Goal: Task Accomplishment & Management: Use online tool/utility

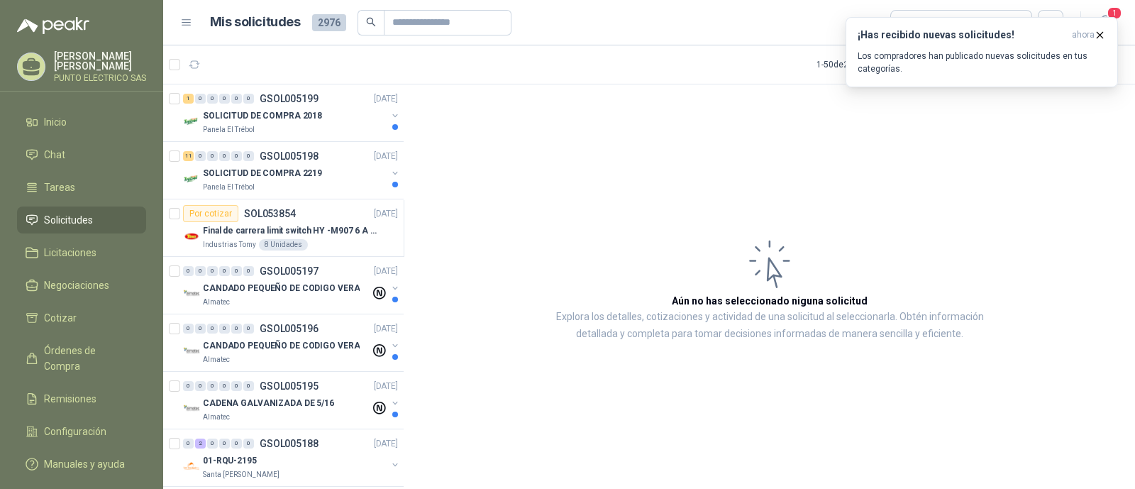
click at [936, 53] on p "Los compradores han publicado nuevas solicitudes en tus categorías." at bounding box center [982, 63] width 248 height 26
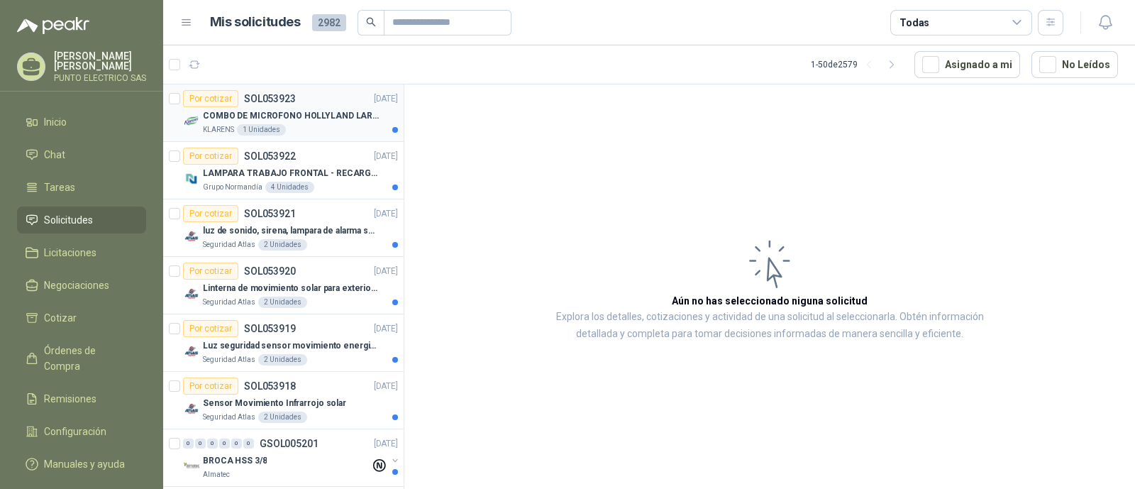
click at [330, 124] on div "KLARENS 1 Unidades" at bounding box center [300, 129] width 195 height 11
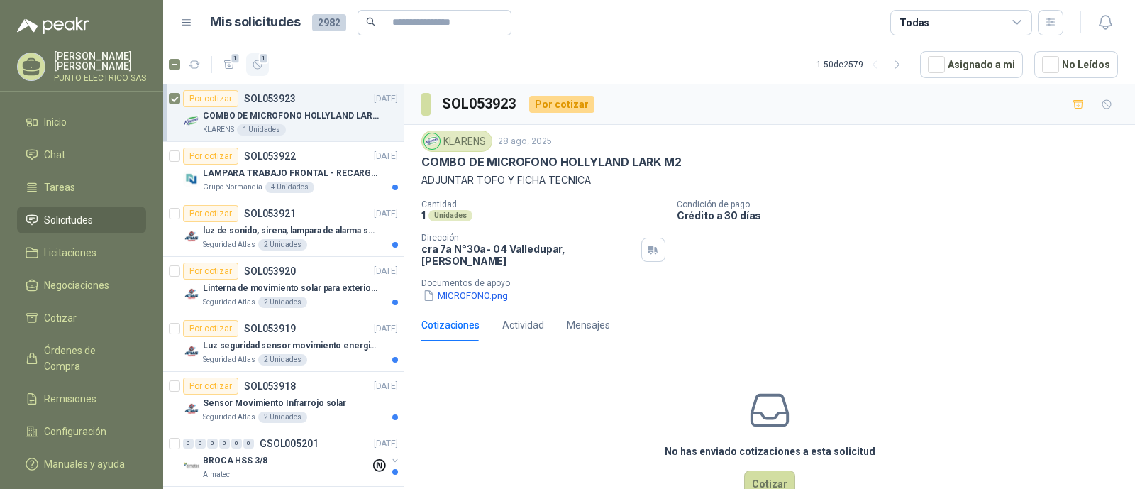
click at [258, 65] on icon "button" at bounding box center [258, 65] width 12 height 12
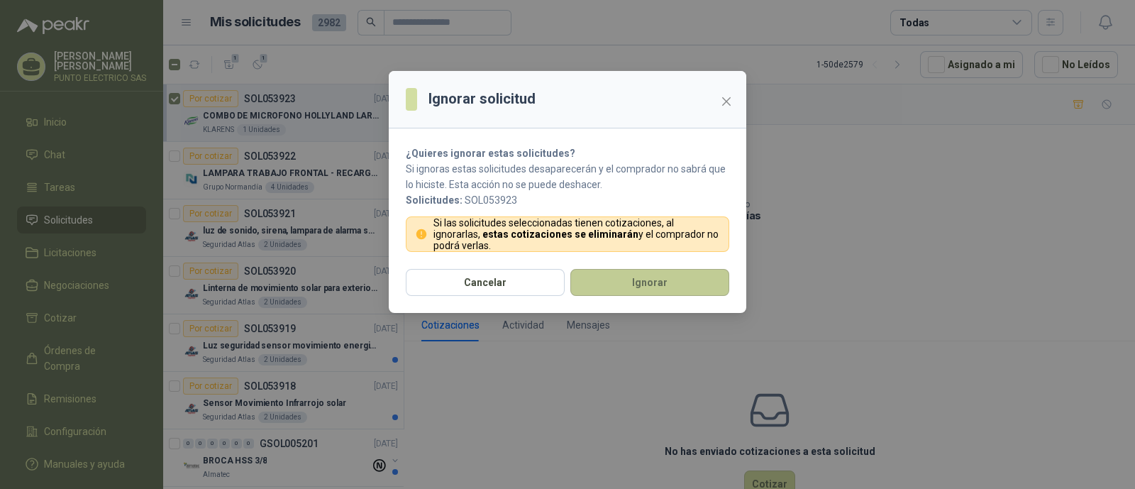
click at [646, 279] on button "Ignorar" at bounding box center [649, 282] width 159 height 27
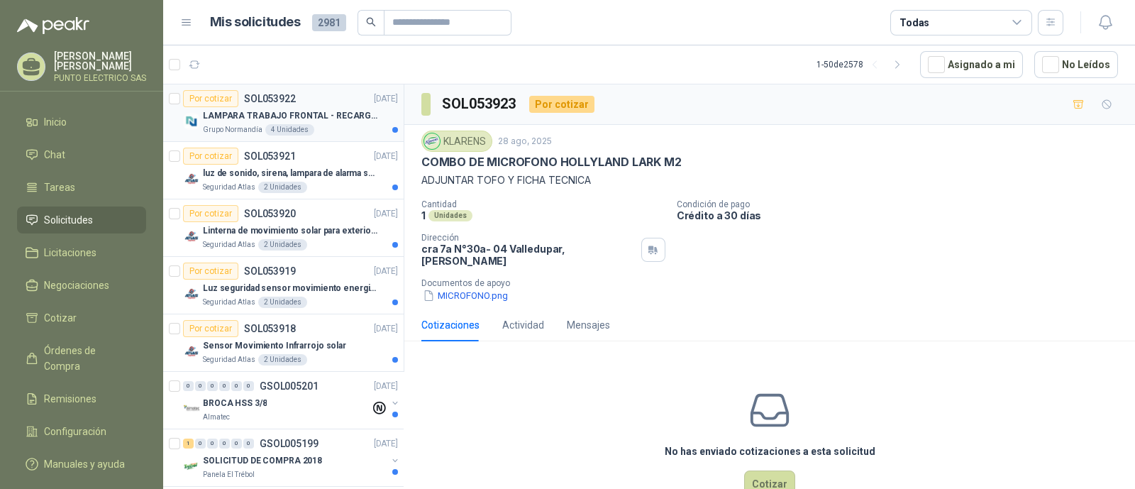
click at [338, 114] on p "LAMPARA TRABAJO FRONTAL - RECARGABLE" at bounding box center [291, 115] width 177 height 13
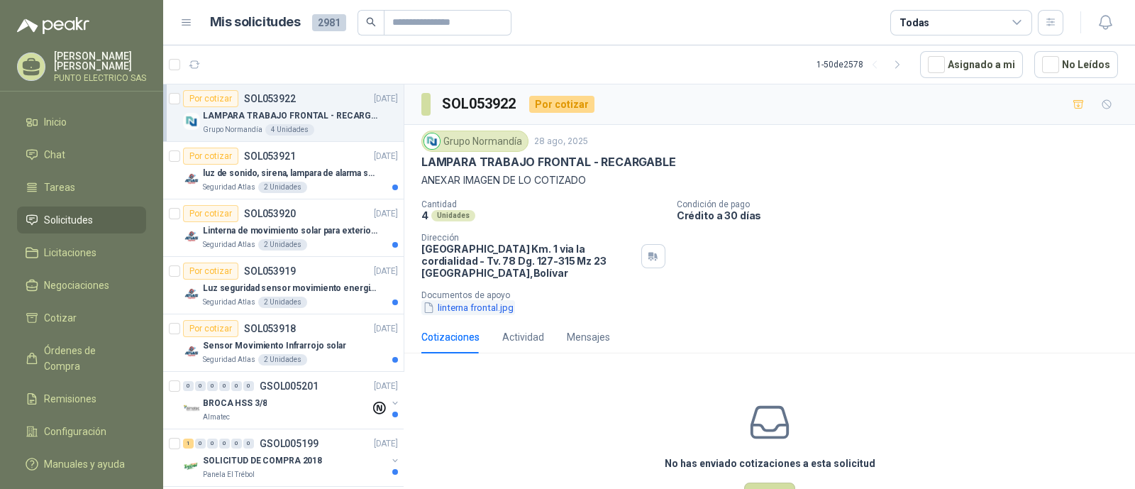
click at [492, 309] on button "linterna frontal.jpg" at bounding box center [468, 307] width 94 height 15
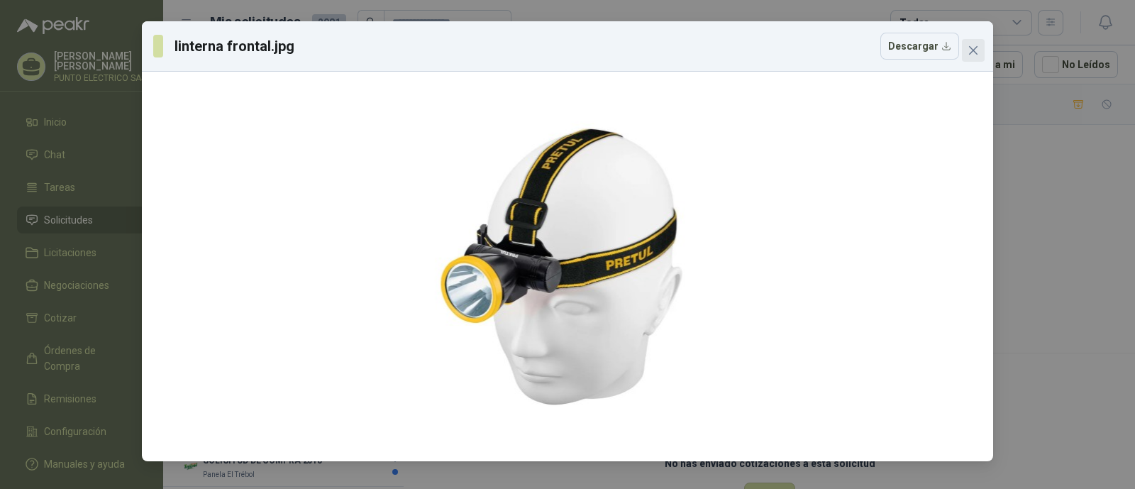
click at [983, 57] on button "Close" at bounding box center [973, 50] width 23 height 23
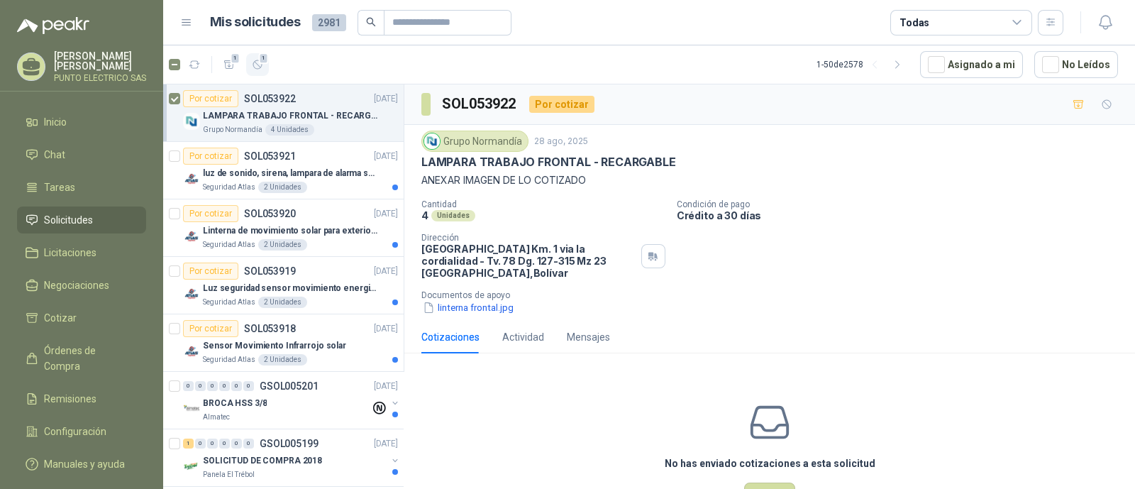
click at [260, 65] on icon "button" at bounding box center [258, 65] width 12 height 12
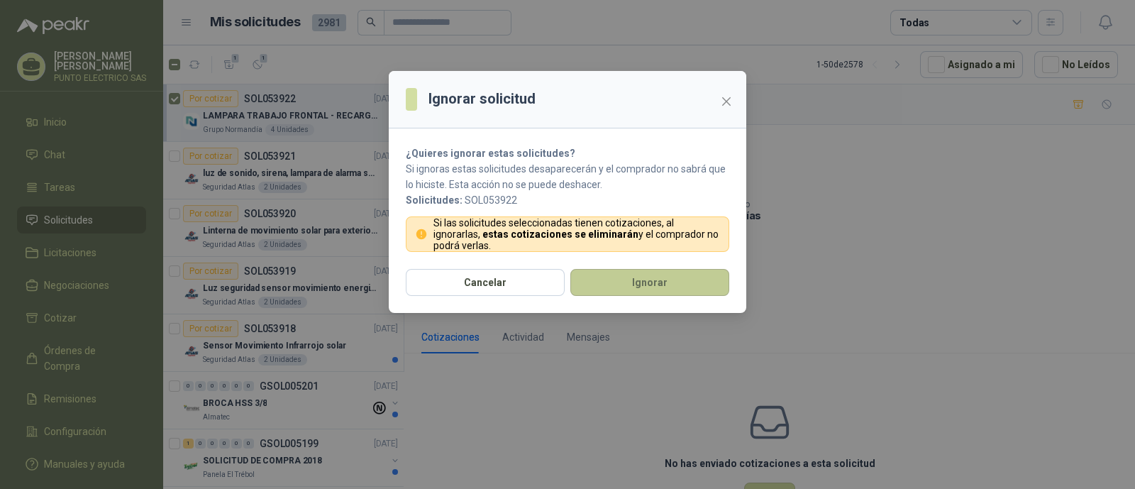
click at [657, 289] on button "Ignorar" at bounding box center [649, 282] width 159 height 27
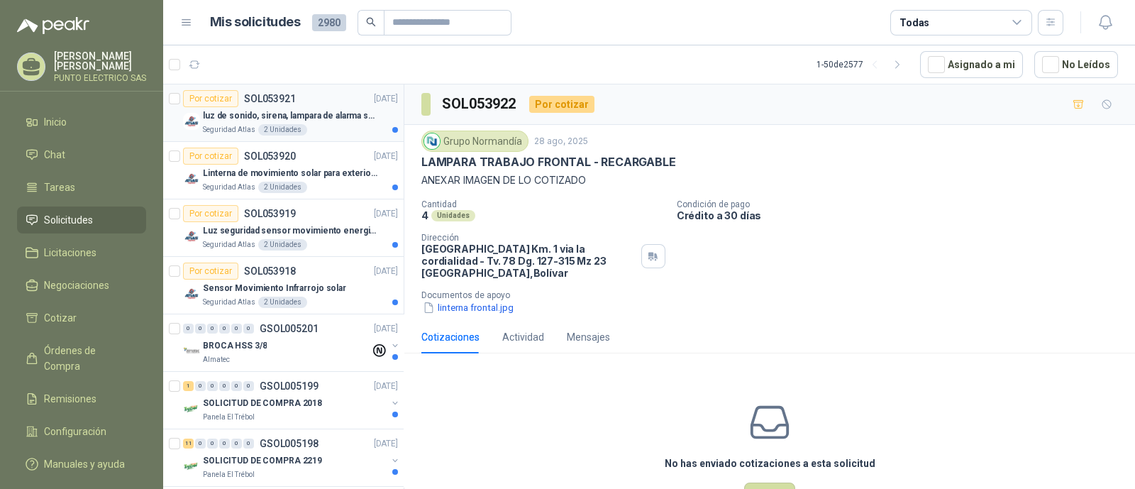
click at [328, 117] on p "luz de sonido, sirena, lampara de alarma solar" at bounding box center [291, 115] width 177 height 13
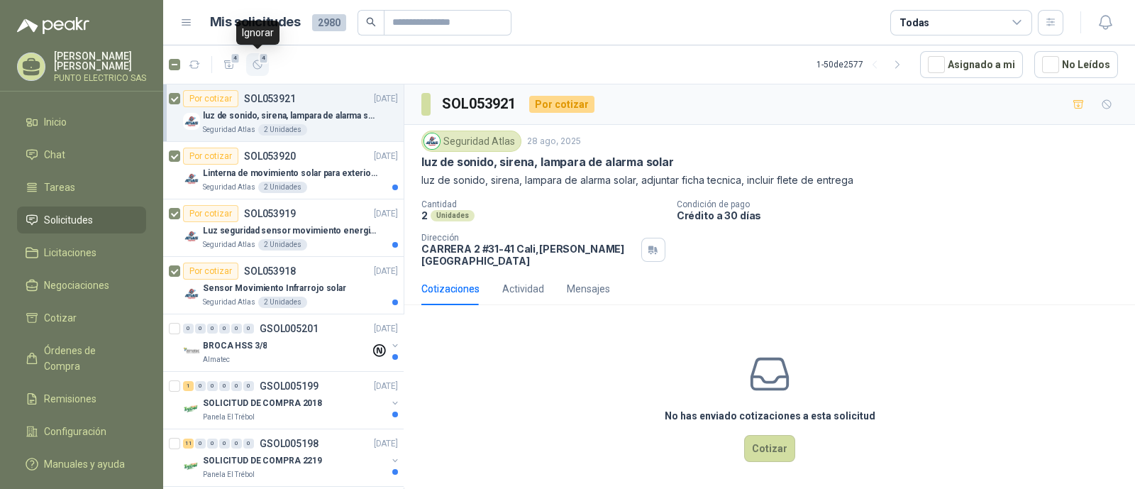
click at [259, 62] on span "4" at bounding box center [264, 57] width 10 height 11
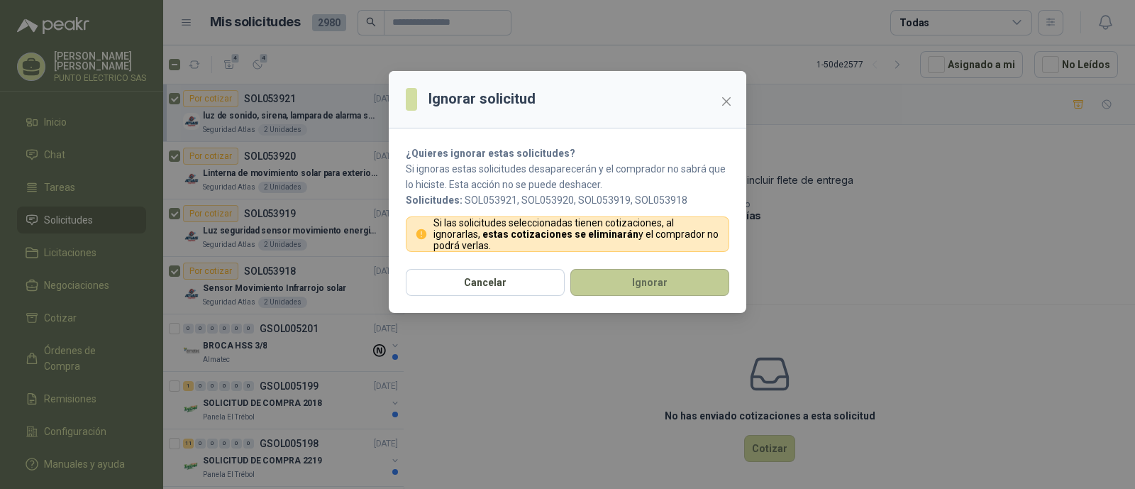
click at [672, 284] on button "Ignorar" at bounding box center [649, 282] width 159 height 27
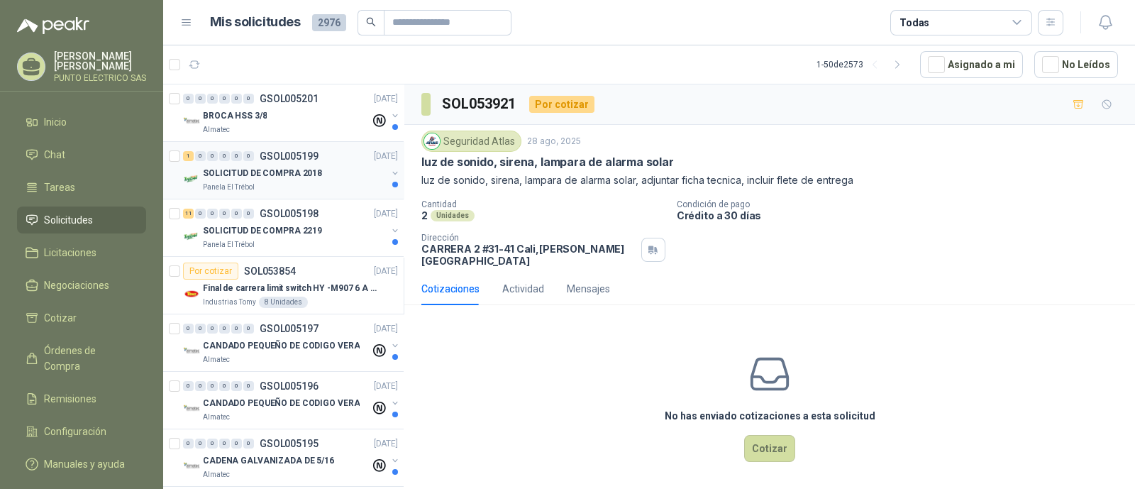
click at [303, 168] on p "SOLICITUD DE COMPRA 2018" at bounding box center [262, 173] width 119 height 13
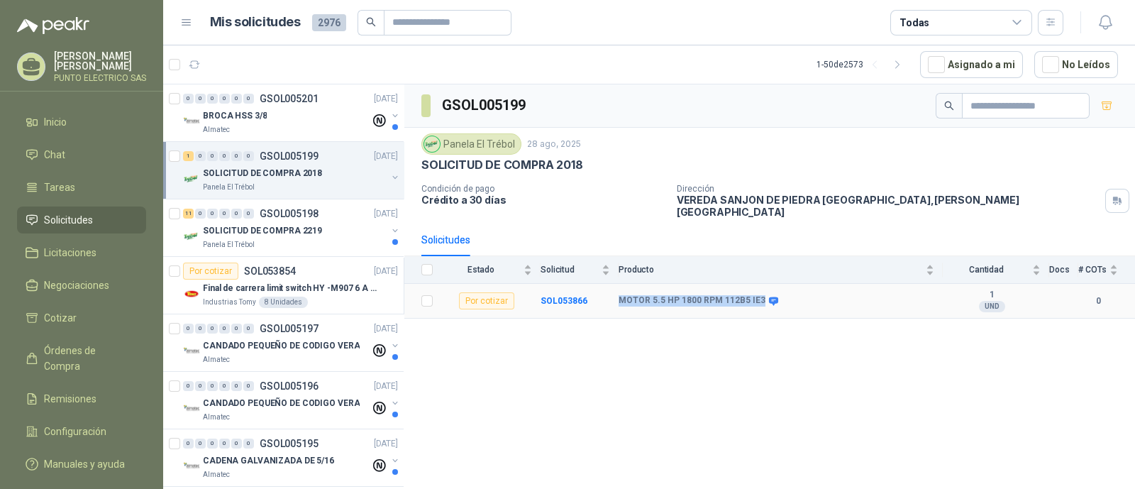
drag, startPoint x: 617, startPoint y: 290, endPoint x: 759, endPoint y: 296, distance: 142.0
click at [759, 296] on tr "Por cotizar SOL053866 MOTOR 5.5 HP 1800 RPM 112B5 IE3 1 UND  0" at bounding box center [769, 301] width 731 height 35
copy tr "MOTOR 5.5 HP 1800 RPM 112B5 IE3"
click at [304, 233] on p "SOLICITUD DE COMPRA 2219" at bounding box center [262, 230] width 119 height 13
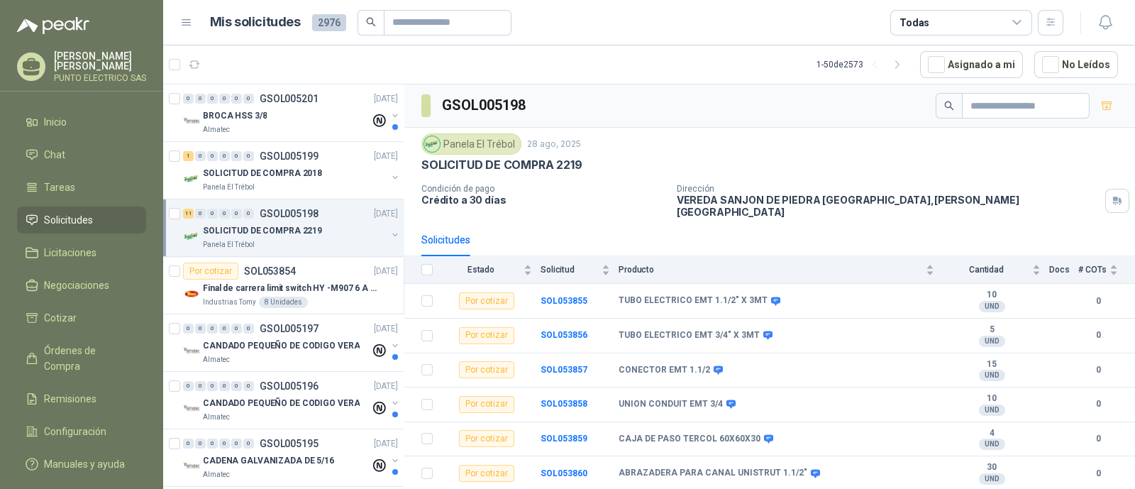
scroll to position [88, 0]
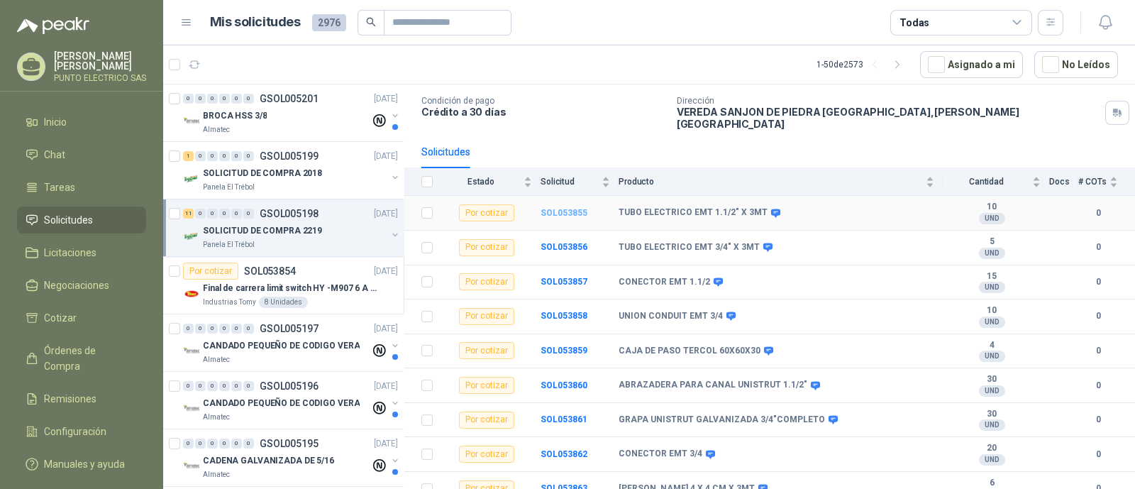
click at [563, 208] on b "SOL053855" at bounding box center [564, 213] width 47 height 10
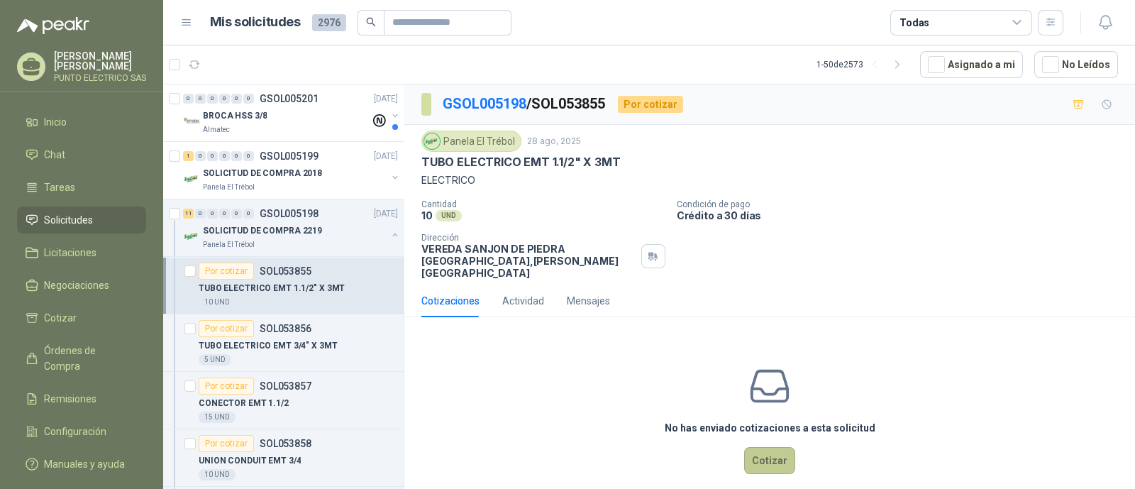
click at [763, 449] on button "Cotizar" at bounding box center [769, 460] width 51 height 27
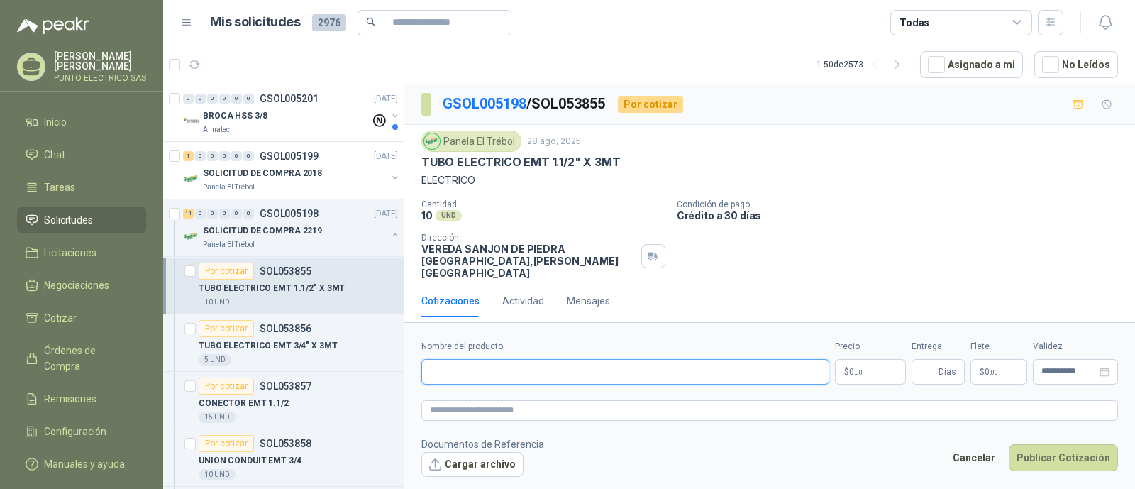
click at [507, 372] on input "Nombre del producto" at bounding box center [625, 372] width 408 height 26
type input "**********"
click at [855, 368] on span ",00" at bounding box center [858, 372] width 9 height 8
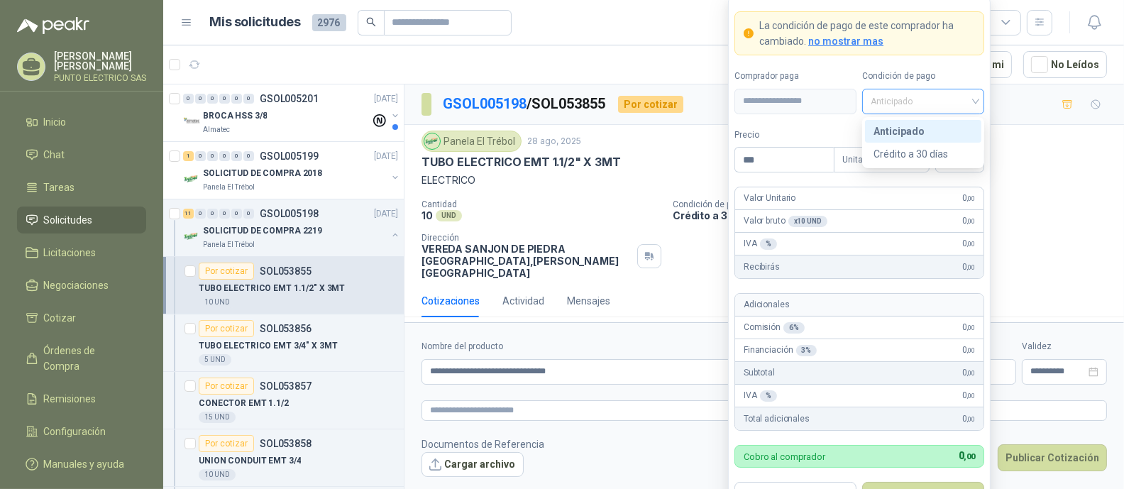
click at [973, 97] on span "Anticipado" at bounding box center [922, 101] width 105 height 21
click at [934, 150] on div "Crédito a 30 días" at bounding box center [922, 154] width 99 height 16
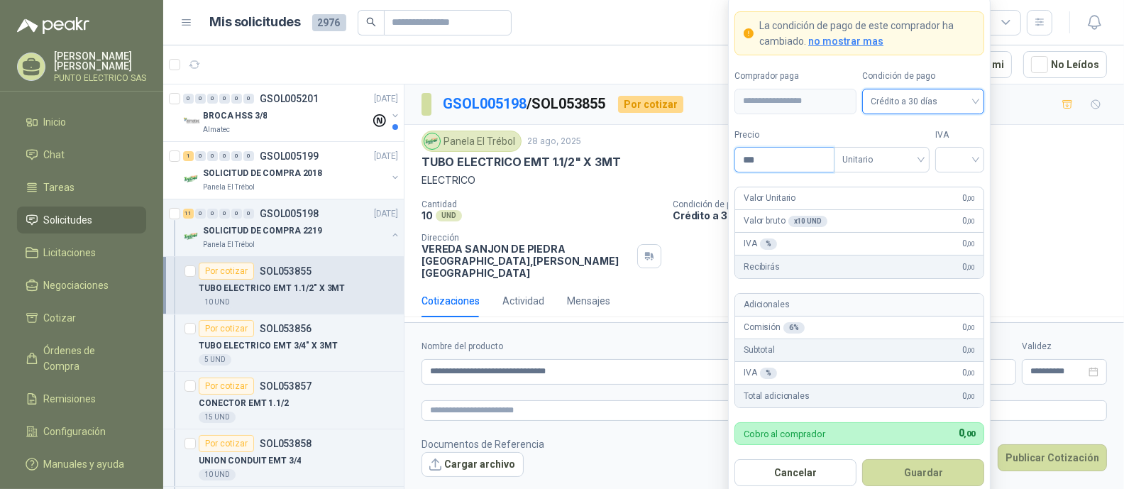
click at [765, 159] on input "***" at bounding box center [784, 160] width 99 height 24
click at [975, 157] on div at bounding box center [959, 160] width 49 height 26
type input "********"
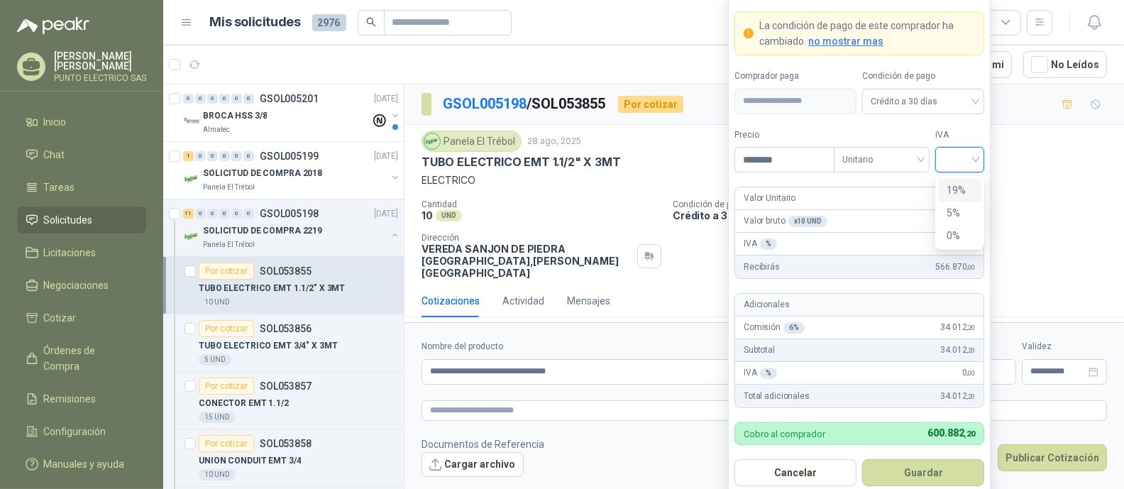
click at [954, 189] on div "19%" at bounding box center [959, 190] width 26 height 16
click at [927, 477] on button "Guardar" at bounding box center [923, 472] width 122 height 27
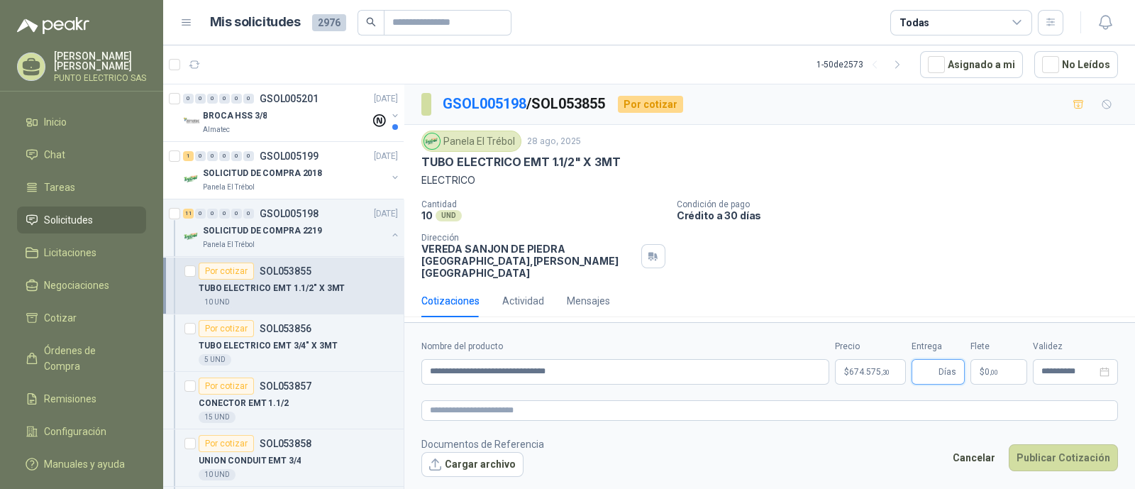
click at [924, 364] on input "Entrega" at bounding box center [928, 372] width 16 height 24
click at [1071, 375] on div "**********" at bounding box center [1075, 372] width 85 height 26
type input "*"
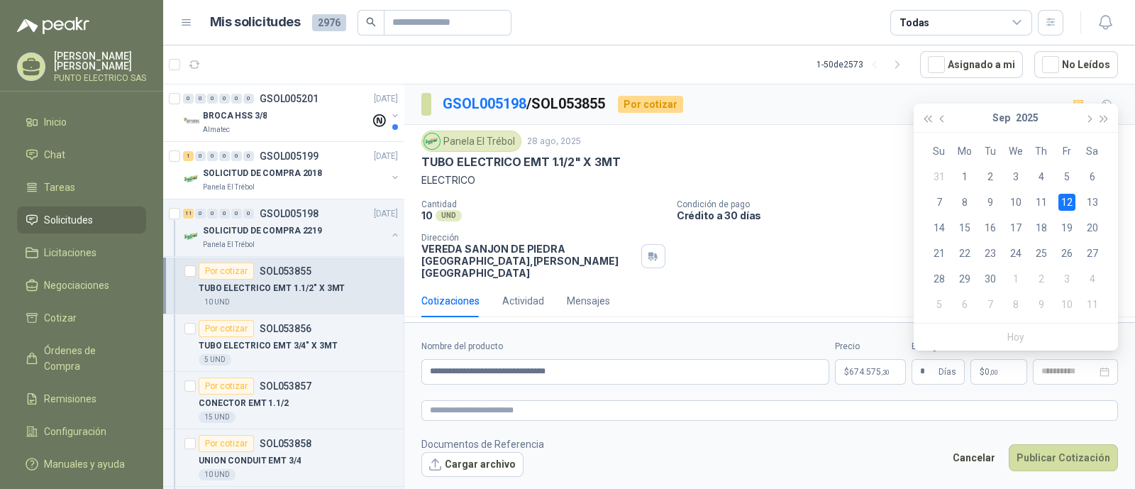
click at [1067, 202] on div "12" at bounding box center [1066, 202] width 17 height 17
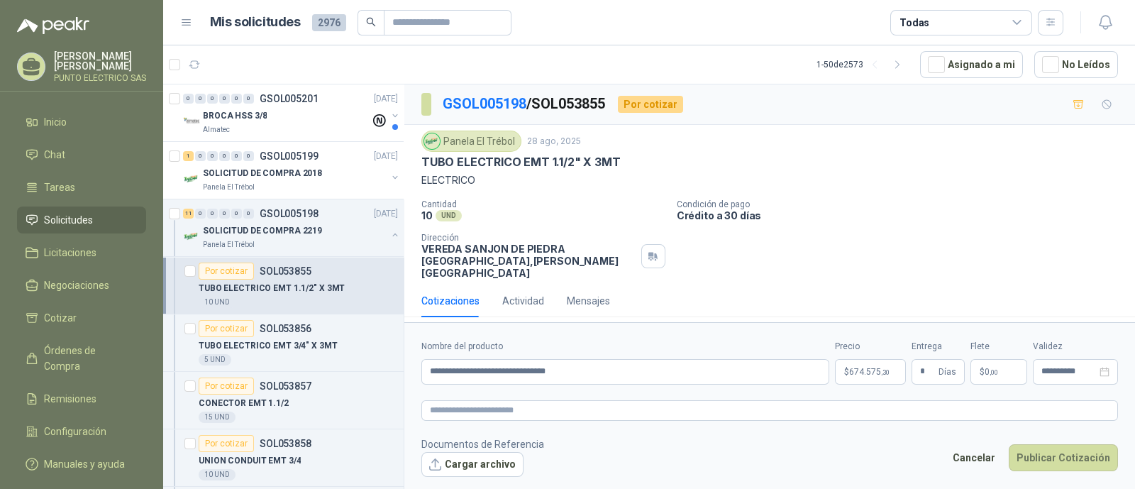
type input "**********"
click at [1071, 445] on button "Publicar Cotización" at bounding box center [1063, 457] width 109 height 27
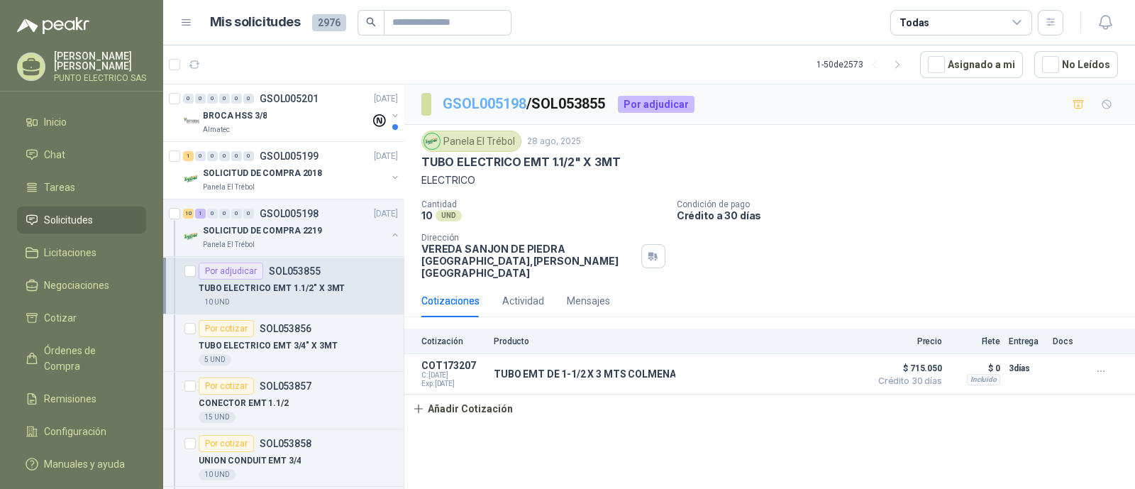
click at [507, 106] on link "GSOL005198" at bounding box center [485, 103] width 84 height 17
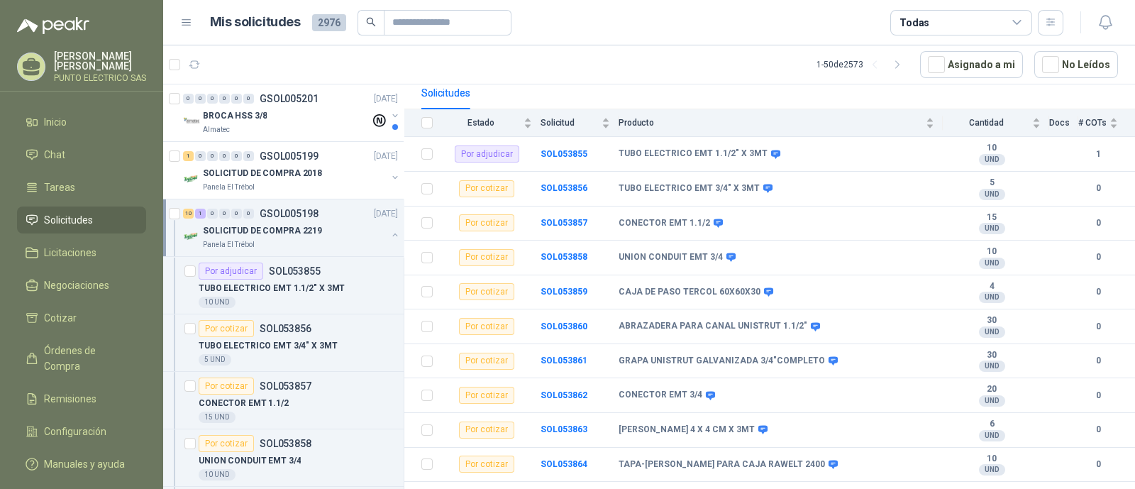
scroll to position [159, 0]
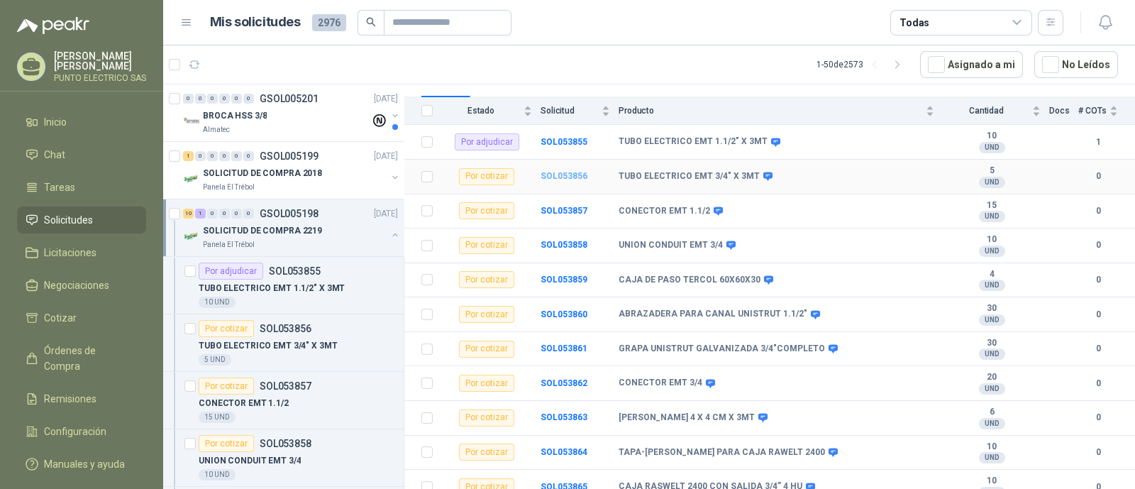
click at [561, 171] on b "SOL053856" at bounding box center [564, 176] width 47 height 10
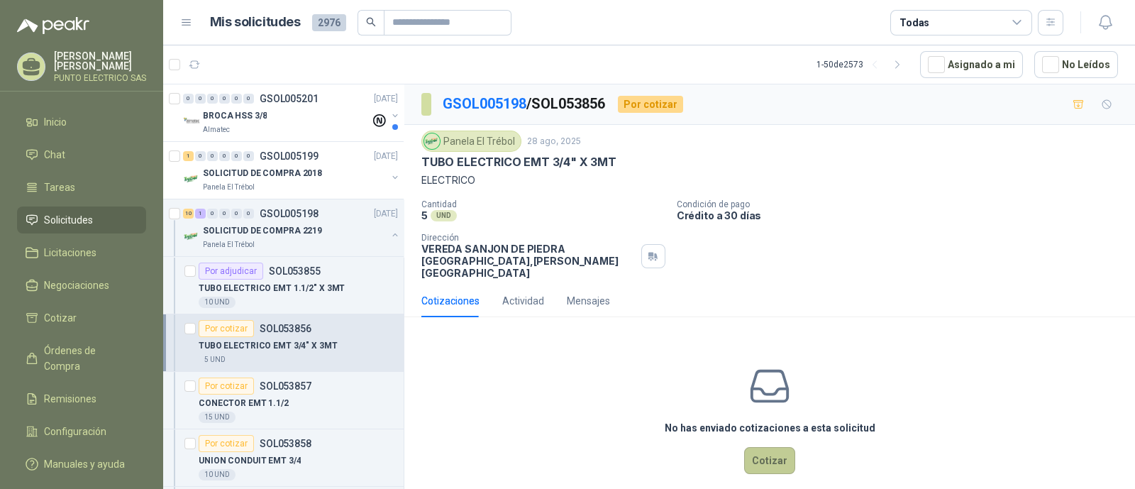
click at [759, 447] on button "Cotizar" at bounding box center [769, 460] width 51 height 27
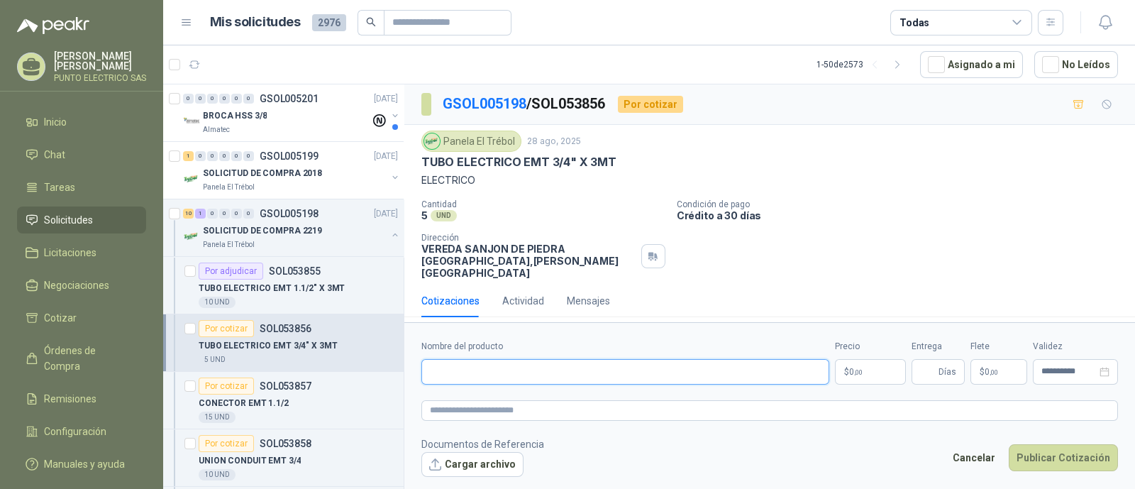
click at [500, 368] on input "Nombre del producto" at bounding box center [625, 372] width 408 height 26
type input "**********"
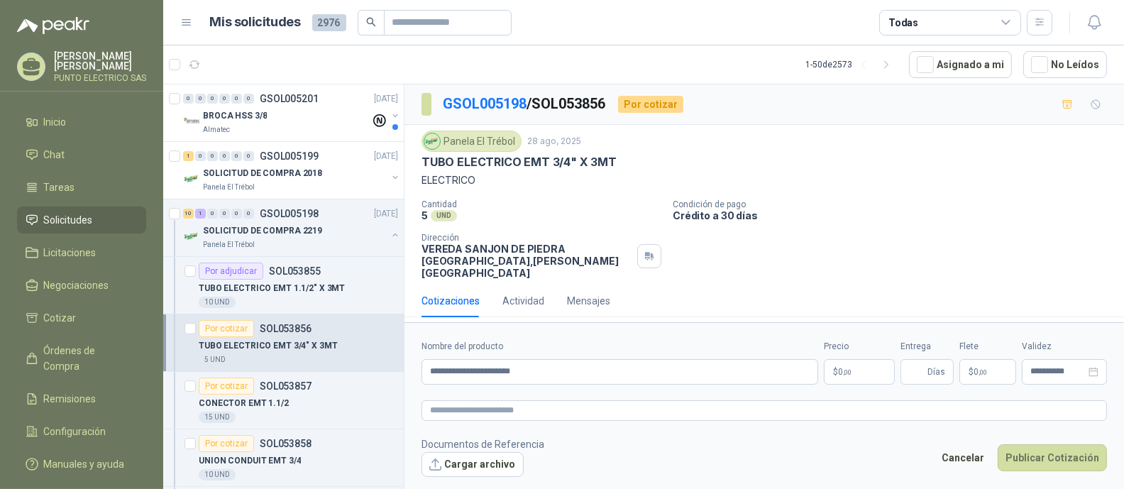
click at [865, 358] on body "[PERSON_NAME] PUNTO ELECTRICO SAS Inicio Chat Tareas Solicitudes Licitaciones N…" at bounding box center [562, 244] width 1124 height 489
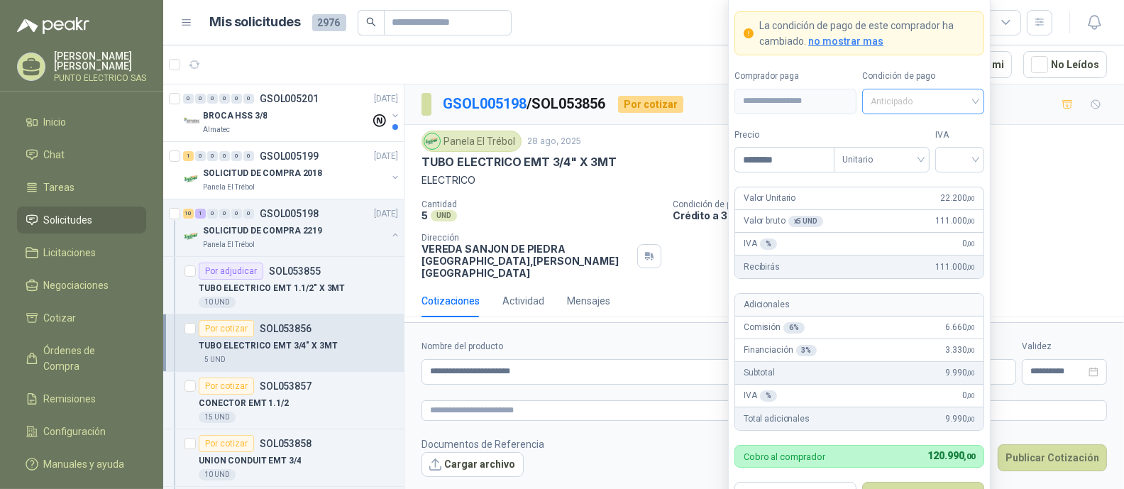
click at [972, 102] on span "Anticipado" at bounding box center [922, 101] width 105 height 21
type input "********"
click at [913, 154] on div "Crédito a 30 días" at bounding box center [922, 154] width 99 height 16
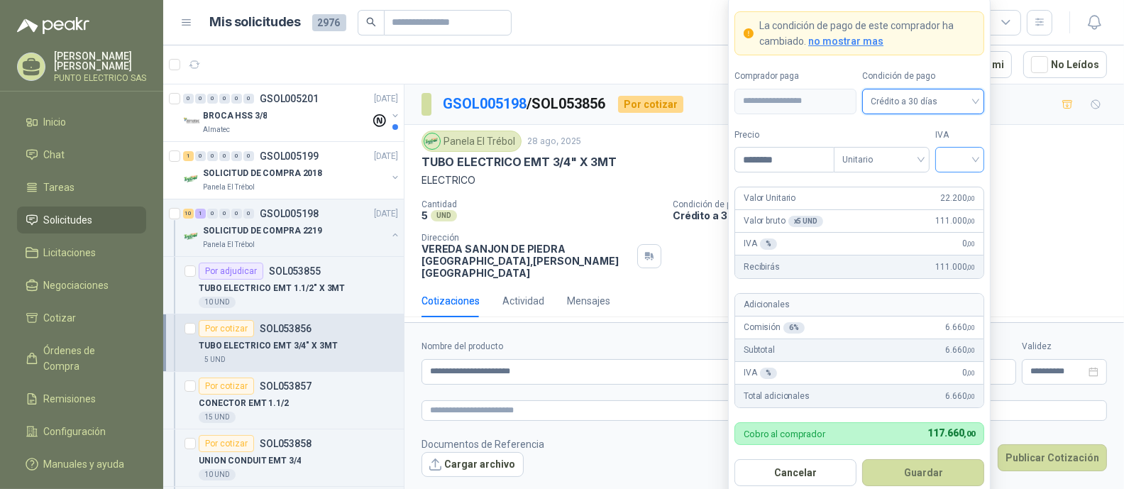
click at [973, 161] on input "search" at bounding box center [960, 158] width 32 height 21
click at [959, 186] on div "19%" at bounding box center [959, 190] width 26 height 16
click at [927, 471] on button "Guardar" at bounding box center [923, 472] width 122 height 27
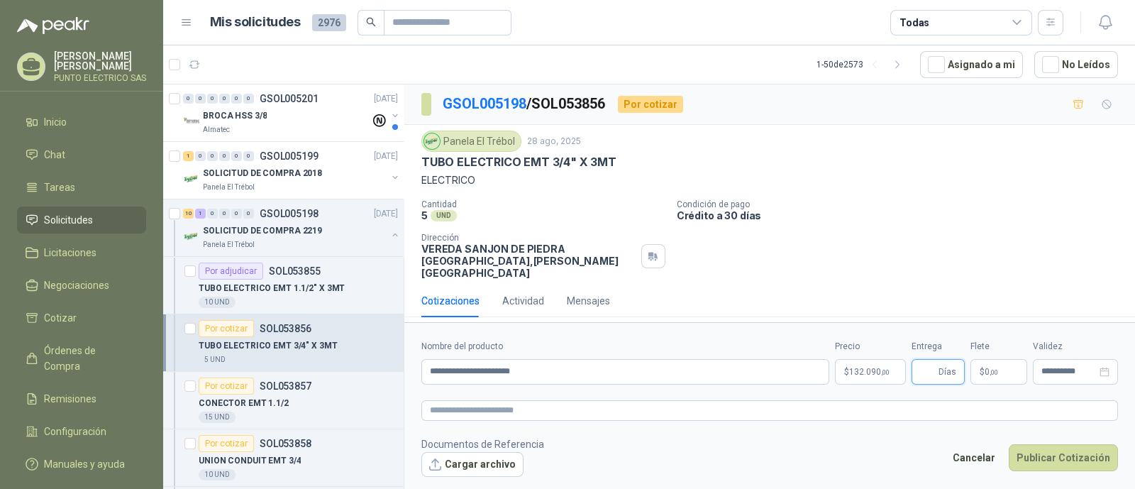
click at [927, 363] on input "Entrega" at bounding box center [928, 372] width 16 height 24
type input "*"
click at [1063, 370] on input "**********" at bounding box center [1068, 371] width 55 height 9
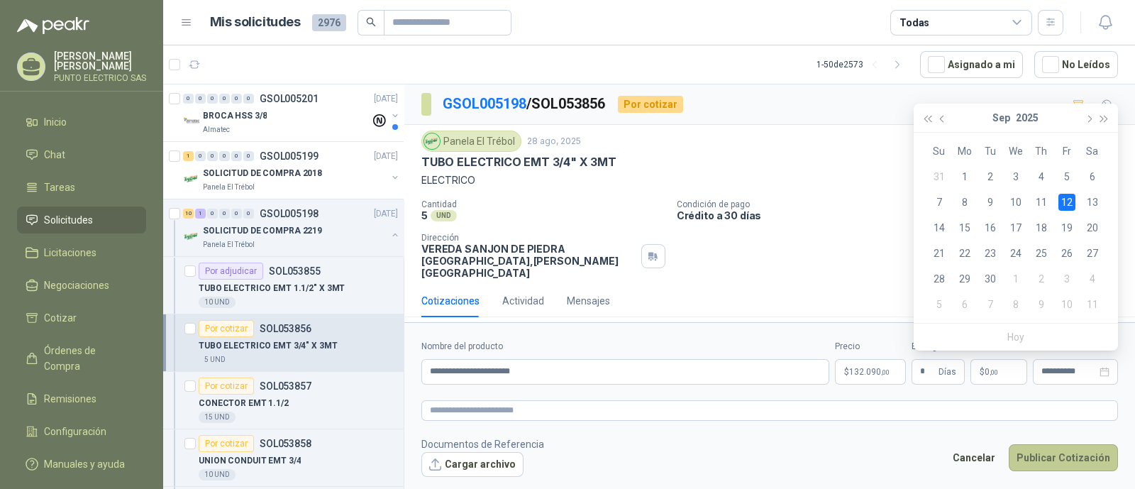
click at [1071, 448] on button "Publicar Cotización" at bounding box center [1063, 457] width 109 height 27
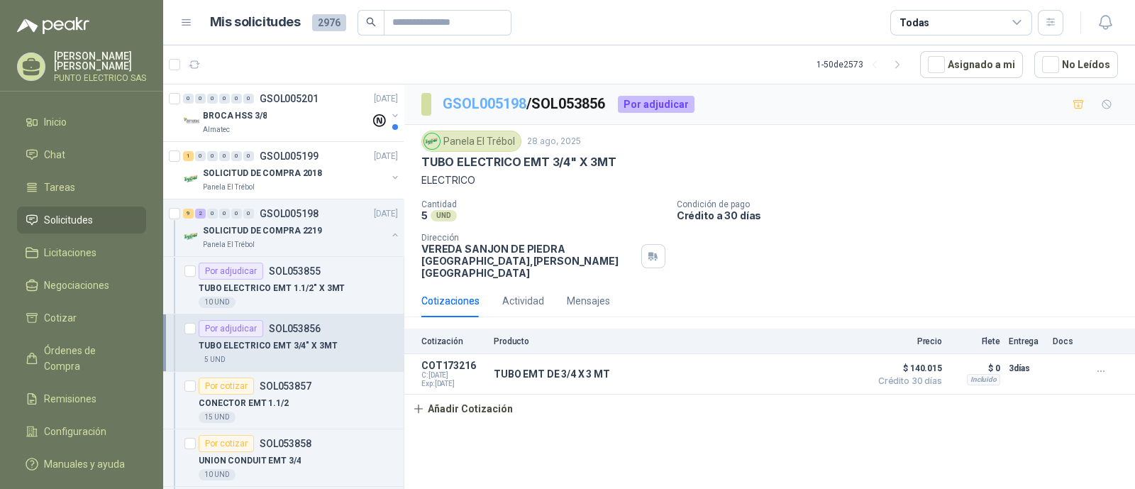
click at [493, 111] on link "GSOL005198" at bounding box center [485, 103] width 84 height 17
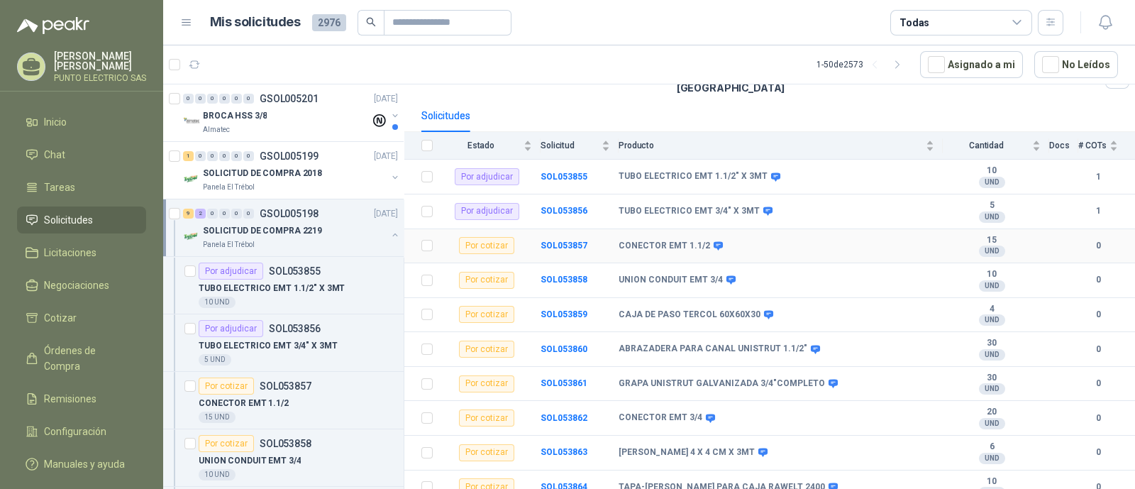
scroll to position [159, 0]
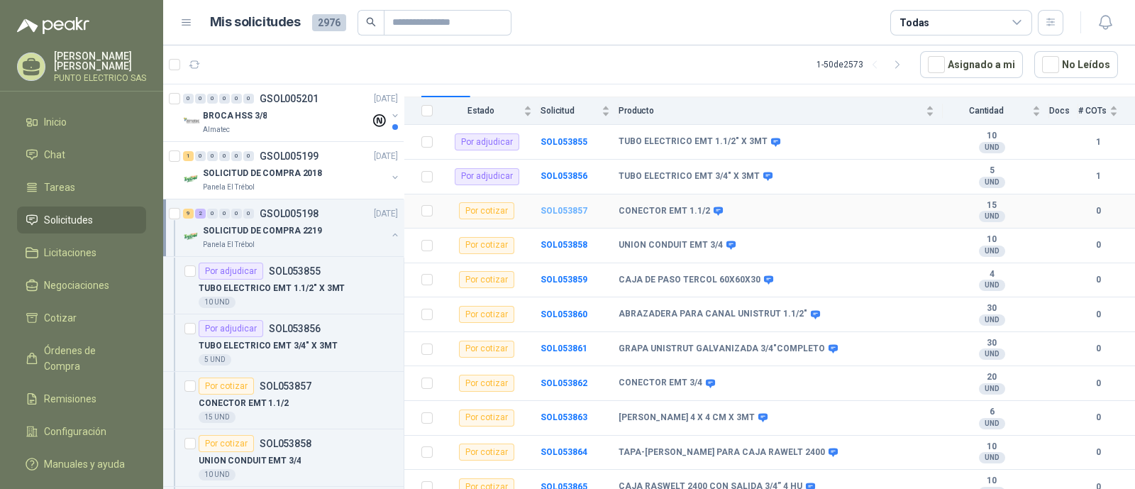
click at [568, 206] on b "SOL053857" at bounding box center [564, 211] width 47 height 10
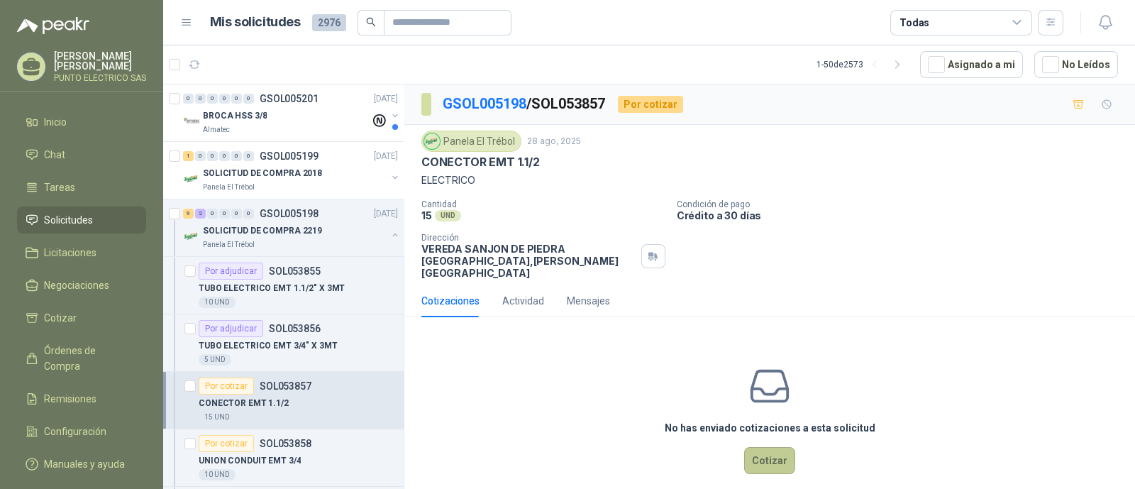
click at [761, 453] on button "Cotizar" at bounding box center [769, 460] width 51 height 27
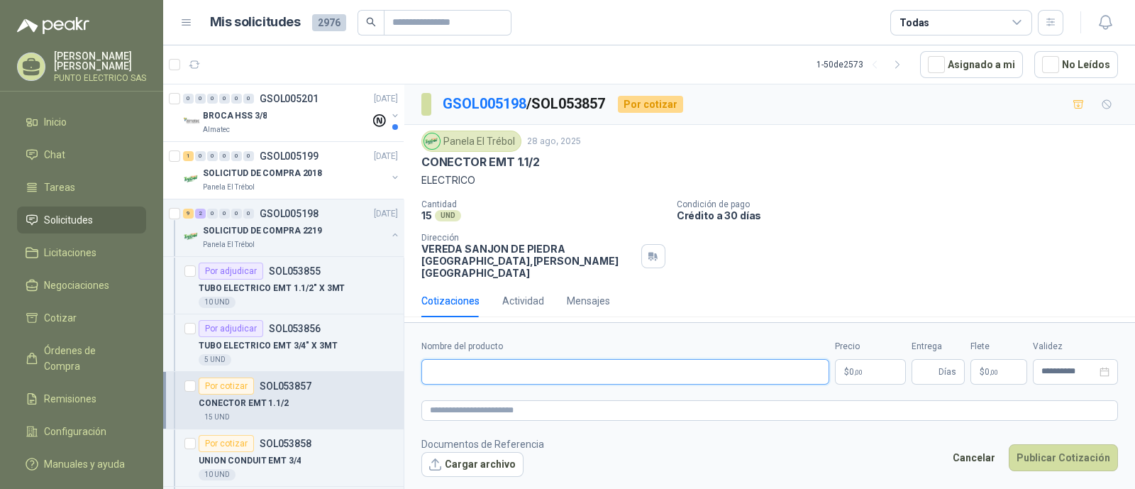
click at [514, 367] on input "Nombre del producto" at bounding box center [625, 372] width 408 height 26
click at [710, 436] on footer "Documentos de Referencia Cargar archivo Cancelar Publicar Cotización" at bounding box center [769, 456] width 697 height 41
click at [500, 108] on link "GSOL005198" at bounding box center [485, 103] width 84 height 17
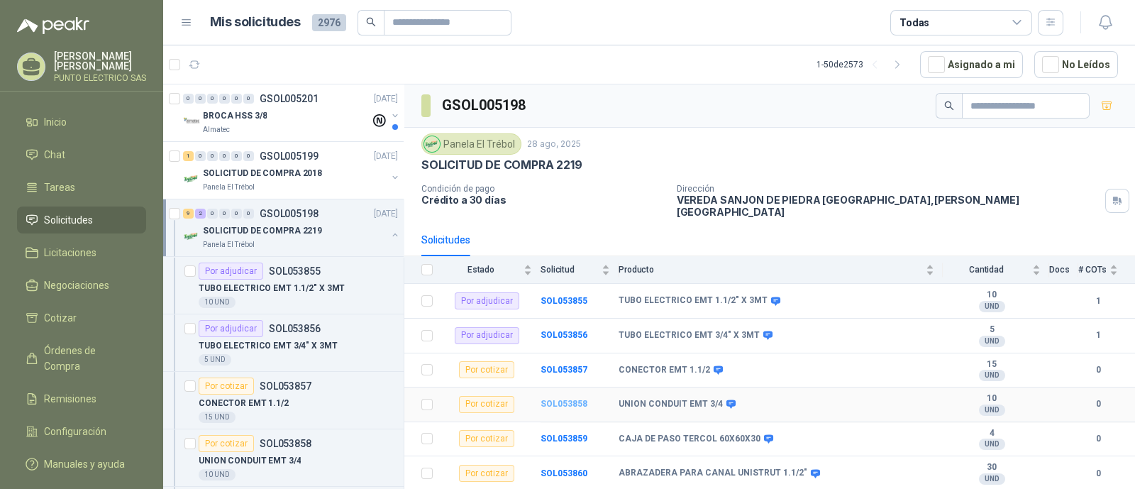
click at [566, 399] on b "SOL053858" at bounding box center [564, 404] width 47 height 10
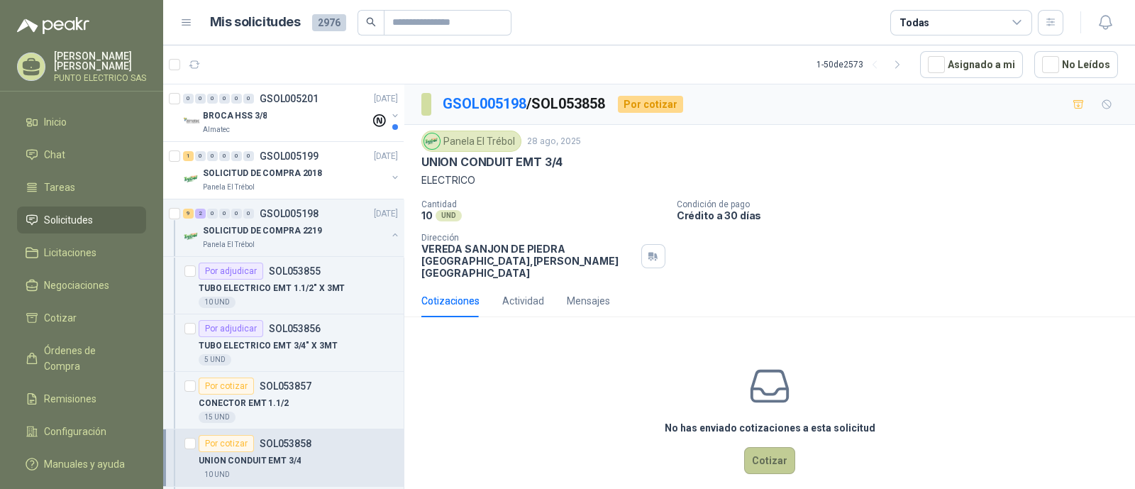
click at [766, 447] on button "Cotizar" at bounding box center [769, 460] width 51 height 27
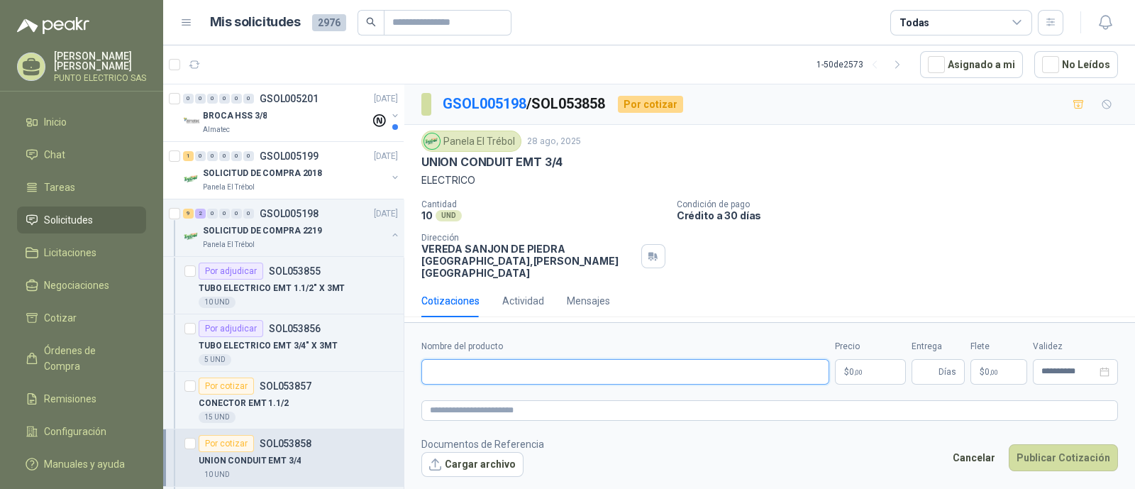
click at [507, 374] on input "Nombre del producto" at bounding box center [625, 372] width 408 height 26
type input "**********"
click at [856, 370] on body "[PERSON_NAME] PUNTO ELECTRICO SAS Inicio Chat Tareas Solicitudes Licitaciones N…" at bounding box center [567, 244] width 1135 height 489
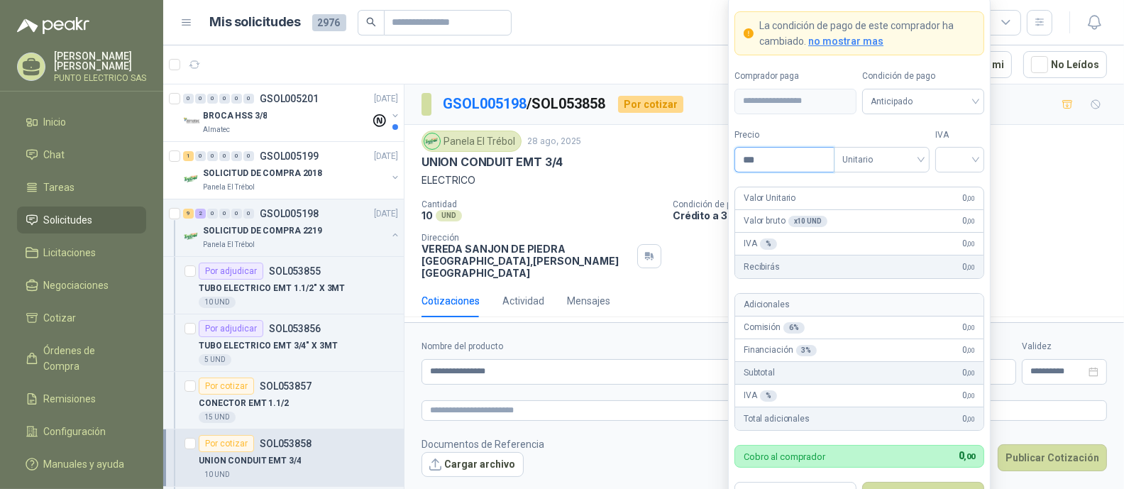
click at [765, 161] on input "***" at bounding box center [784, 160] width 99 height 24
click at [972, 98] on span "Anticipado" at bounding box center [922, 101] width 105 height 21
type input "*****"
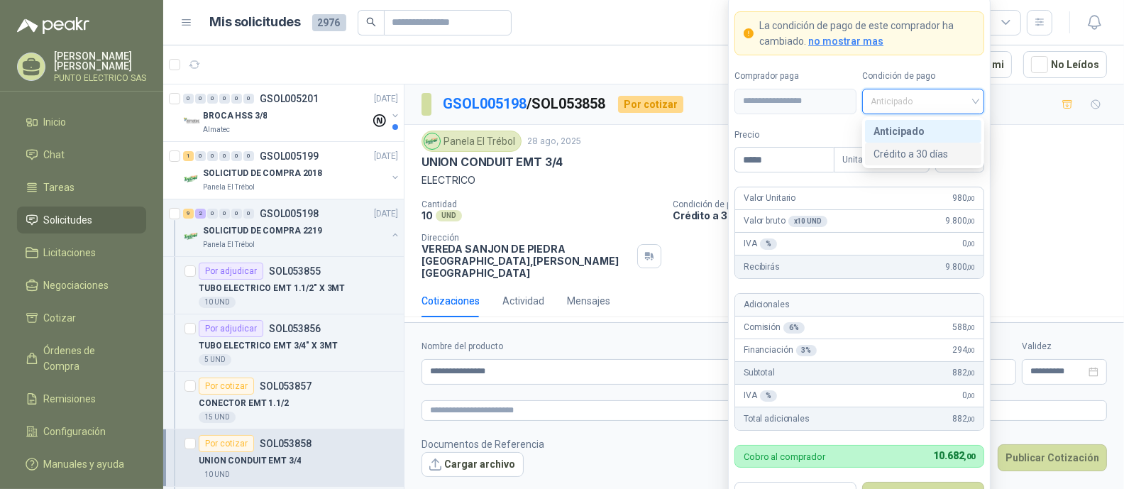
click at [933, 149] on div "Crédito a 30 días" at bounding box center [922, 154] width 99 height 16
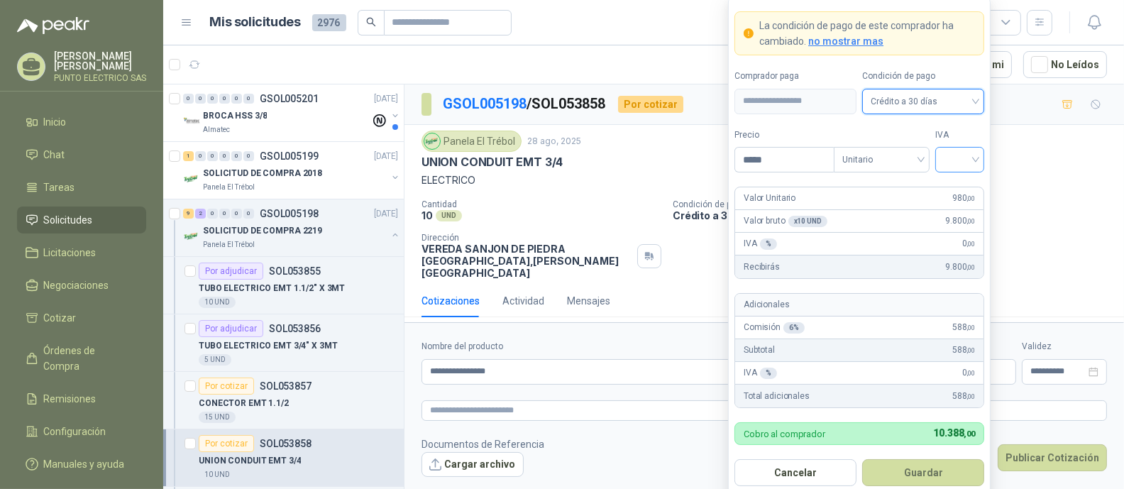
click at [978, 158] on div at bounding box center [959, 160] width 49 height 26
click at [956, 185] on div "19%" at bounding box center [959, 190] width 26 height 16
click at [929, 468] on button "Guardar" at bounding box center [923, 472] width 122 height 27
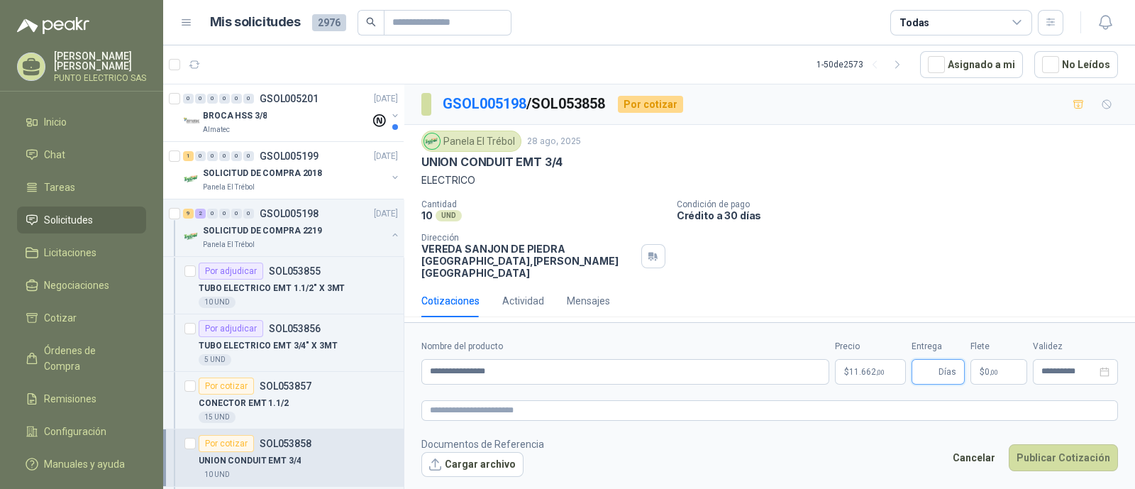
click at [924, 367] on input "Entrega" at bounding box center [928, 372] width 16 height 24
type input "*"
click at [1071, 455] on button "Publicar Cotización" at bounding box center [1063, 457] width 109 height 27
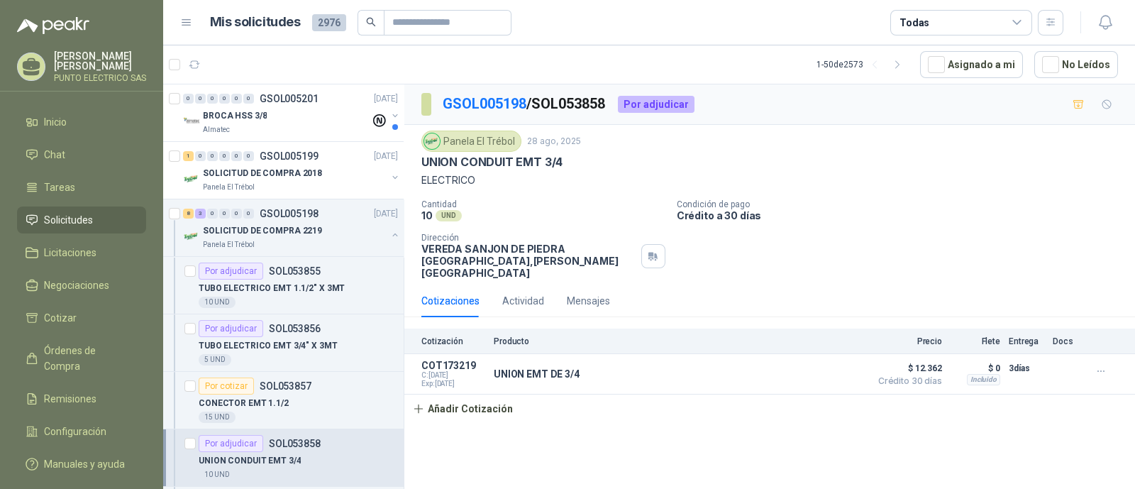
click at [487, 116] on div "GSOL005198 / SOL053858 Por adjudicar" at bounding box center [769, 104] width 731 height 40
click at [487, 106] on link "GSOL005198" at bounding box center [485, 103] width 84 height 17
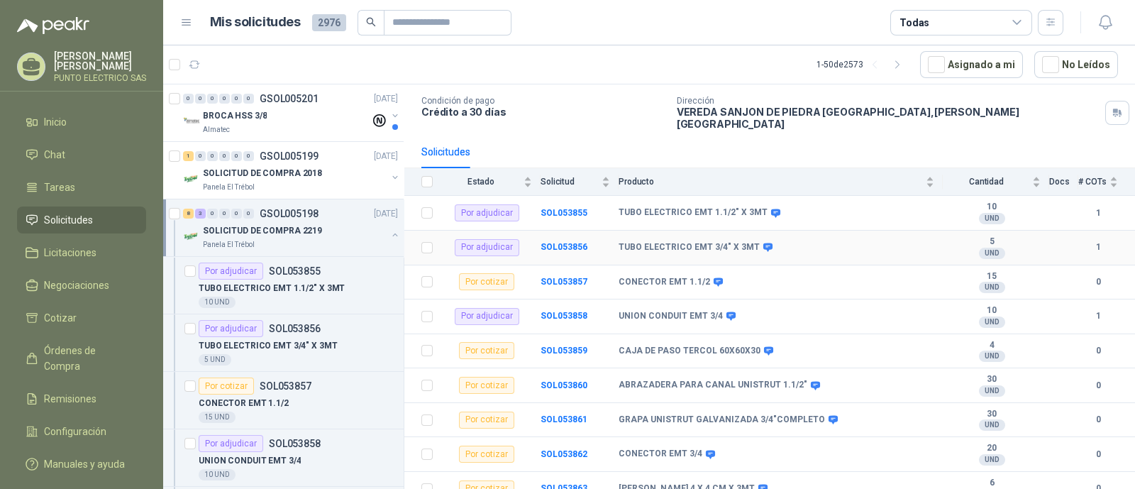
scroll to position [159, 0]
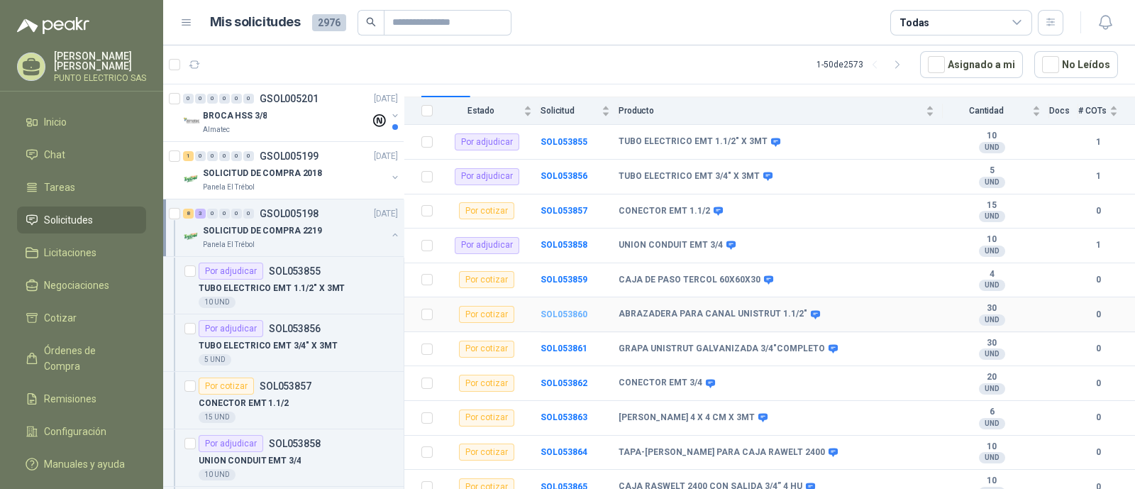
click at [563, 309] on b "SOL053860" at bounding box center [564, 314] width 47 height 10
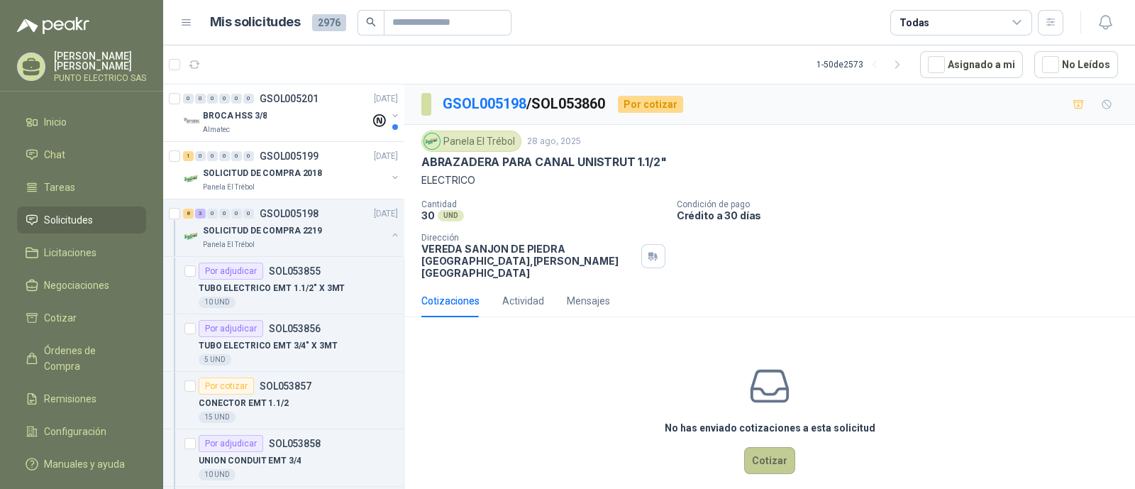
click at [759, 447] on button "Cotizar" at bounding box center [769, 460] width 51 height 27
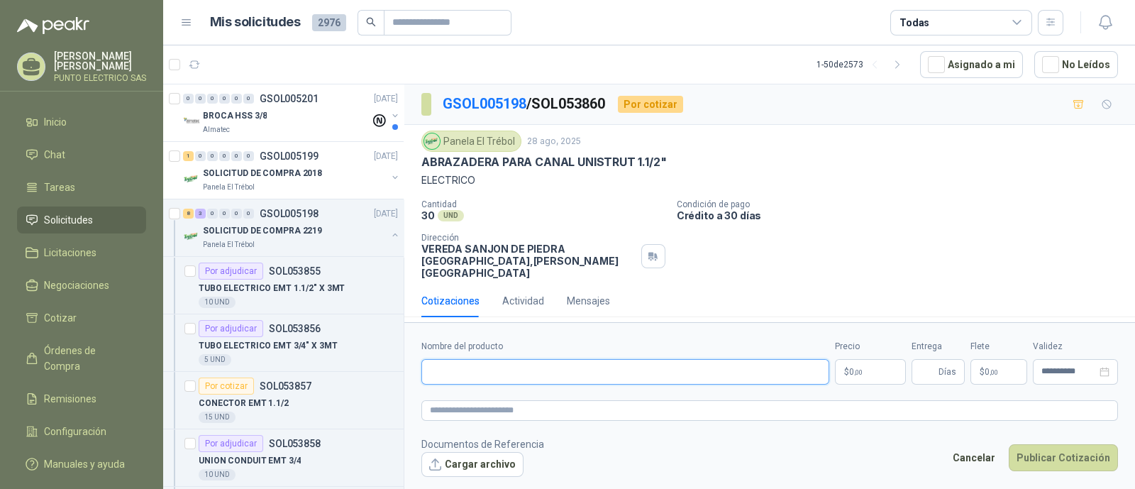
click at [503, 359] on input "Nombre del producto" at bounding box center [625, 372] width 408 height 26
type input "**********"
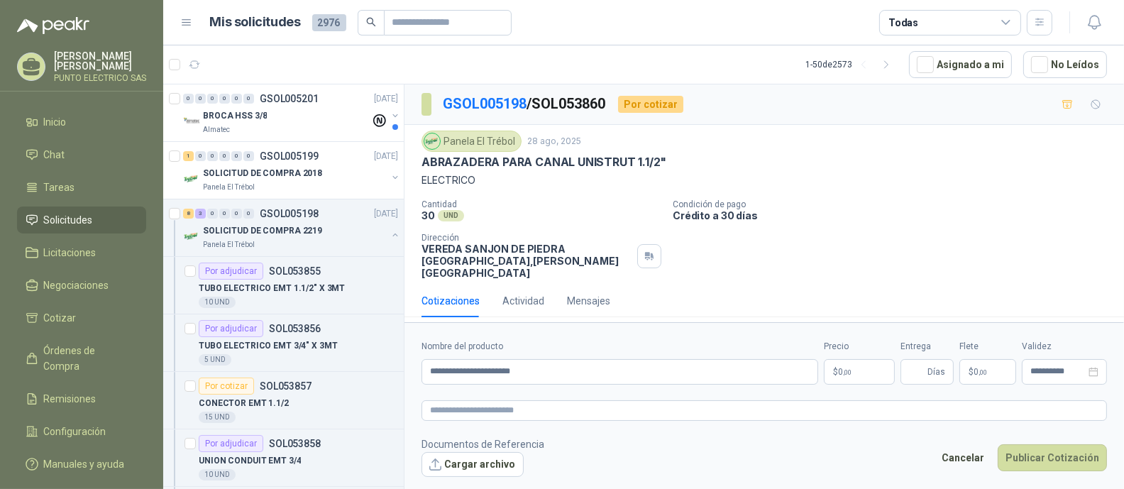
click at [875, 367] on body "[PERSON_NAME] PUNTO ELECTRICO SAS Inicio Chat Tareas Solicitudes Licitaciones N…" at bounding box center [562, 244] width 1124 height 489
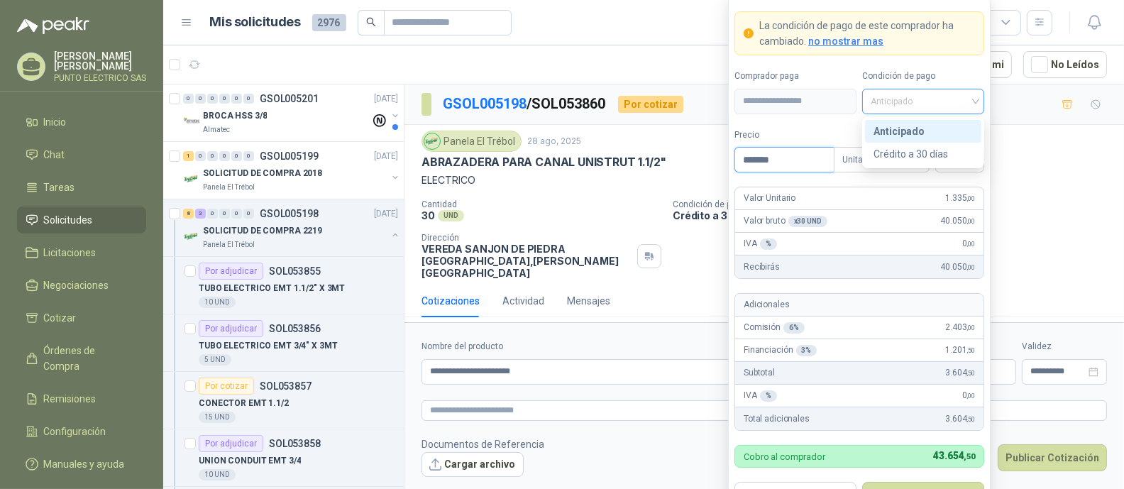
click at [970, 104] on span "Anticipado" at bounding box center [922, 101] width 105 height 21
type input "*******"
click at [908, 155] on div "Crédito a 30 días" at bounding box center [922, 154] width 99 height 16
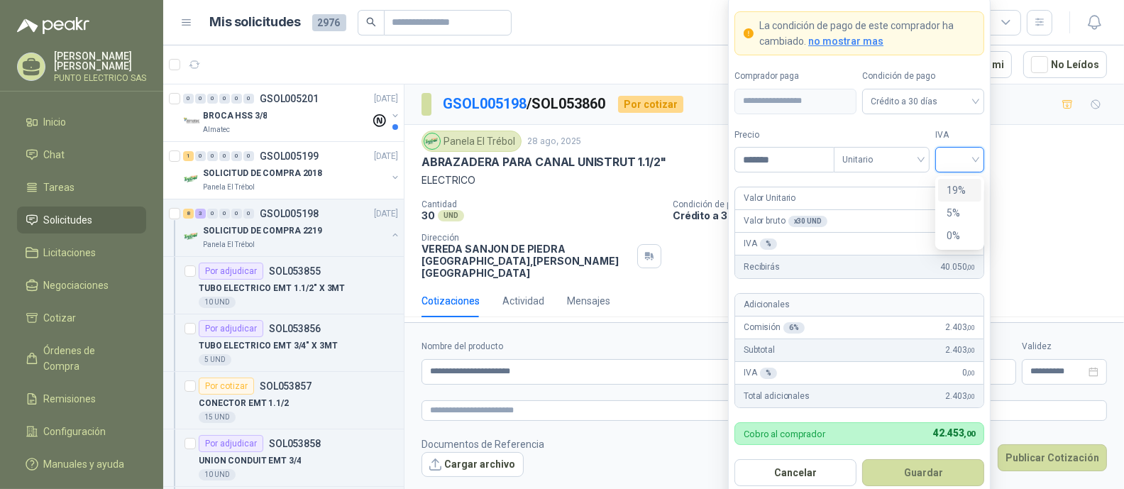
click at [970, 165] on input "search" at bounding box center [960, 158] width 32 height 21
click at [958, 186] on div "19%" at bounding box center [959, 190] width 26 height 16
click at [927, 470] on button "Guardar" at bounding box center [923, 472] width 122 height 27
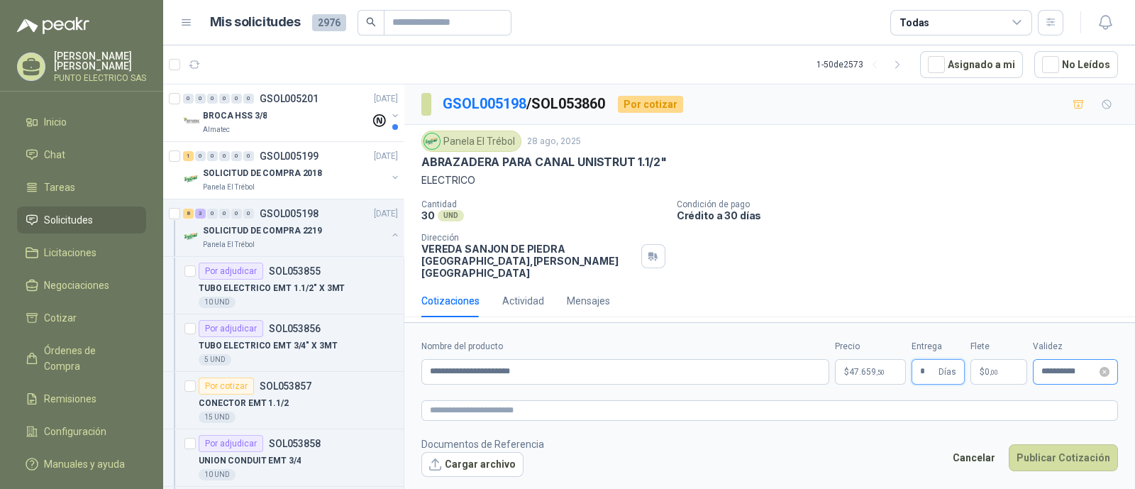
type input "*"
click at [1067, 367] on input "**********" at bounding box center [1068, 371] width 55 height 9
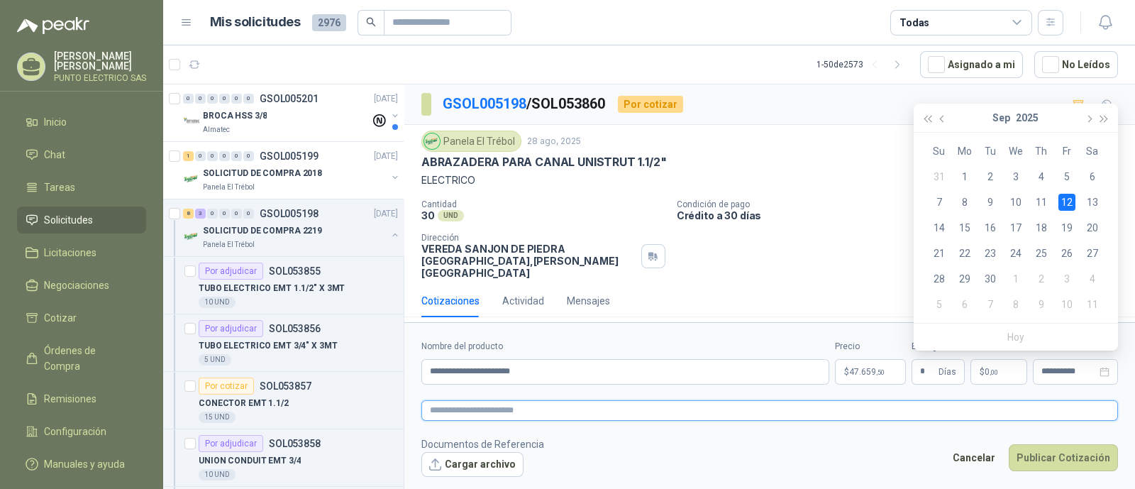
click at [1011, 406] on textarea at bounding box center [769, 410] width 697 height 21
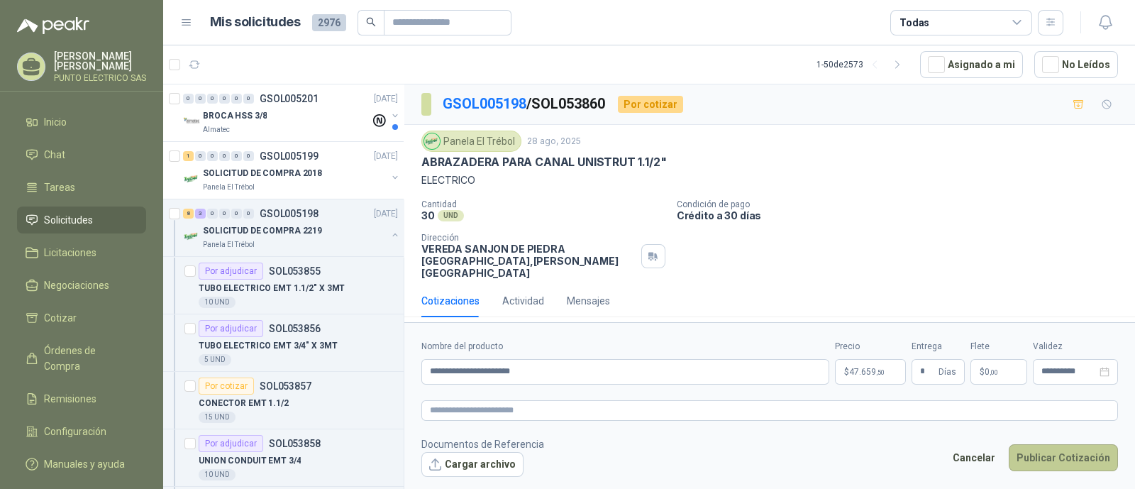
click at [1076, 448] on button "Publicar Cotización" at bounding box center [1063, 457] width 109 height 27
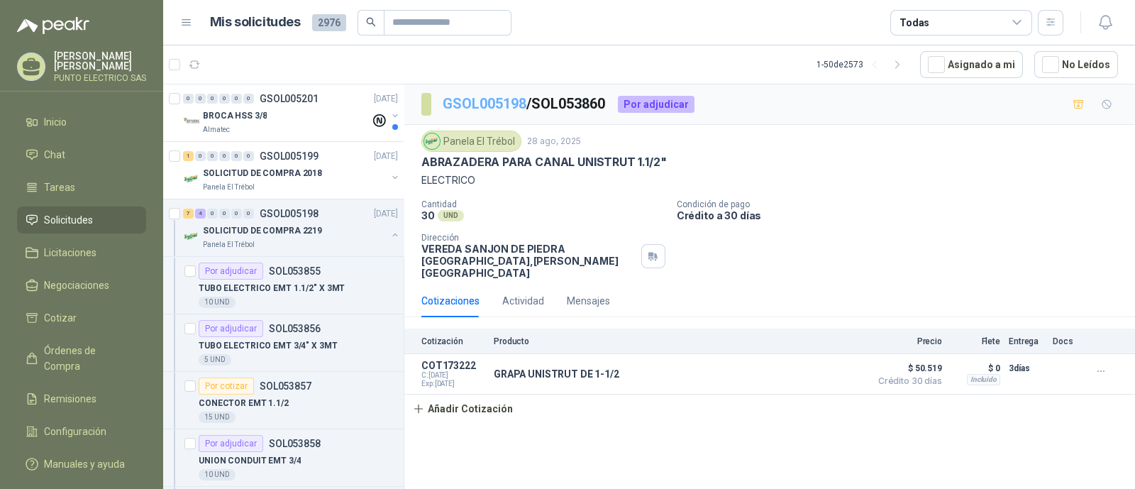
click at [499, 100] on link "GSOL005198" at bounding box center [485, 103] width 84 height 17
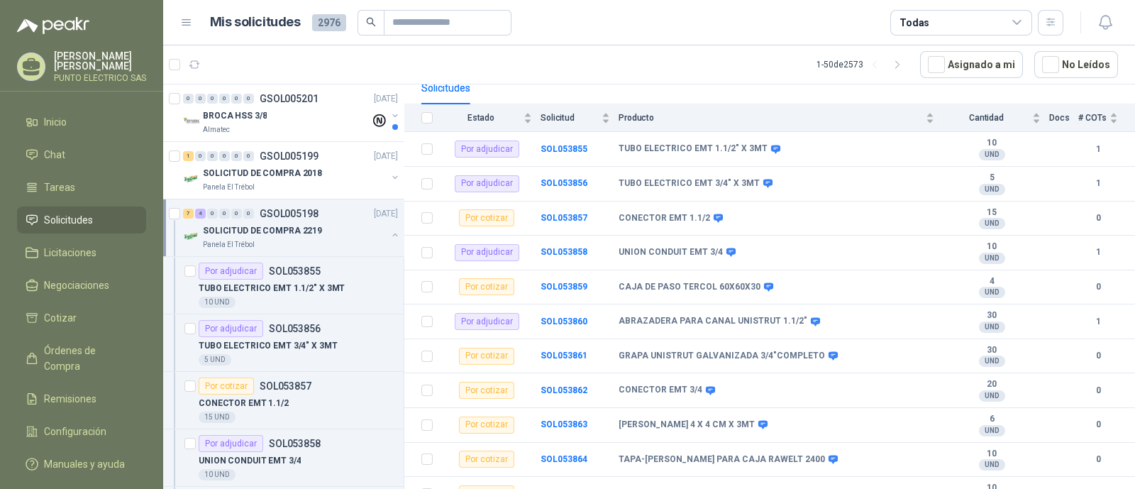
scroll to position [159, 0]
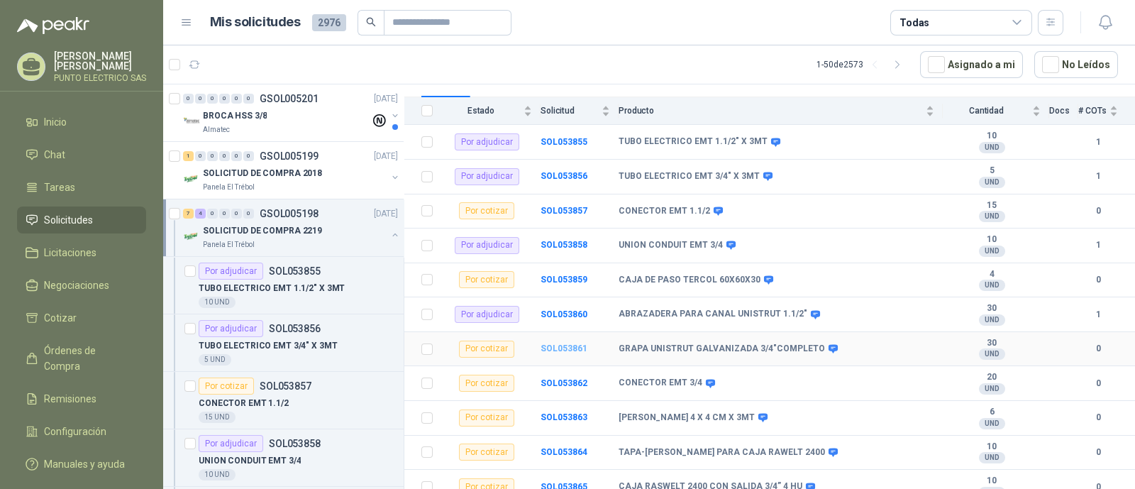
click at [564, 343] on b "SOL053861" at bounding box center [564, 348] width 47 height 10
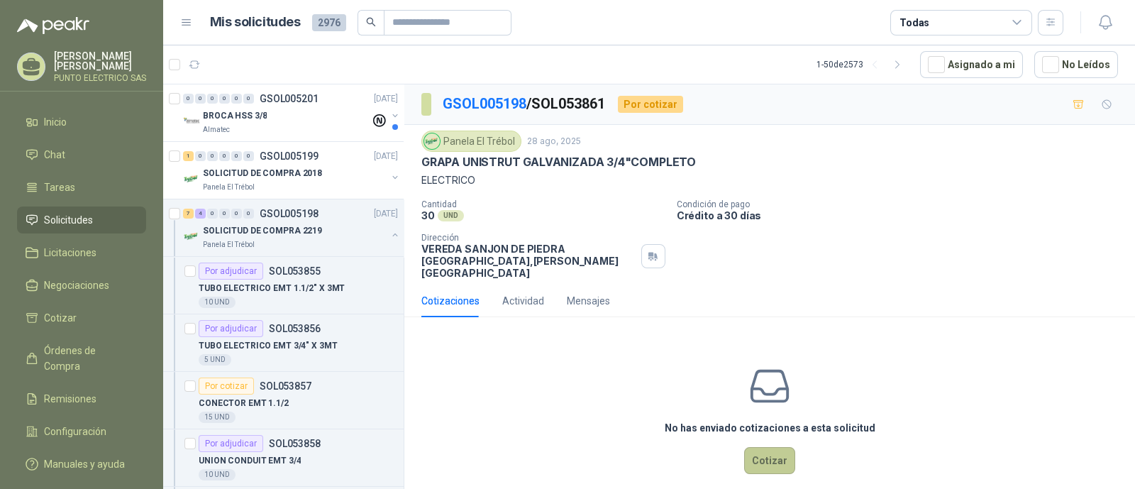
click at [759, 447] on button "Cotizar" at bounding box center [769, 460] width 51 height 27
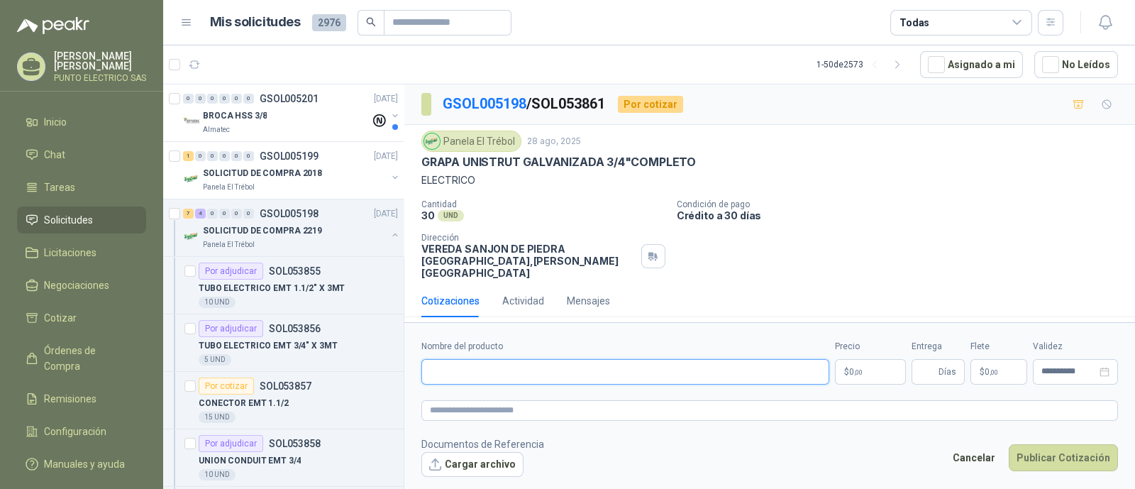
click at [504, 359] on input "Nombre del producto" at bounding box center [625, 372] width 408 height 26
type input "**********"
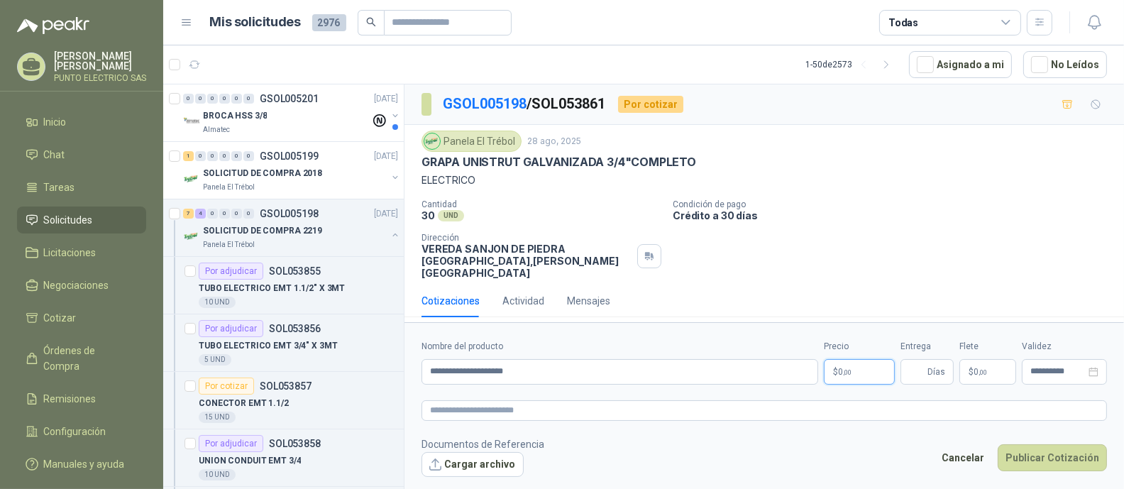
click at [842, 365] on body "[PERSON_NAME] PUNTO ELECTRICO SAS Inicio Chat Tareas Solicitudes Licitaciones N…" at bounding box center [562, 244] width 1124 height 489
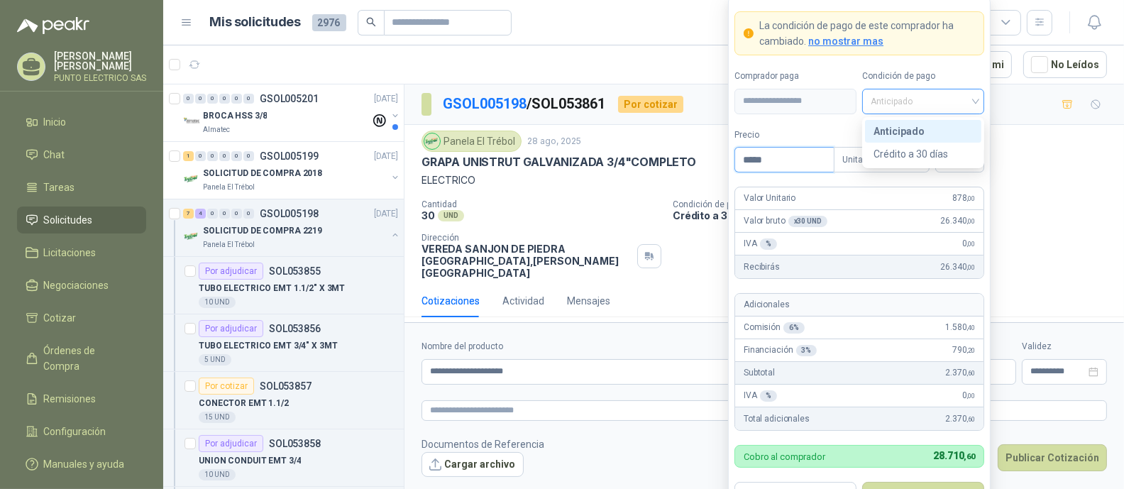
click at [976, 97] on div "Anticipado" at bounding box center [923, 102] width 122 height 26
type input "*****"
click at [936, 155] on div "Crédito a 30 días" at bounding box center [922, 154] width 99 height 16
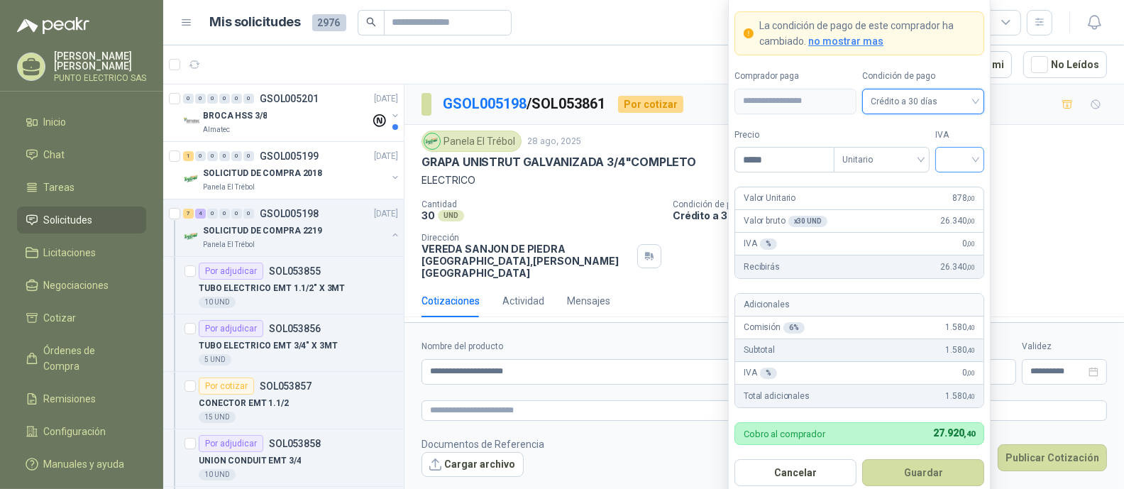
click at [953, 162] on input "search" at bounding box center [960, 158] width 32 height 21
click at [957, 186] on div "19%" at bounding box center [959, 190] width 26 height 16
click at [926, 475] on button "Guardar" at bounding box center [923, 472] width 122 height 27
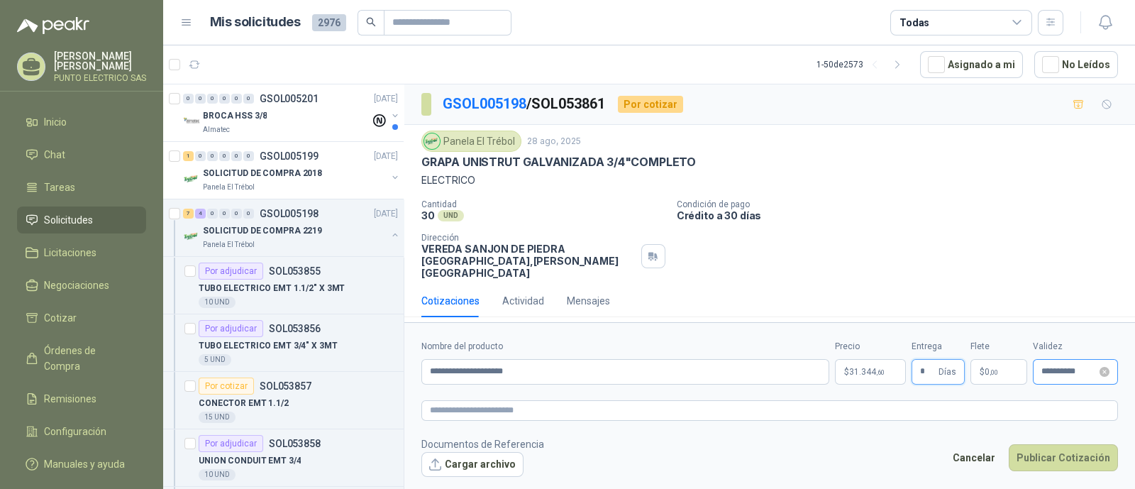
type input "*"
click at [1071, 370] on input "**********" at bounding box center [1068, 371] width 55 height 9
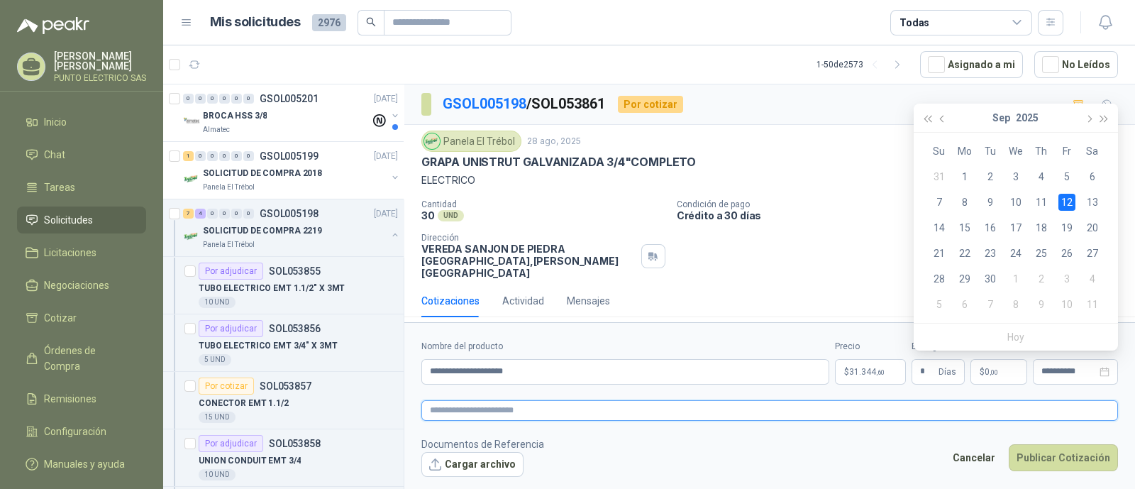
click at [1039, 409] on textarea at bounding box center [769, 410] width 697 height 21
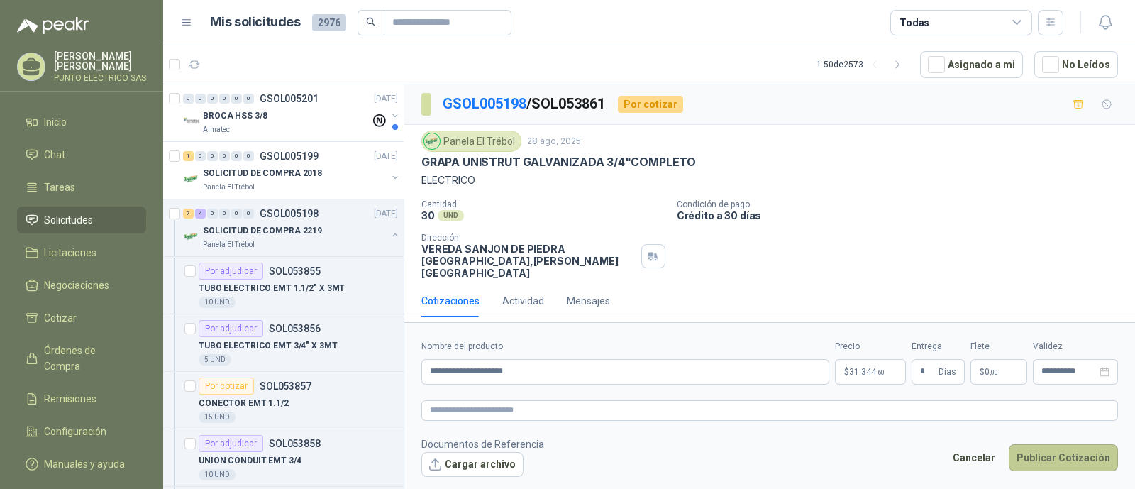
click at [1069, 455] on button "Publicar Cotización" at bounding box center [1063, 457] width 109 height 27
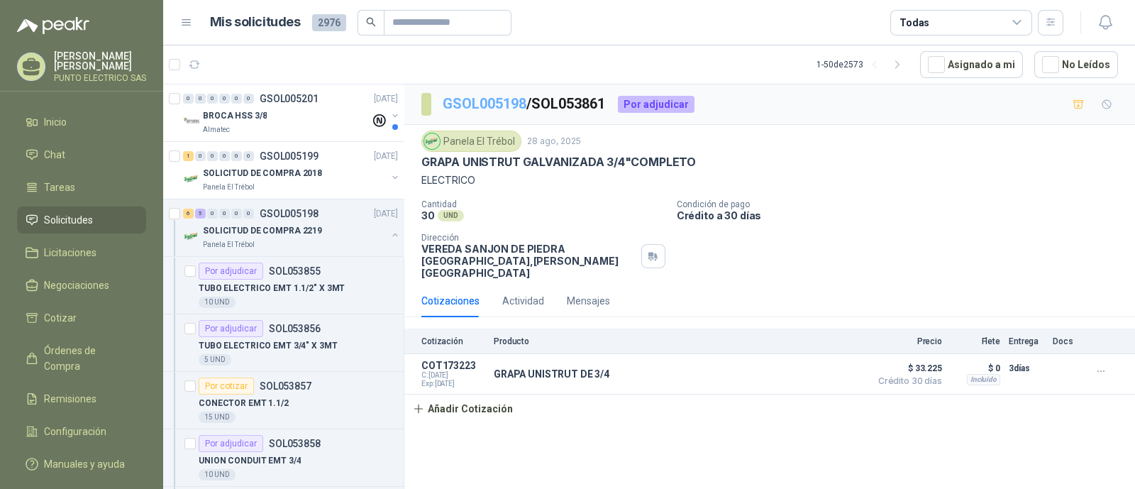
click at [485, 101] on link "GSOL005198" at bounding box center [485, 103] width 84 height 17
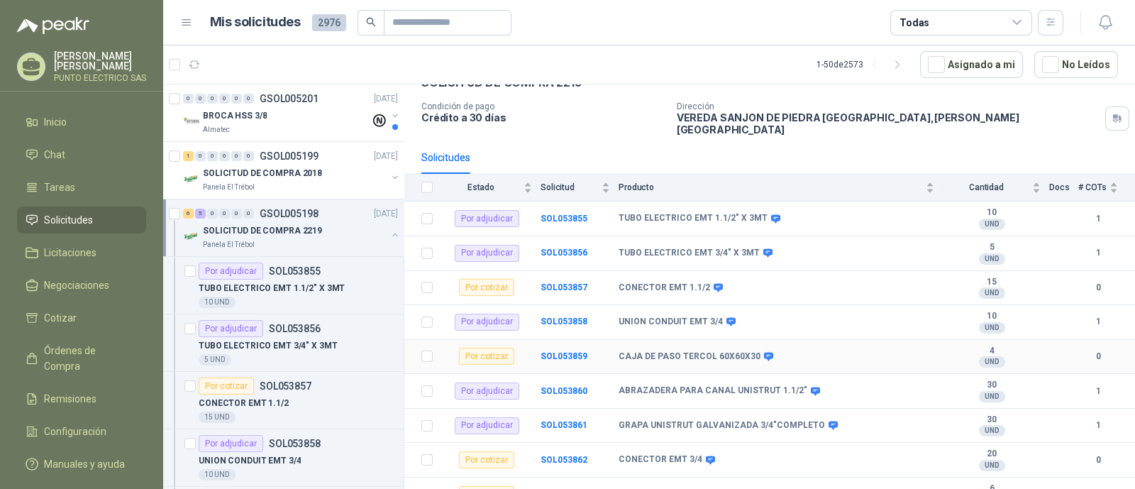
scroll to position [159, 0]
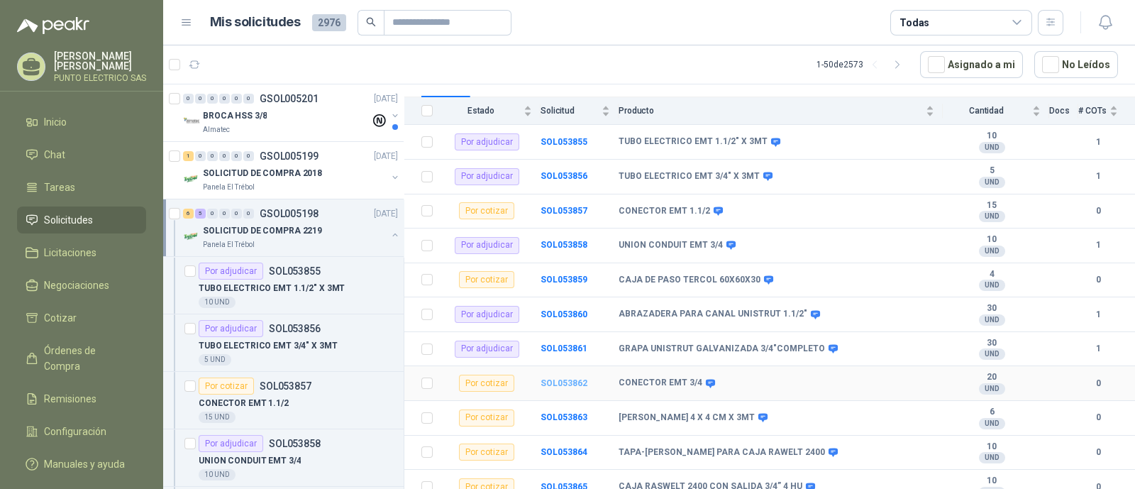
click at [573, 378] on b "SOL053862" at bounding box center [564, 383] width 47 height 10
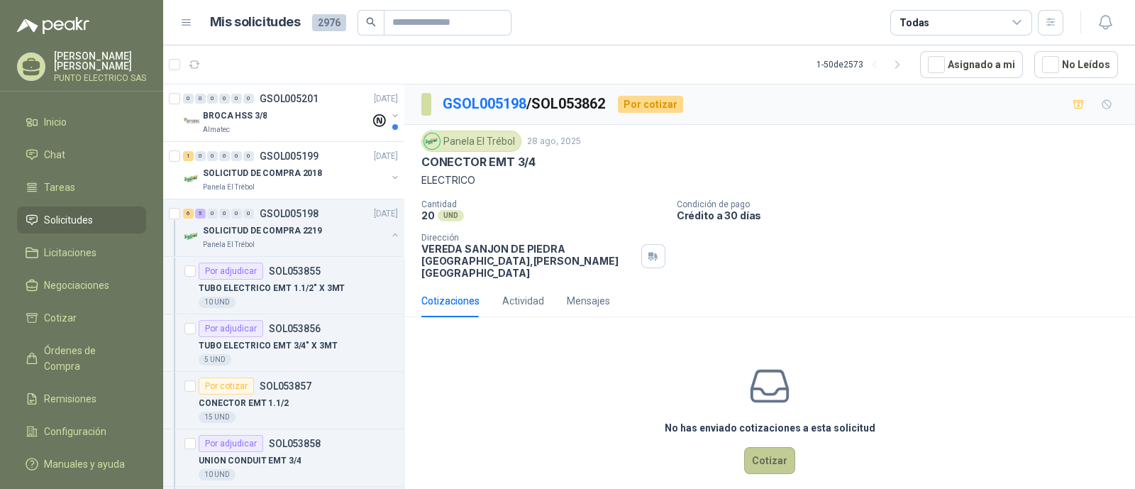
click at [777, 447] on button "Cotizar" at bounding box center [769, 460] width 51 height 27
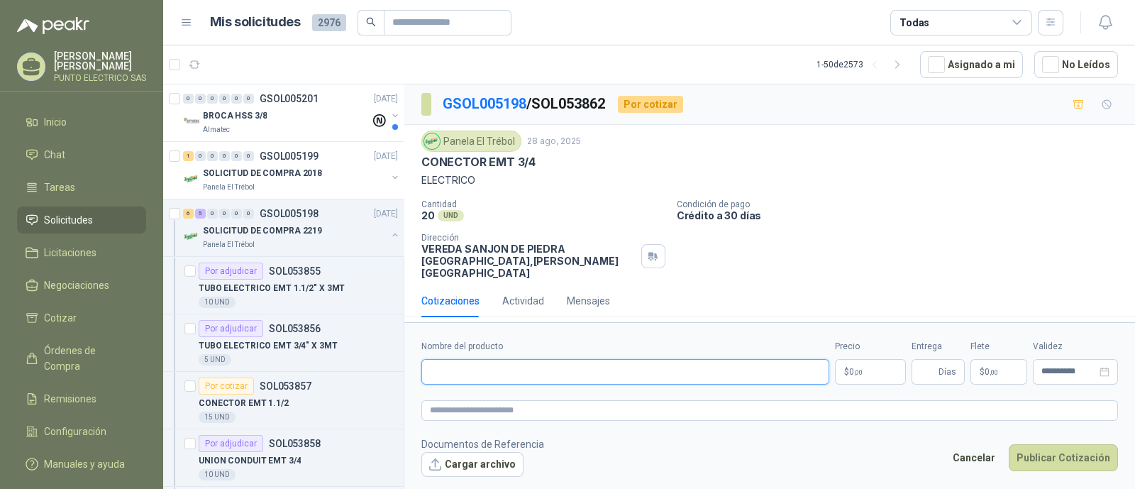
click at [505, 377] on input "Nombre del producto" at bounding box center [625, 372] width 408 height 26
type input "**********"
click at [883, 370] on body "[PERSON_NAME] PUNTO ELECTRICO SAS Inicio Chat Tareas Solicitudes Licitaciones N…" at bounding box center [567, 244] width 1135 height 489
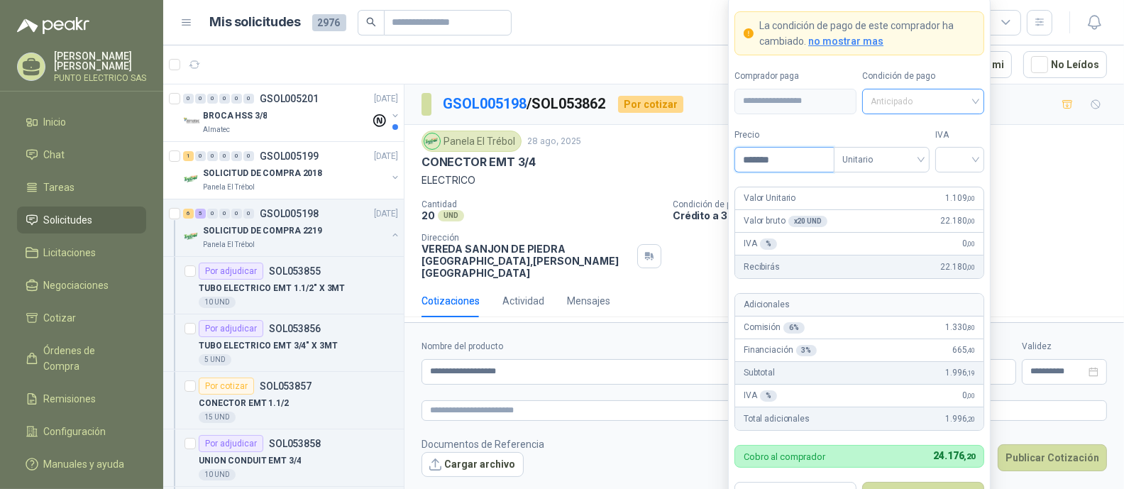
click at [953, 104] on span "Anticipado" at bounding box center [922, 101] width 105 height 21
type input "*******"
click at [941, 148] on div "Crédito a 30 días" at bounding box center [922, 154] width 99 height 16
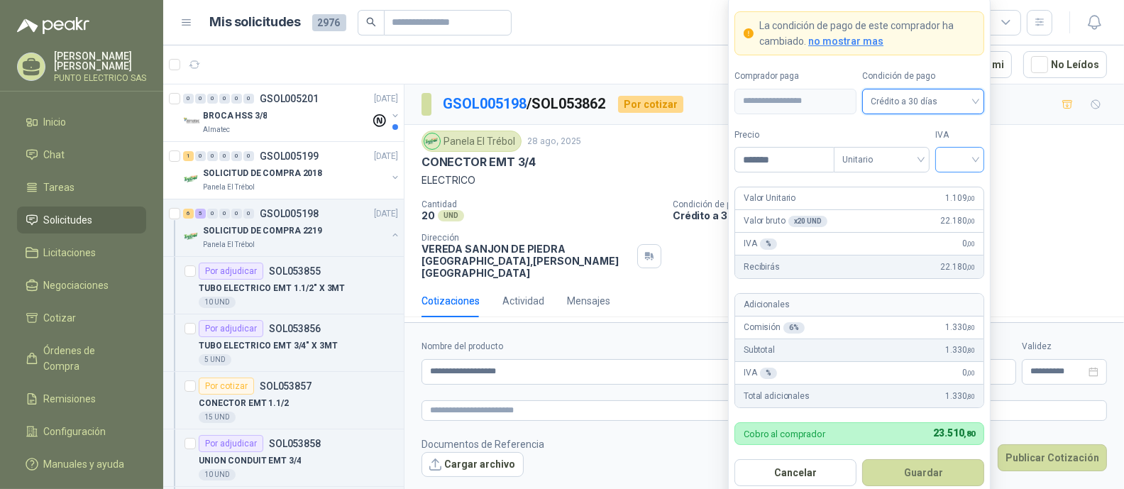
click at [964, 161] on input "search" at bounding box center [960, 158] width 32 height 21
click at [958, 189] on div "19%" at bounding box center [959, 190] width 26 height 16
click at [939, 470] on button "Guardar" at bounding box center [923, 472] width 122 height 27
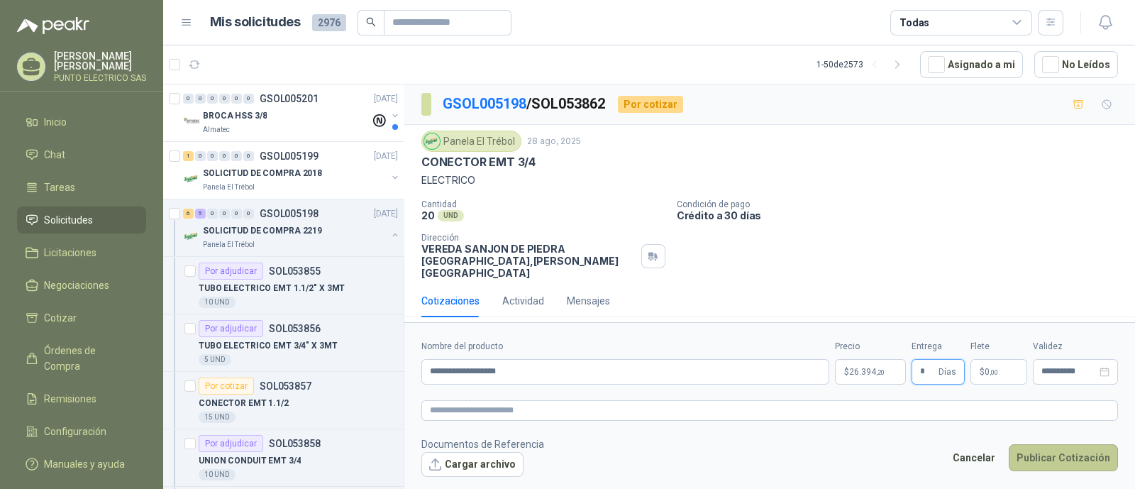
type input "*"
click at [1048, 451] on button "Publicar Cotización" at bounding box center [1063, 457] width 109 height 27
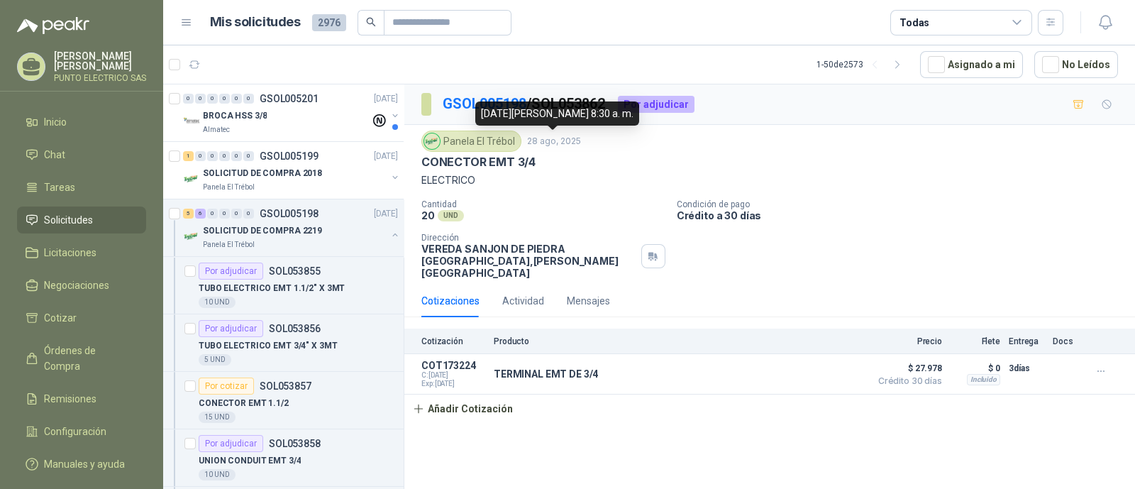
click at [492, 104] on div "[DATE][PERSON_NAME] 8:30 a. m." at bounding box center [557, 113] width 164 height 24
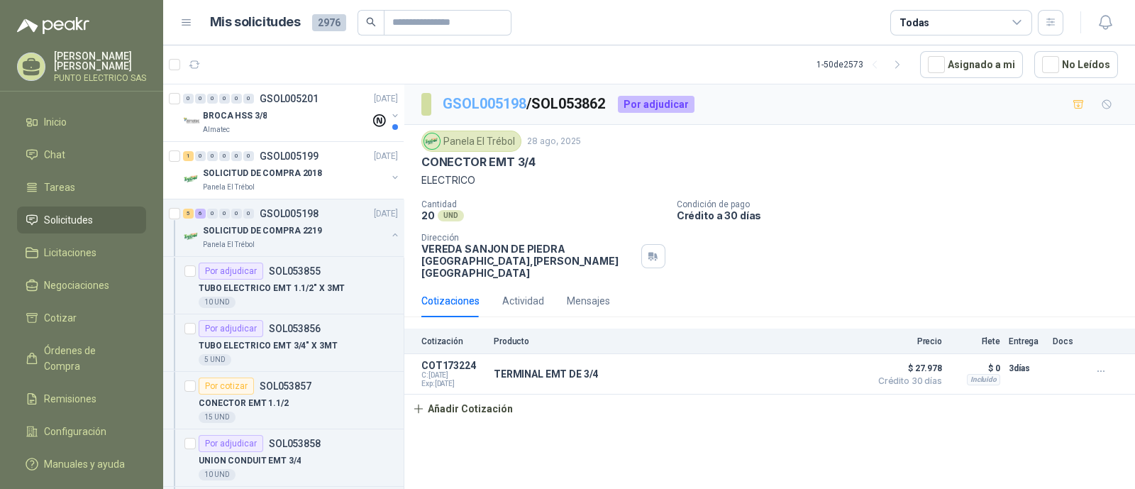
click at [462, 99] on link "GSOL005198" at bounding box center [485, 103] width 84 height 17
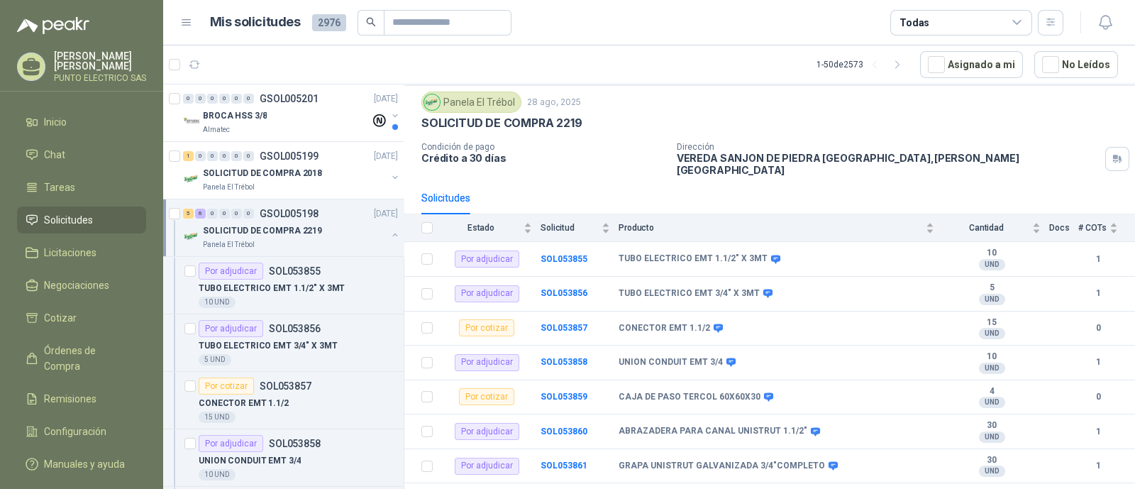
scroll to position [159, 0]
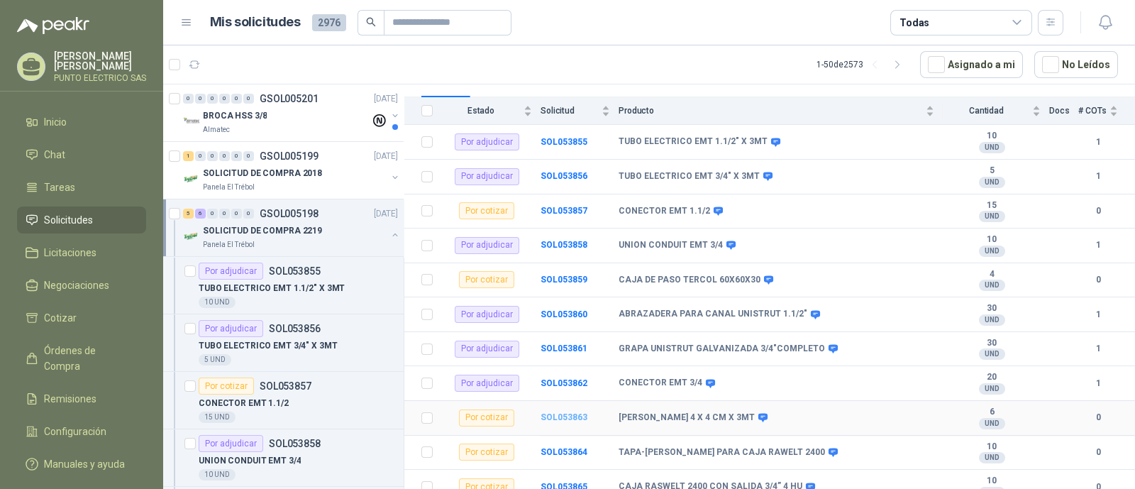
click at [563, 412] on b "SOL053863" at bounding box center [564, 417] width 47 height 10
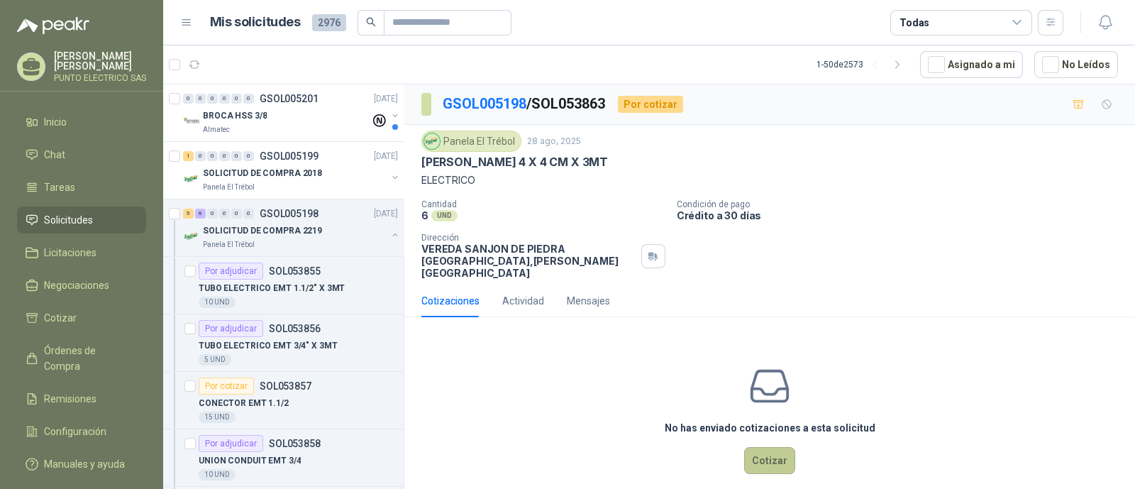
click at [768, 453] on button "Cotizar" at bounding box center [769, 460] width 51 height 27
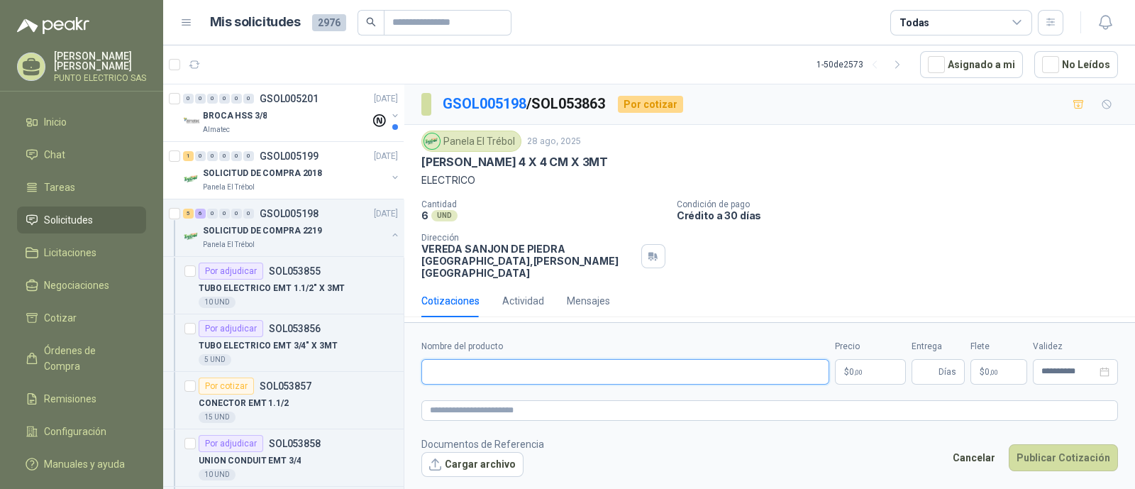
click at [550, 368] on input "Nombre del producto" at bounding box center [625, 372] width 408 height 26
type input "**********"
click at [869, 370] on body "[PERSON_NAME] PUNTO ELECTRICO SAS Inicio Chat Tareas Solicitudes Licitaciones N…" at bounding box center [567, 244] width 1135 height 489
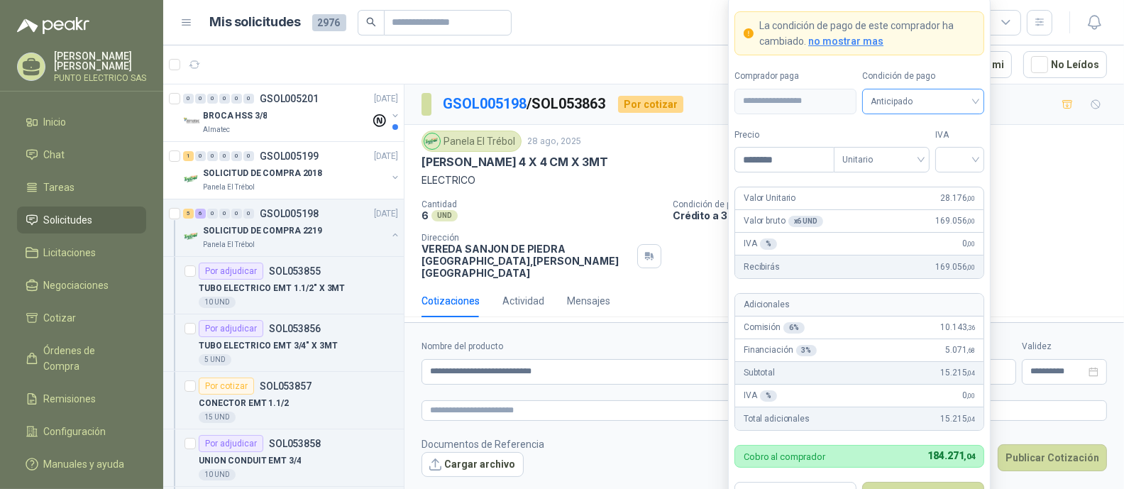
click at [938, 106] on span "Anticipado" at bounding box center [922, 101] width 105 height 21
type input "********"
click at [929, 154] on div "Crédito a 30 días" at bounding box center [922, 154] width 99 height 16
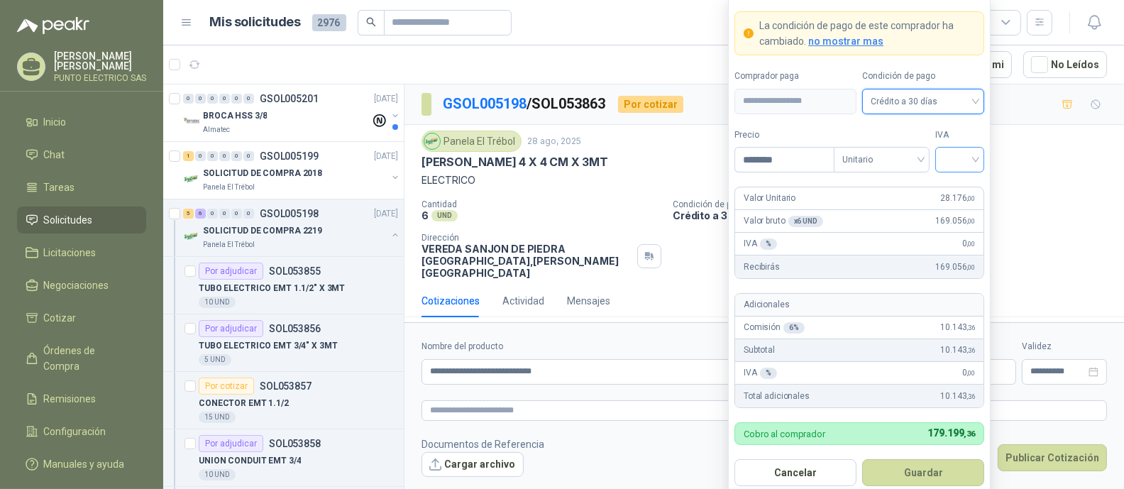
click at [977, 161] on div at bounding box center [959, 160] width 49 height 26
click at [953, 186] on div "19%" at bounding box center [959, 190] width 26 height 16
click at [929, 470] on button "Guardar" at bounding box center [923, 472] width 122 height 27
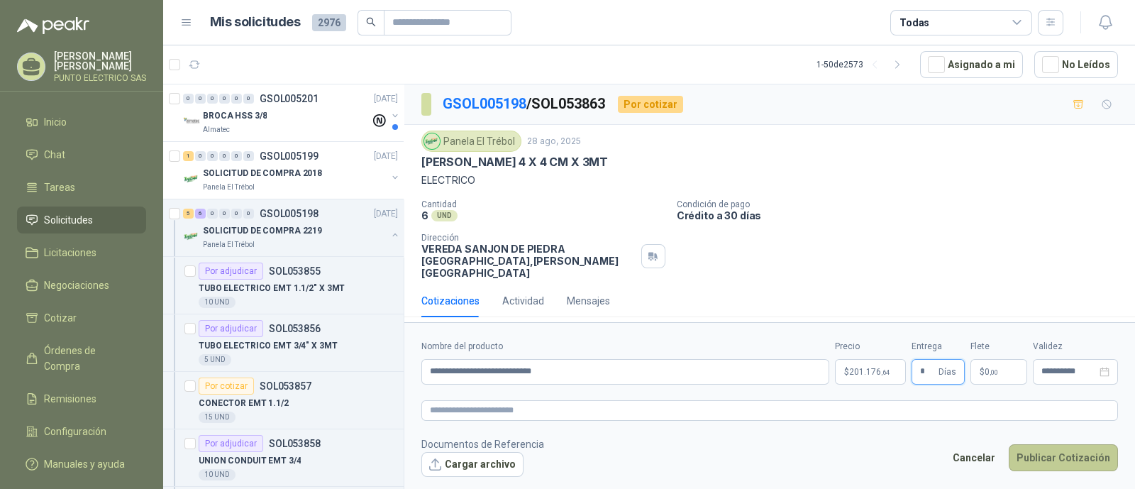
type input "*"
click at [1061, 451] on button "Publicar Cotización" at bounding box center [1063, 457] width 109 height 27
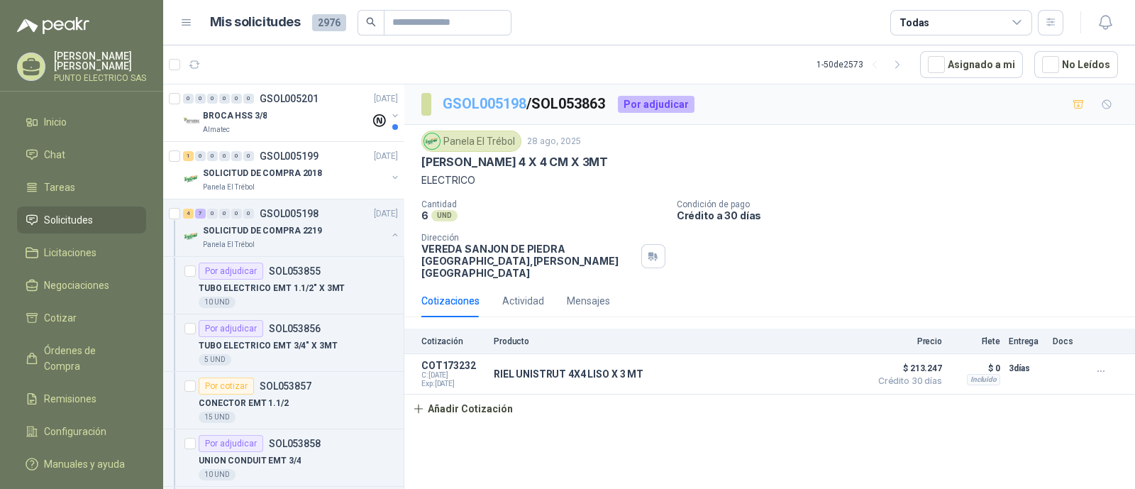
click at [491, 107] on link "GSOL005198" at bounding box center [485, 103] width 84 height 17
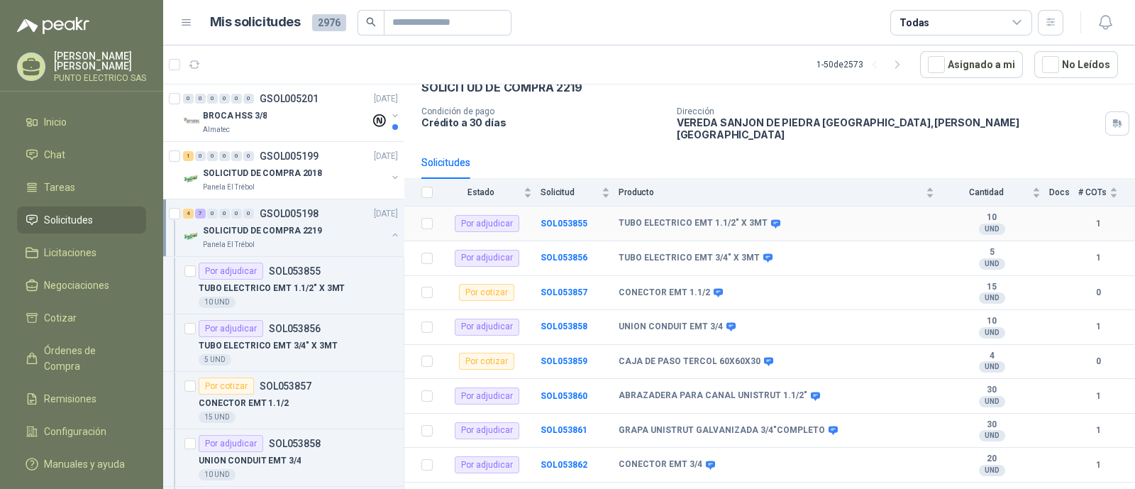
scroll to position [159, 0]
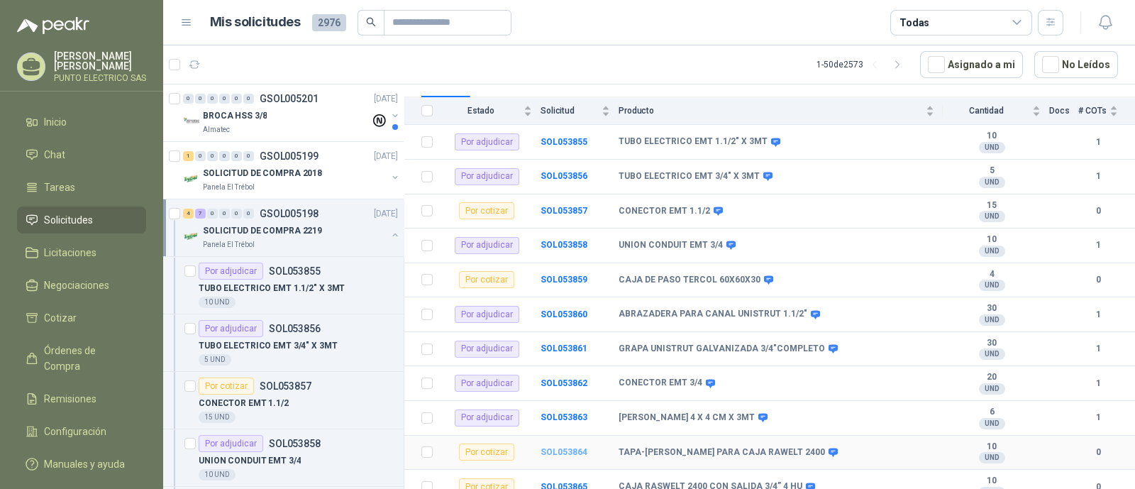
click at [568, 447] on b "SOL053864" at bounding box center [564, 452] width 47 height 10
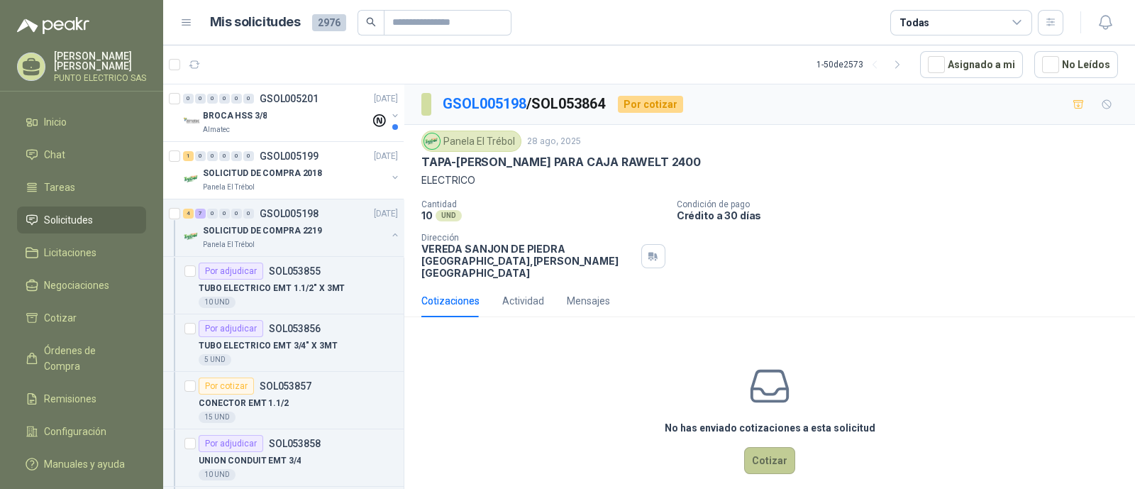
click at [768, 447] on button "Cotizar" at bounding box center [769, 460] width 51 height 27
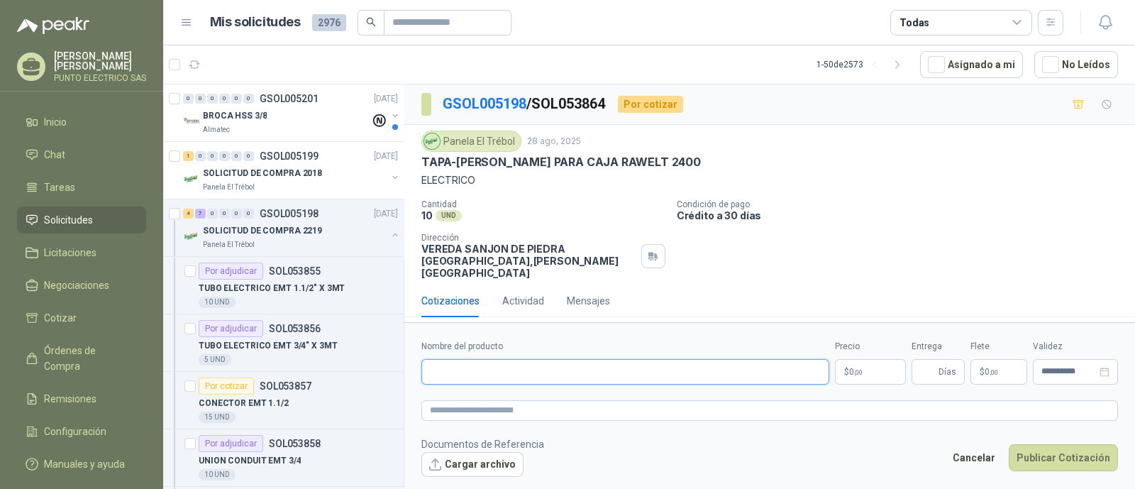
click at [525, 359] on input "Nombre del producto" at bounding box center [625, 372] width 408 height 26
type input "**********"
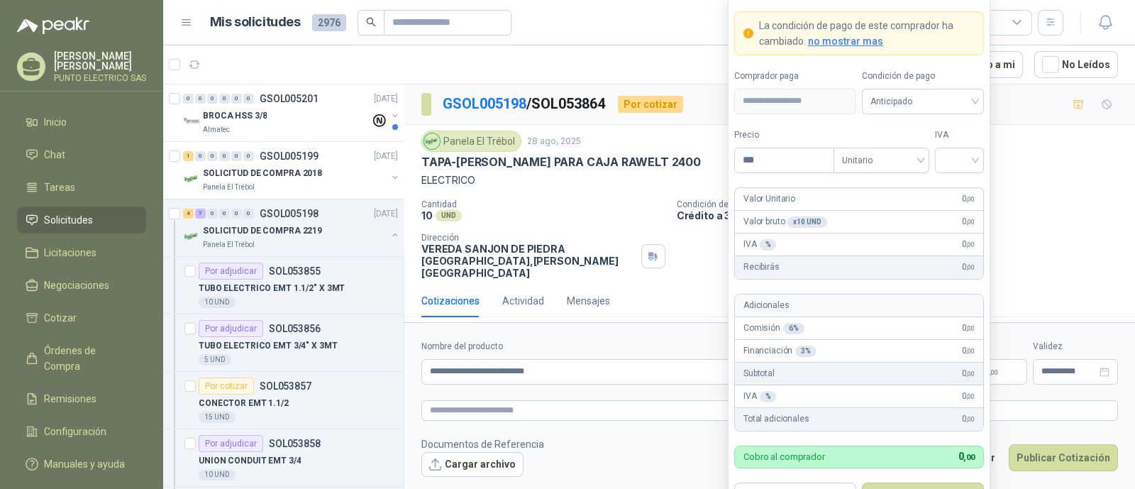
click at [873, 372] on body "[PERSON_NAME] PUNTO ELECTRICO SAS Inicio Chat Tareas Solicitudes Licitaciones N…" at bounding box center [567, 244] width 1135 height 489
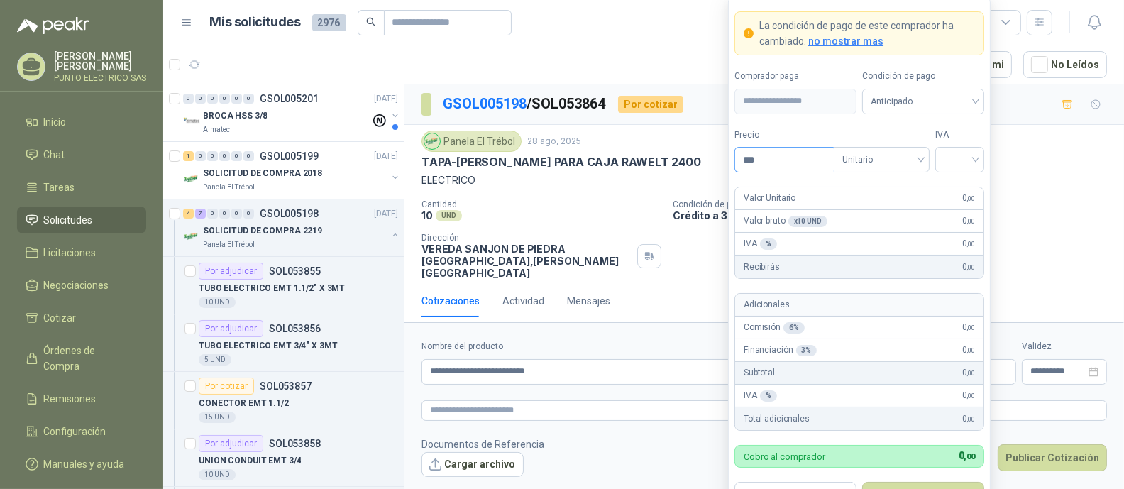
click at [765, 162] on input "***" at bounding box center [784, 160] width 99 height 24
click at [975, 99] on span "Anticipado" at bounding box center [922, 101] width 105 height 21
type input "*******"
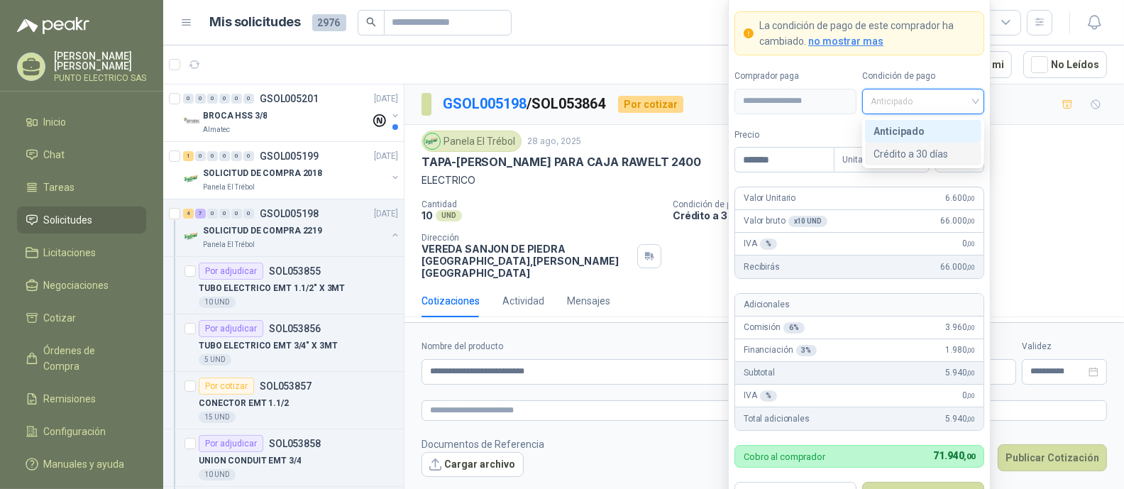
click at [931, 153] on div "Crédito a 30 días" at bounding box center [922, 154] width 99 height 16
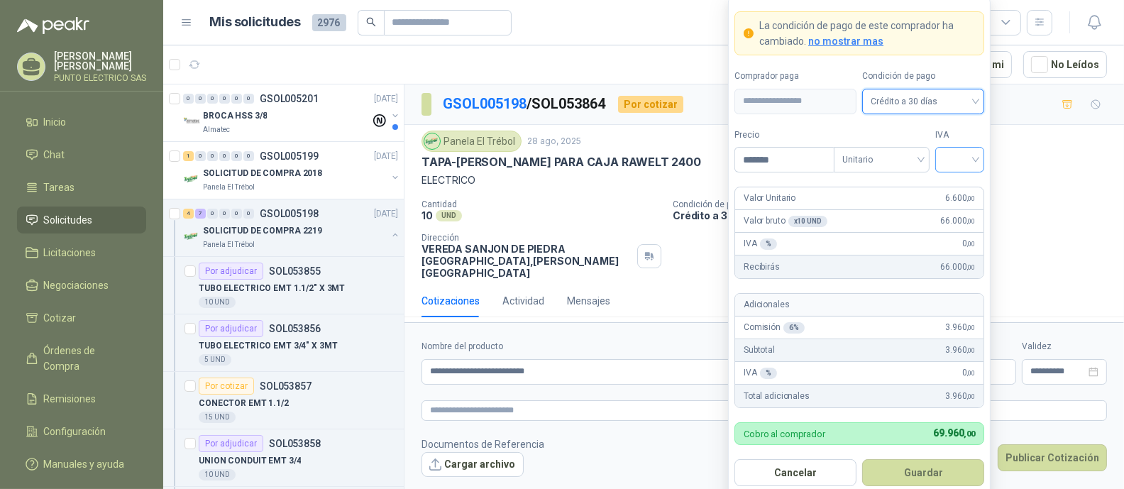
click at [972, 159] on input "search" at bounding box center [960, 158] width 32 height 21
click at [958, 188] on div "19%" at bounding box center [959, 190] width 26 height 16
click at [929, 468] on button "Guardar" at bounding box center [923, 472] width 122 height 27
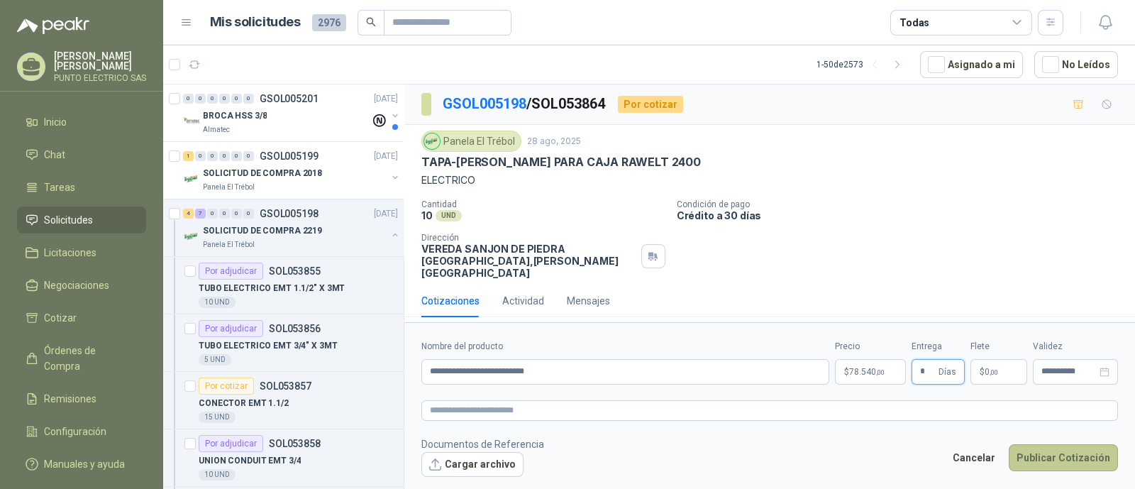
type input "*"
click at [1062, 452] on button "Publicar Cotización" at bounding box center [1063, 457] width 109 height 27
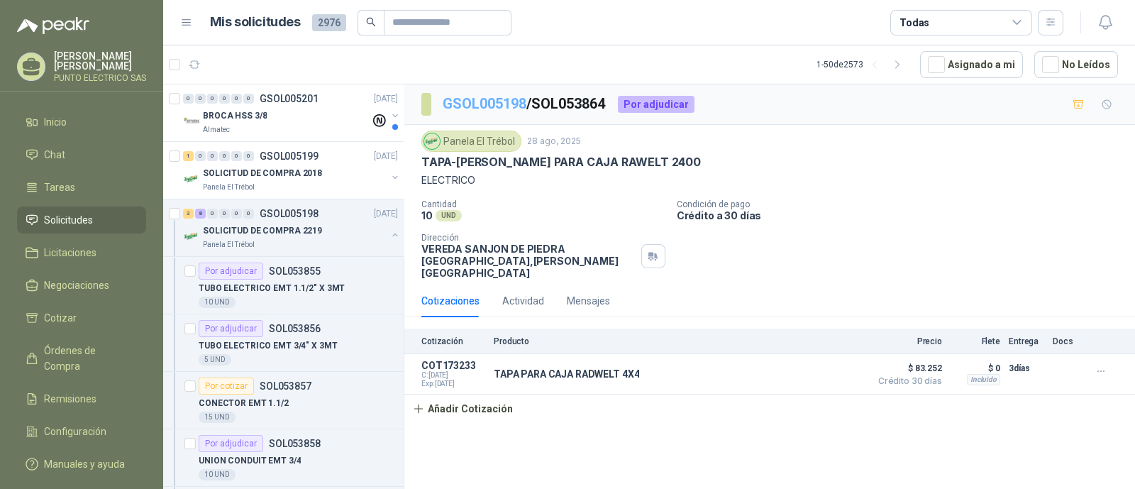
click at [494, 101] on link "GSOL005198" at bounding box center [485, 103] width 84 height 17
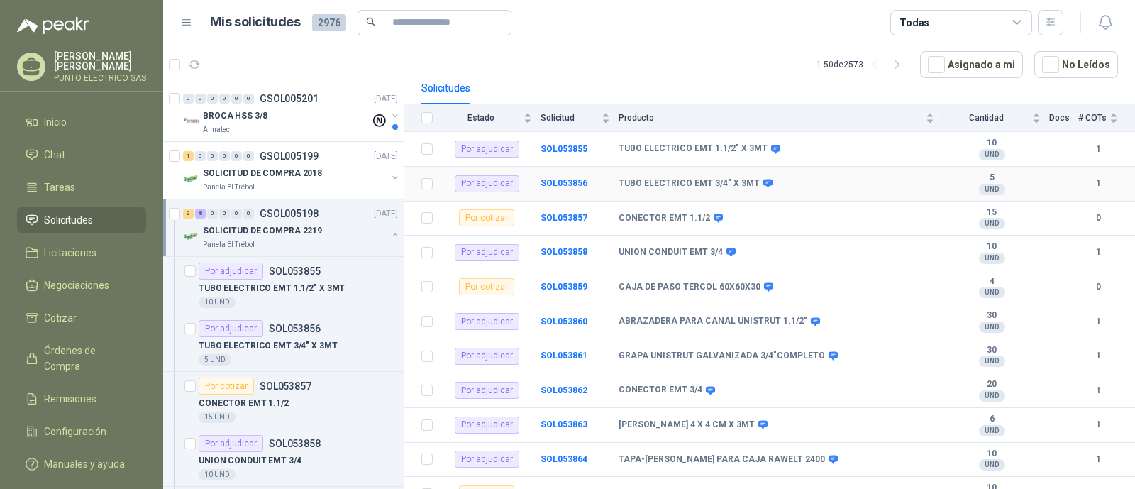
scroll to position [159, 0]
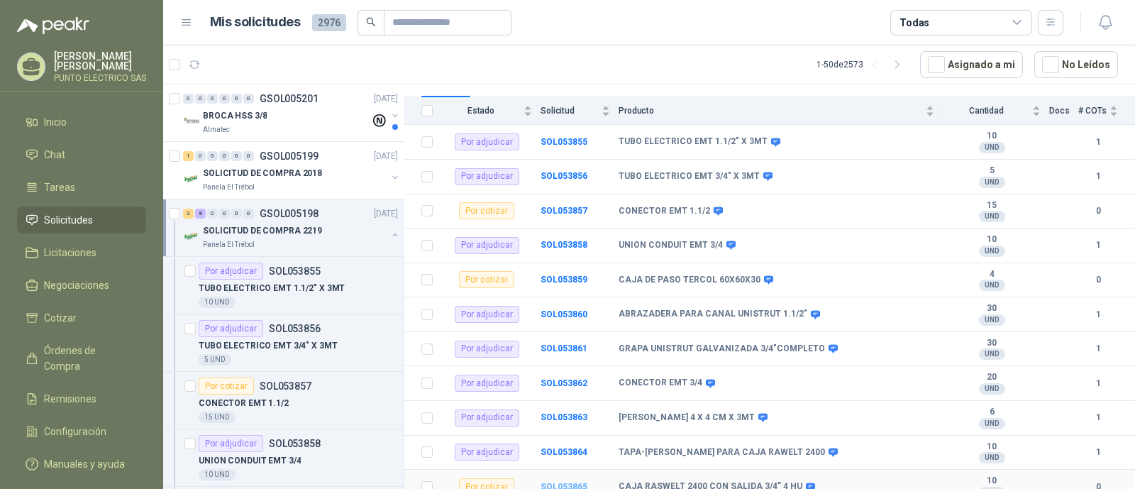
click at [569, 482] on b "SOL053865" at bounding box center [564, 487] width 47 height 10
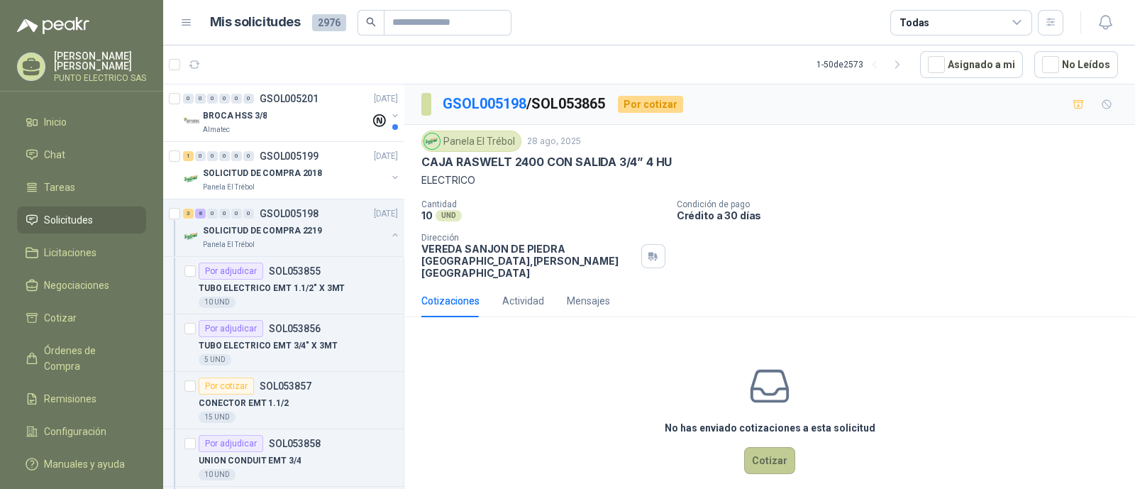
click at [759, 449] on button "Cotizar" at bounding box center [769, 460] width 51 height 27
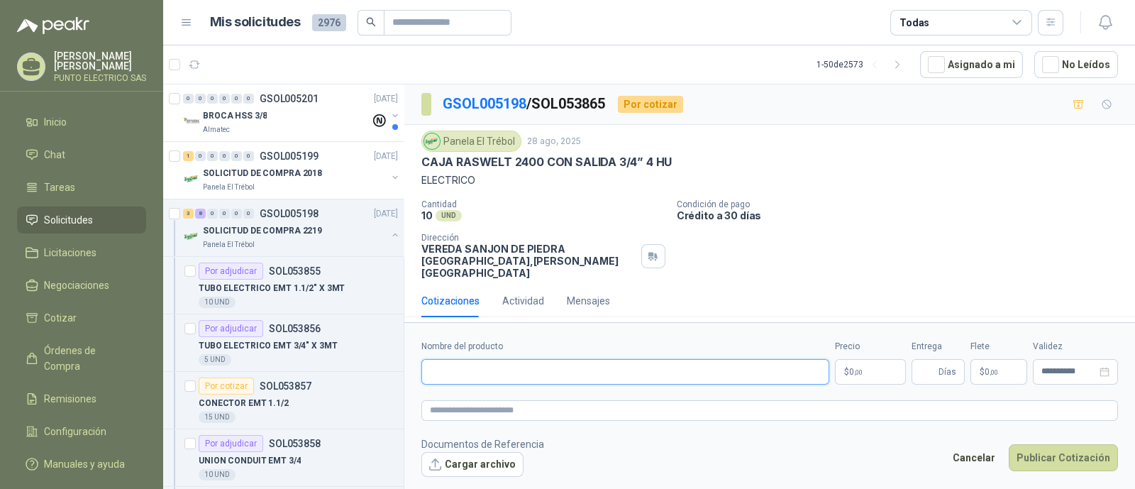
click at [522, 359] on input "Nombre del producto" at bounding box center [625, 372] width 408 height 26
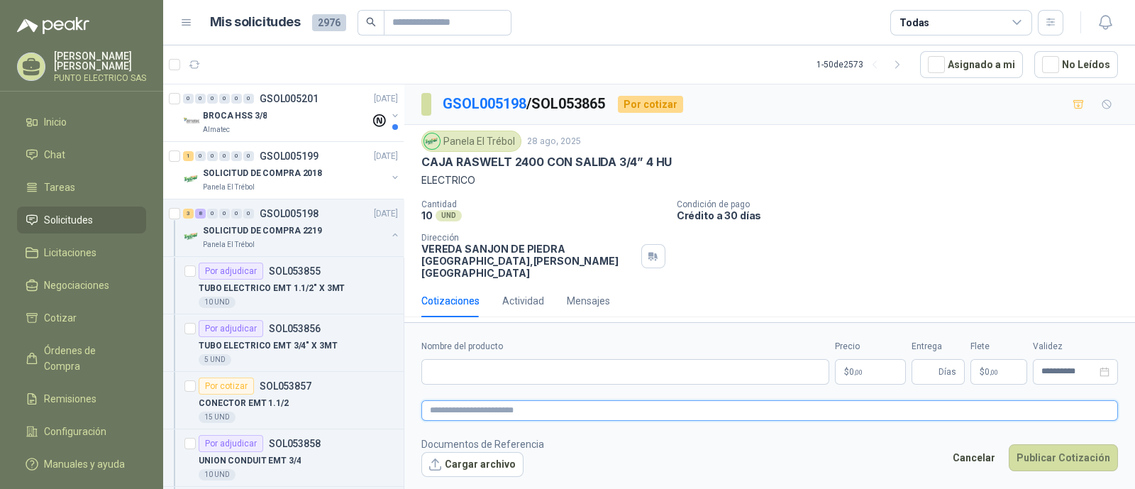
click at [614, 400] on textarea at bounding box center [769, 410] width 697 height 21
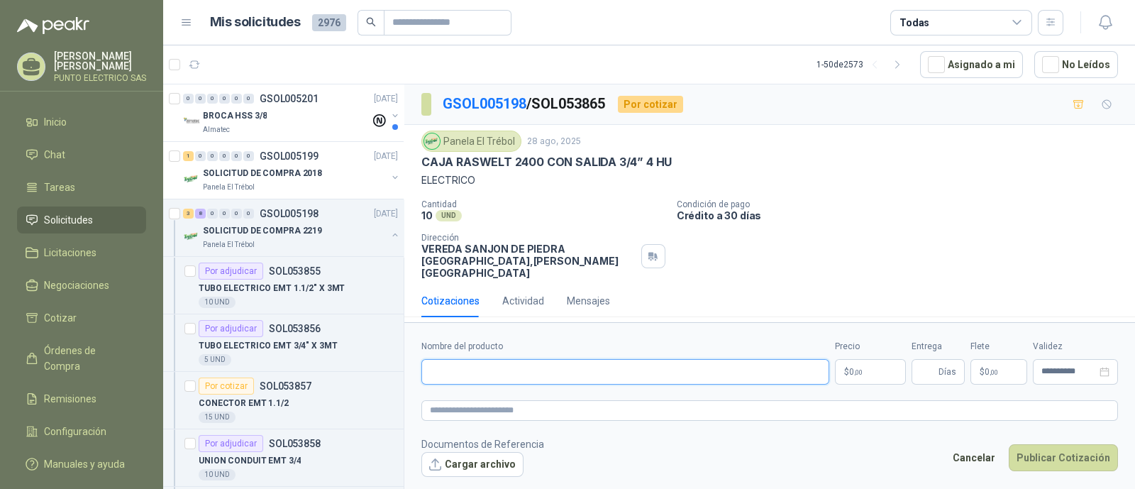
click at [523, 365] on input "Nombre del producto" at bounding box center [625, 372] width 408 height 26
type input "**********"
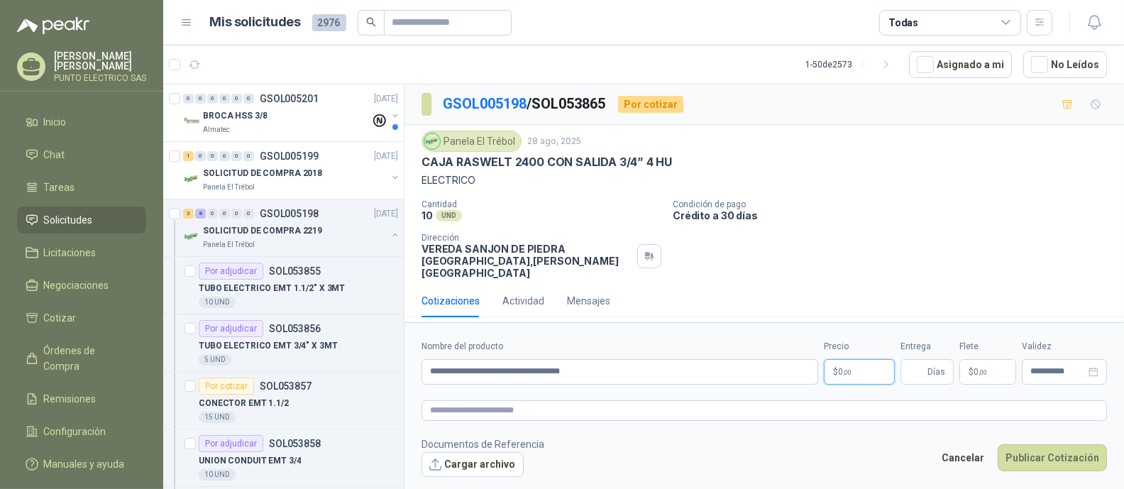
click at [858, 368] on body "[PERSON_NAME] PUNTO ELECTRICO SAS Inicio Chat Tareas Solicitudes Licitaciones N…" at bounding box center [562, 244] width 1124 height 489
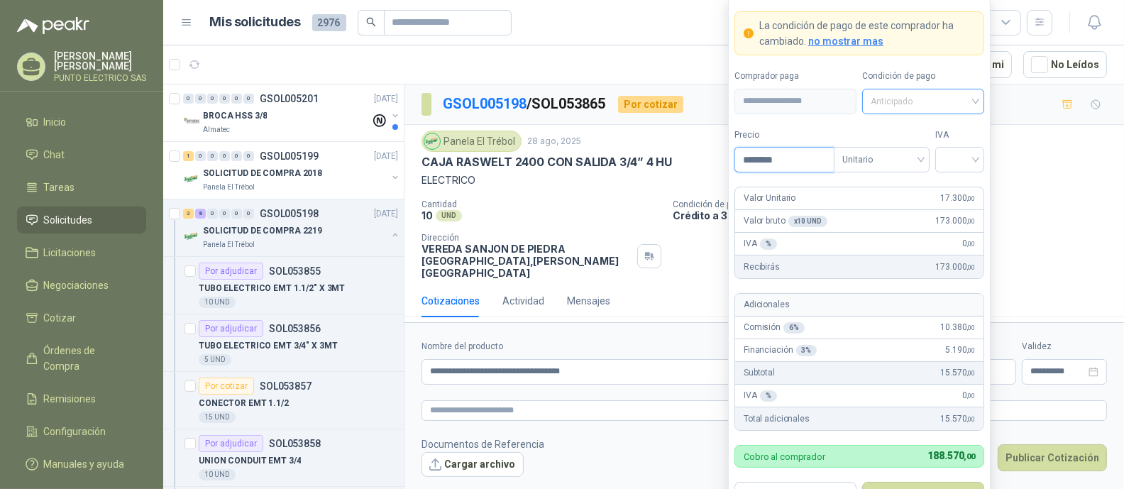
click at [970, 101] on span "Anticipado" at bounding box center [922, 101] width 105 height 21
type input "********"
click at [905, 154] on div "Crédito a 30 días" at bounding box center [922, 154] width 99 height 16
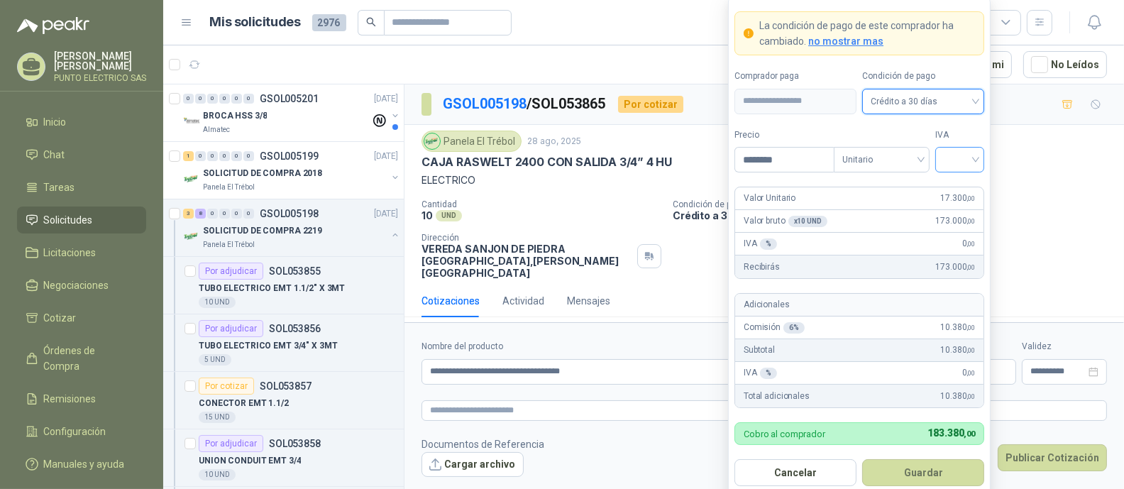
click at [976, 155] on div at bounding box center [959, 160] width 49 height 26
click at [956, 189] on div "19%" at bounding box center [959, 190] width 26 height 16
click at [933, 470] on button "Guardar" at bounding box center [923, 472] width 122 height 27
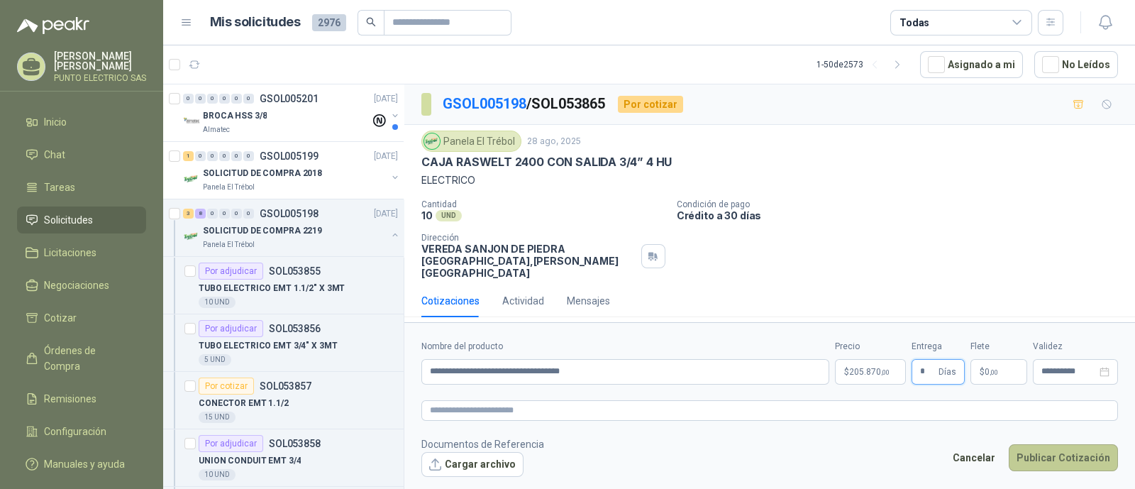
type input "*"
click at [1060, 450] on button "Publicar Cotización" at bounding box center [1063, 457] width 109 height 27
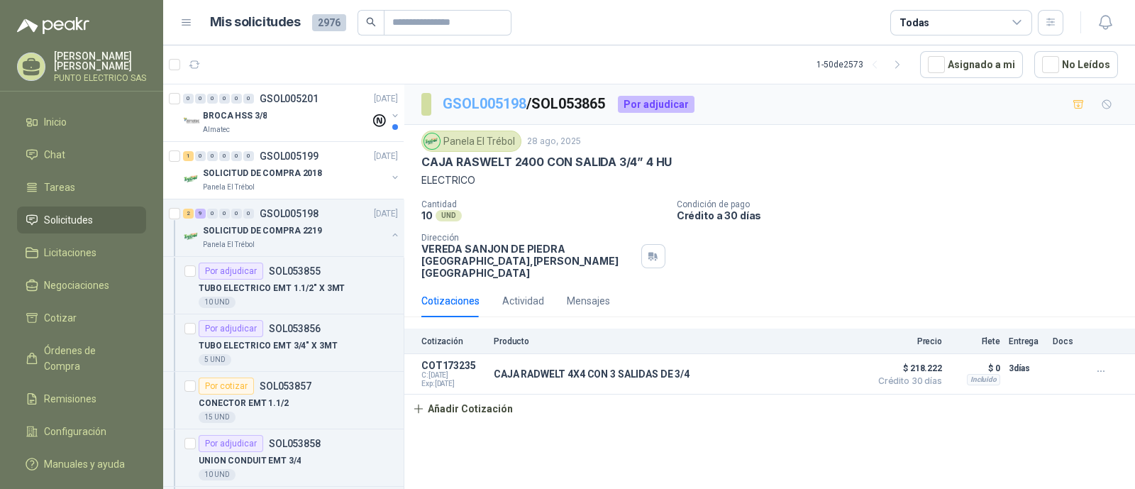
click at [492, 107] on link "GSOL005198" at bounding box center [485, 103] width 84 height 17
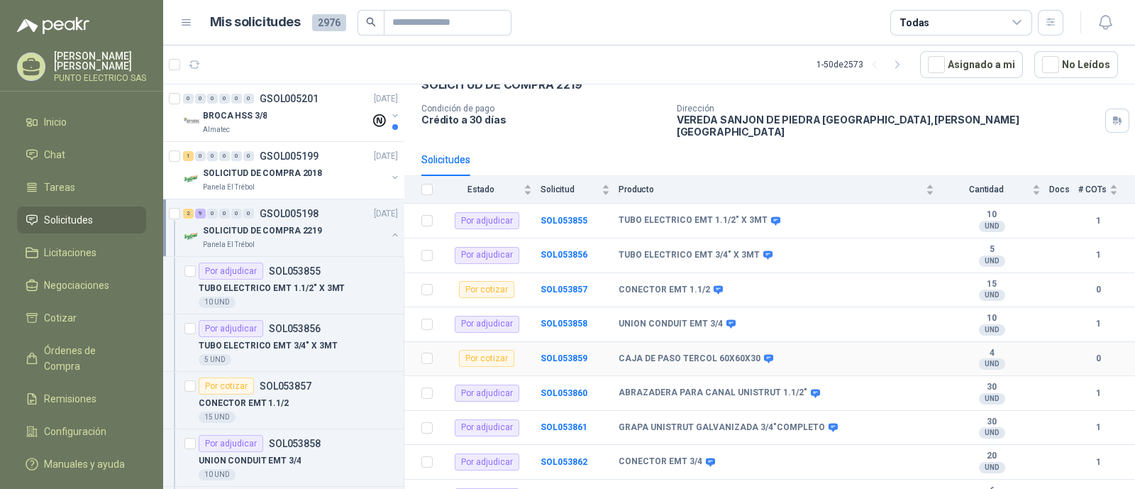
scroll to position [159, 0]
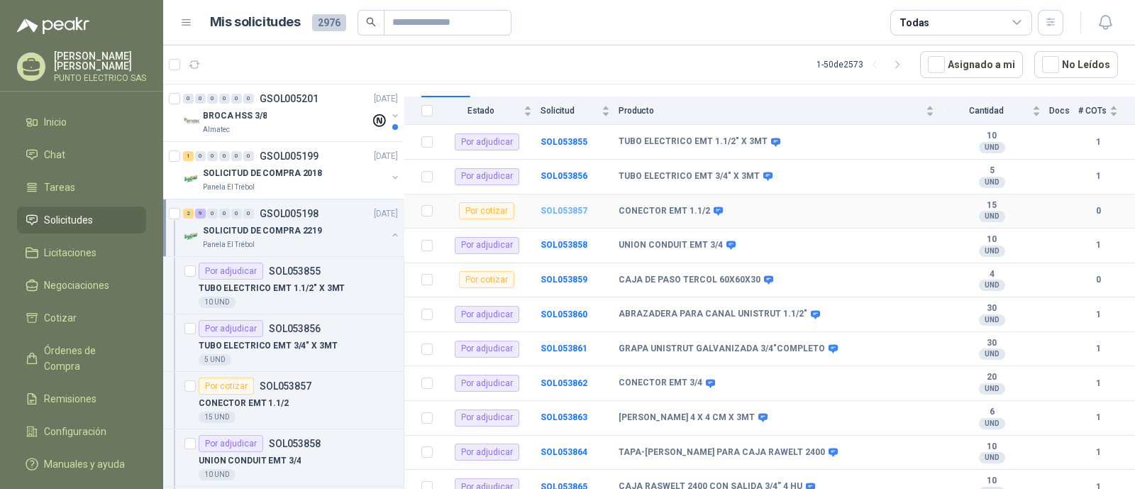
click at [568, 206] on b "SOL053857" at bounding box center [564, 211] width 47 height 10
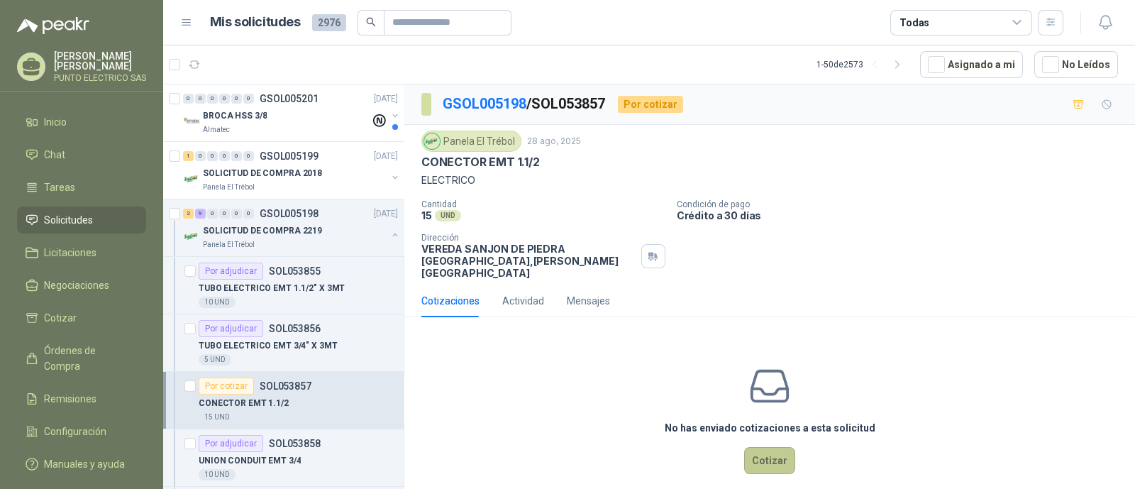
click at [759, 447] on button "Cotizar" at bounding box center [769, 460] width 51 height 27
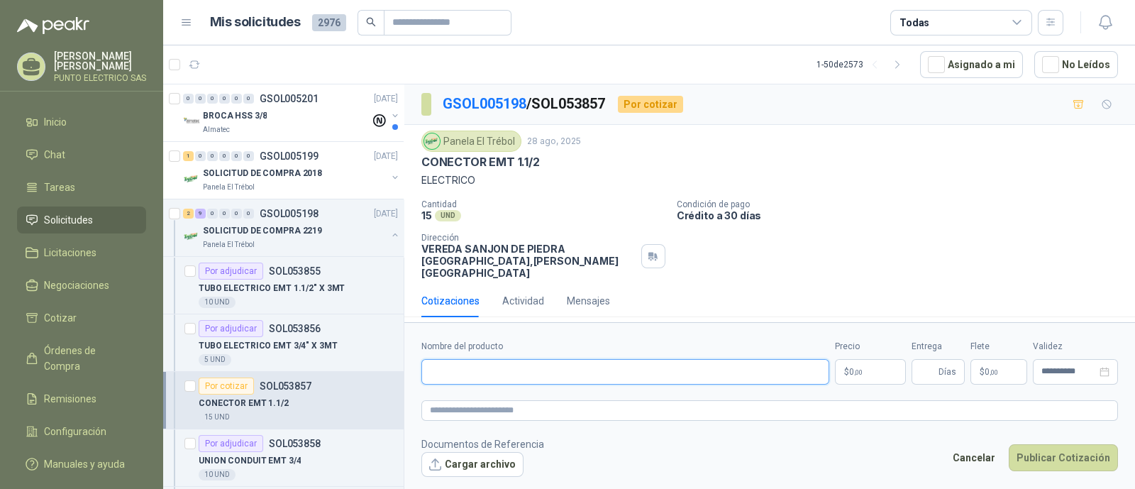
click at [485, 367] on input "Nombre del producto" at bounding box center [625, 372] width 408 height 26
type input "**********"
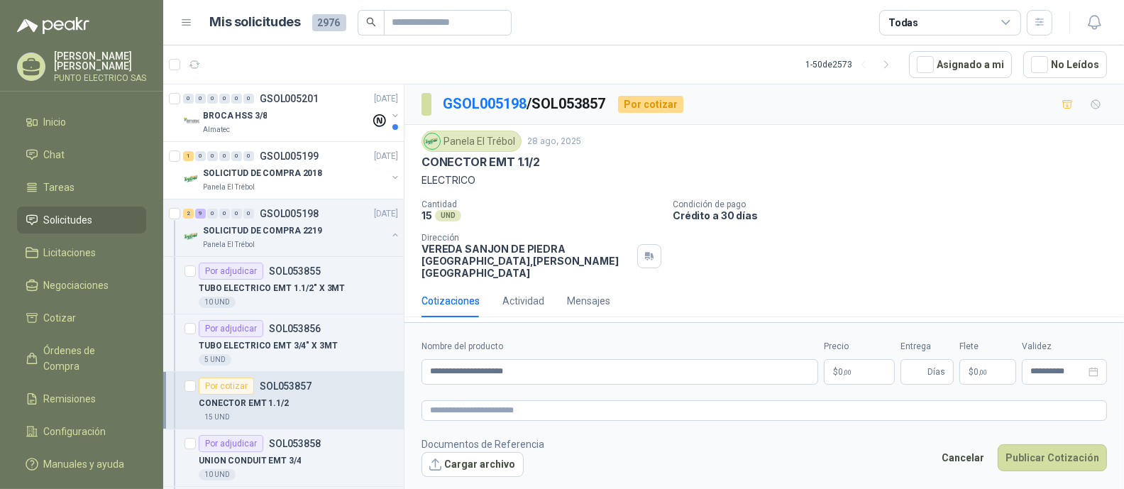
click at [846, 367] on body "[PERSON_NAME] PUNTO ELECTRICO SAS Inicio Chat Tareas Solicitudes Licitaciones N…" at bounding box center [562, 244] width 1124 height 489
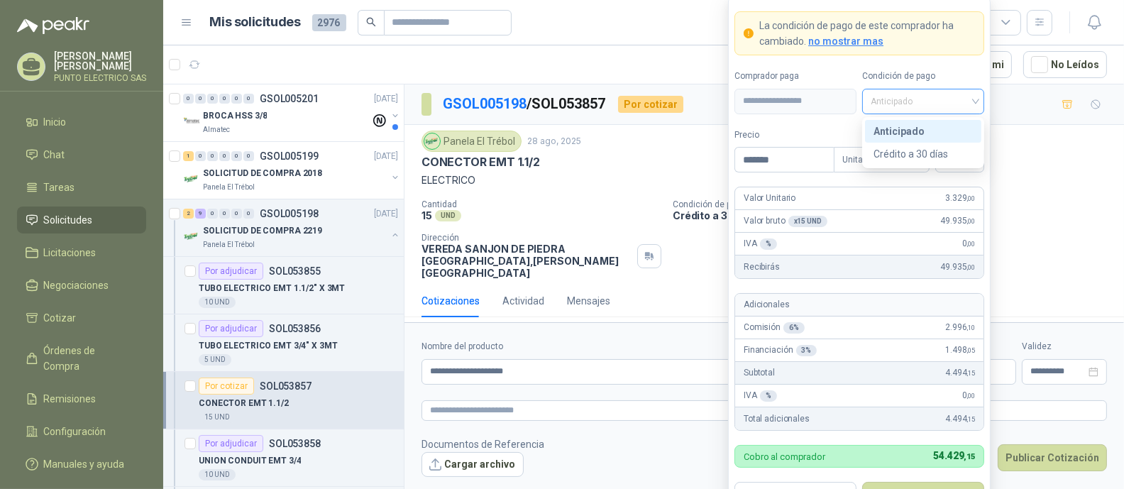
click at [964, 101] on span "Anticipado" at bounding box center [922, 101] width 105 height 21
type input "*******"
click at [934, 150] on div "Crédito a 30 días" at bounding box center [922, 154] width 99 height 16
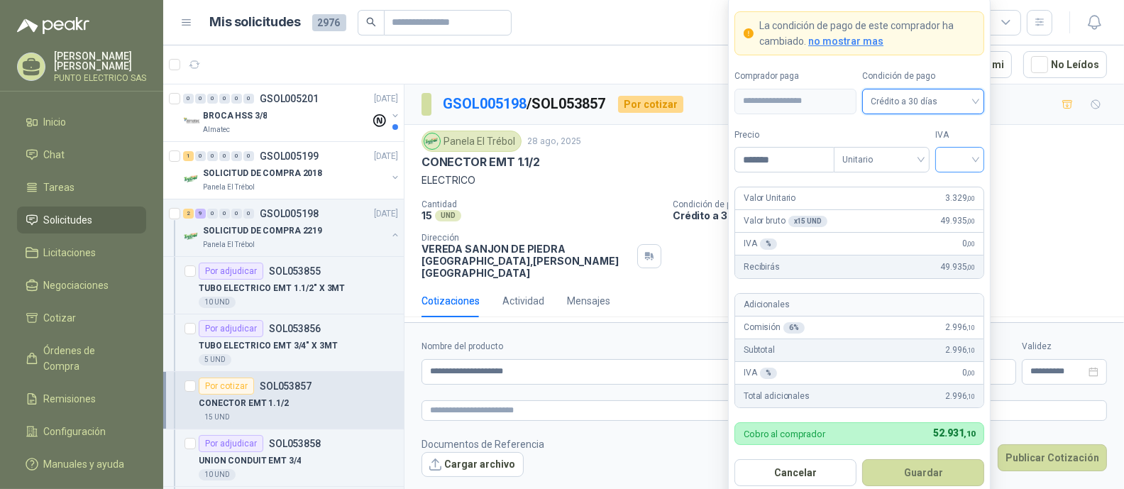
click at [973, 167] on input "search" at bounding box center [960, 158] width 32 height 21
click at [963, 186] on div "19%" at bounding box center [959, 190] width 26 height 16
click at [927, 470] on button "Guardar" at bounding box center [923, 472] width 122 height 27
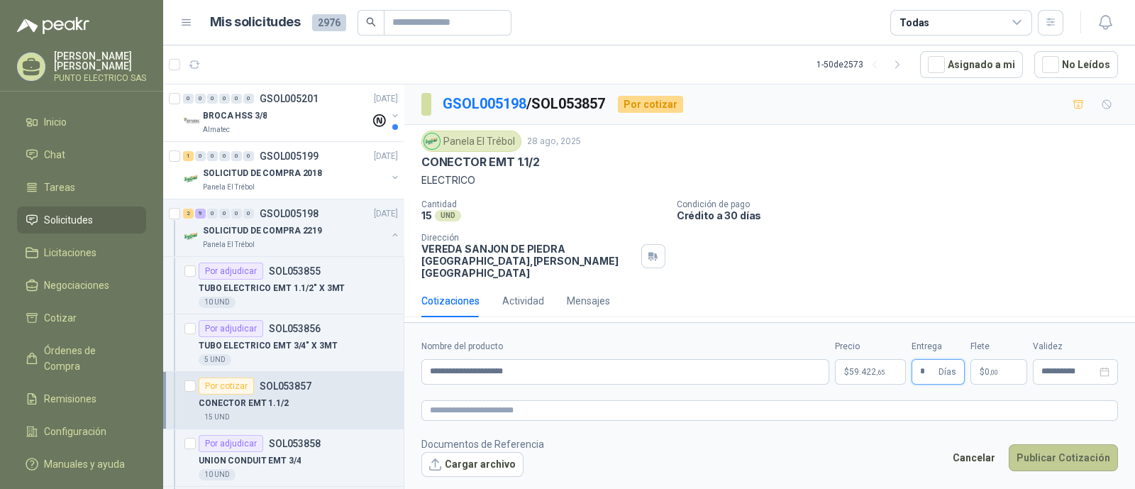
type input "*"
click at [1068, 451] on button "Publicar Cotización" at bounding box center [1063, 457] width 109 height 27
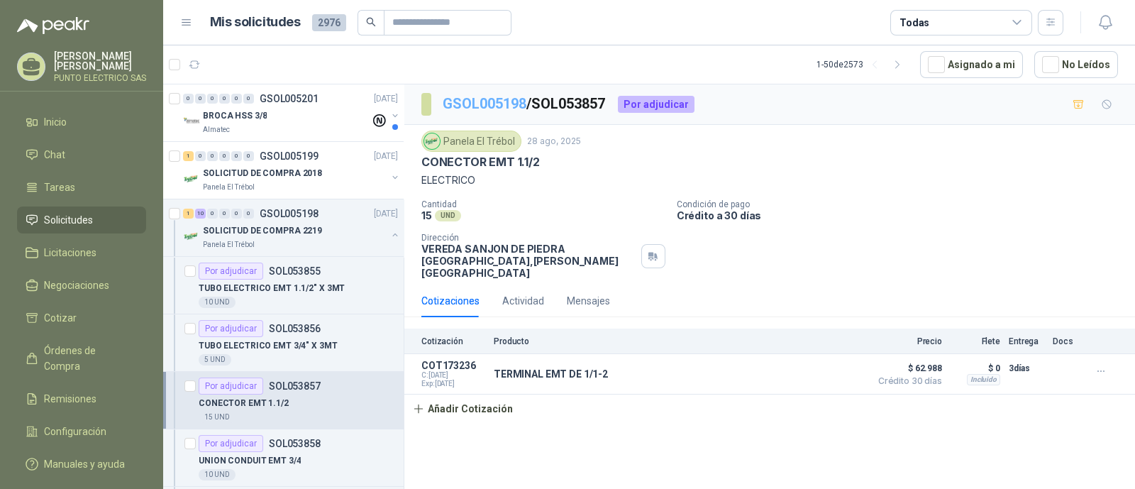
click at [486, 102] on link "GSOL005198" at bounding box center [485, 103] width 84 height 17
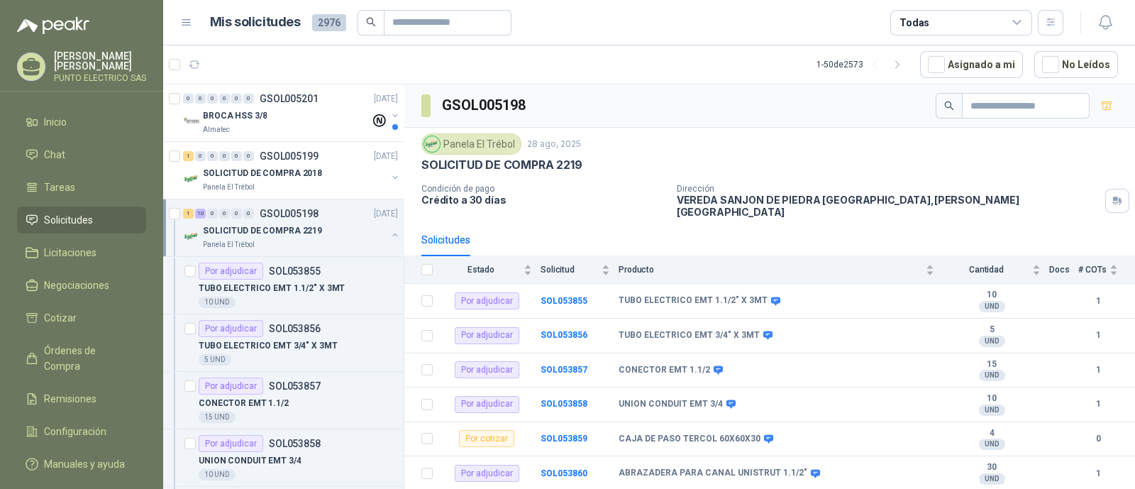
click at [389, 236] on button "button" at bounding box center [394, 234] width 11 height 11
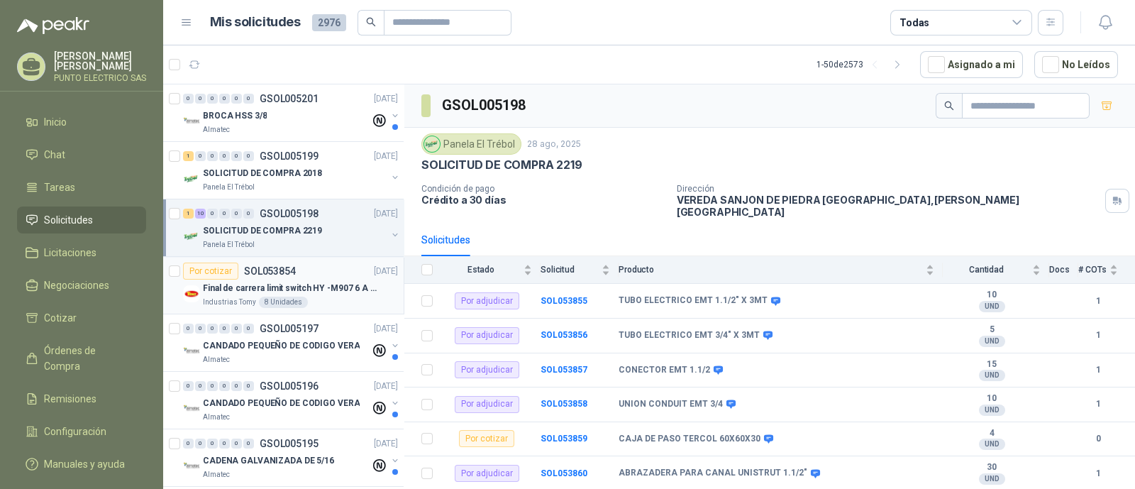
scroll to position [4, 0]
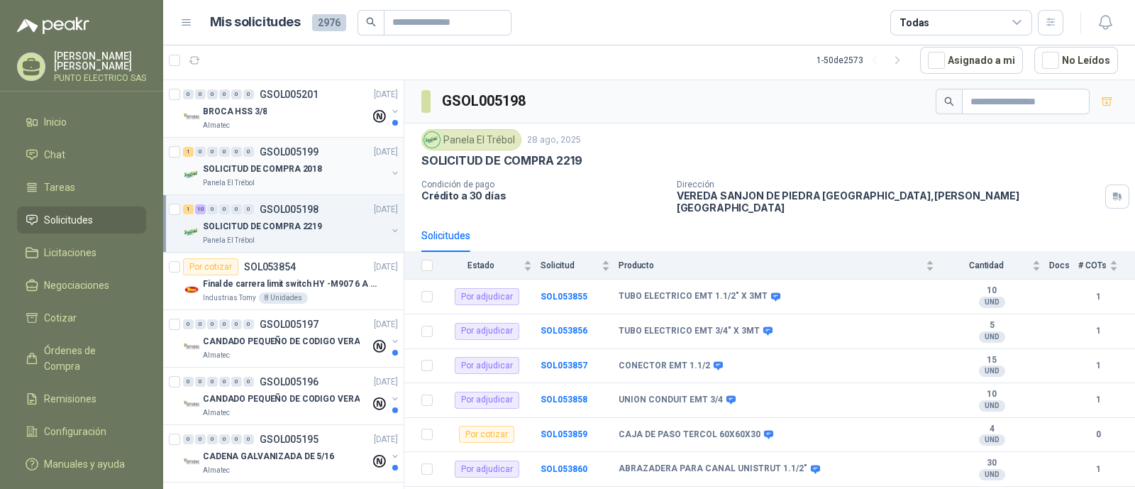
click at [316, 172] on div "SOLICITUD DE COMPRA 2018" at bounding box center [295, 168] width 184 height 17
